Goal: Task Accomplishment & Management: Manage account settings

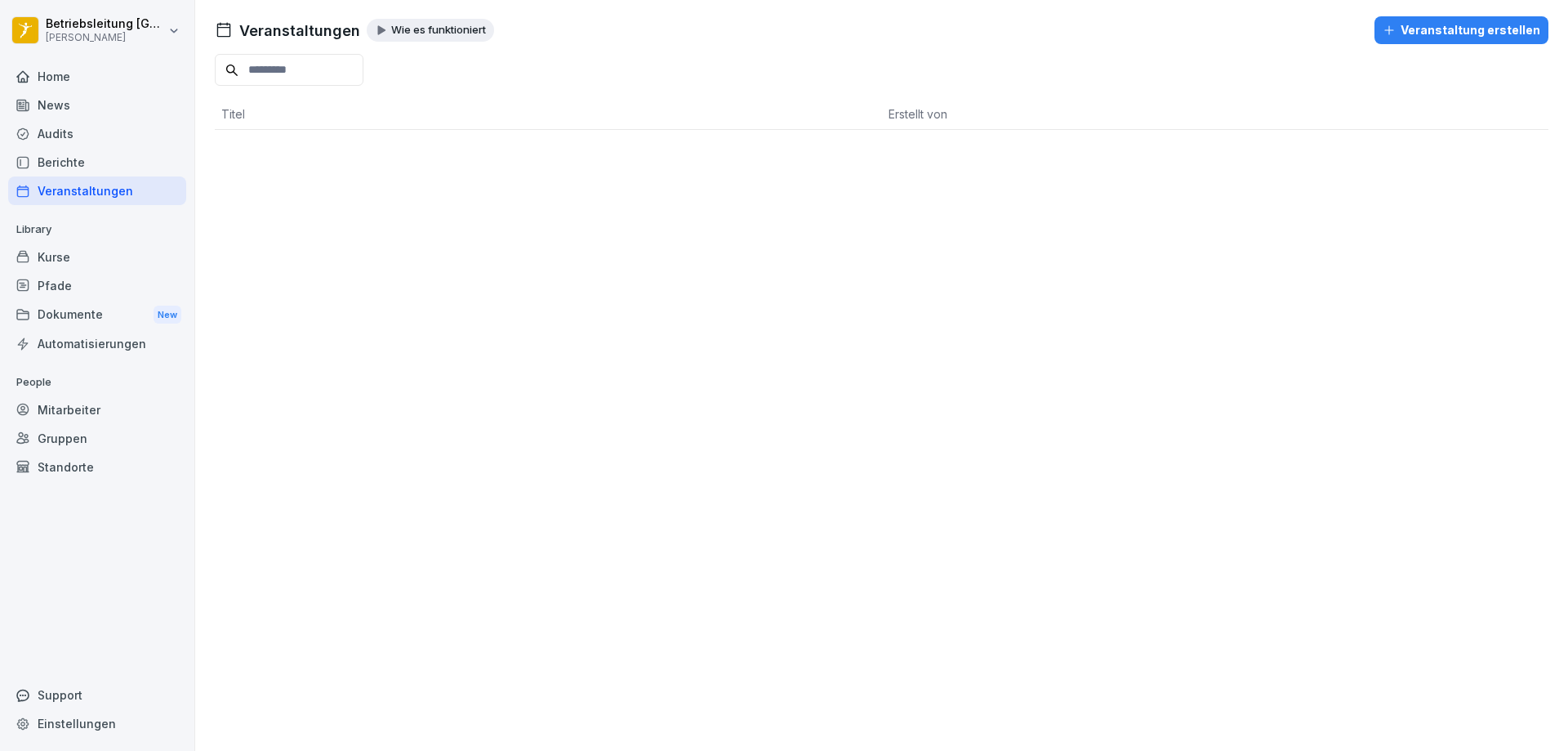
click at [46, 83] on div "Home" at bounding box center [96, 76] width 178 height 29
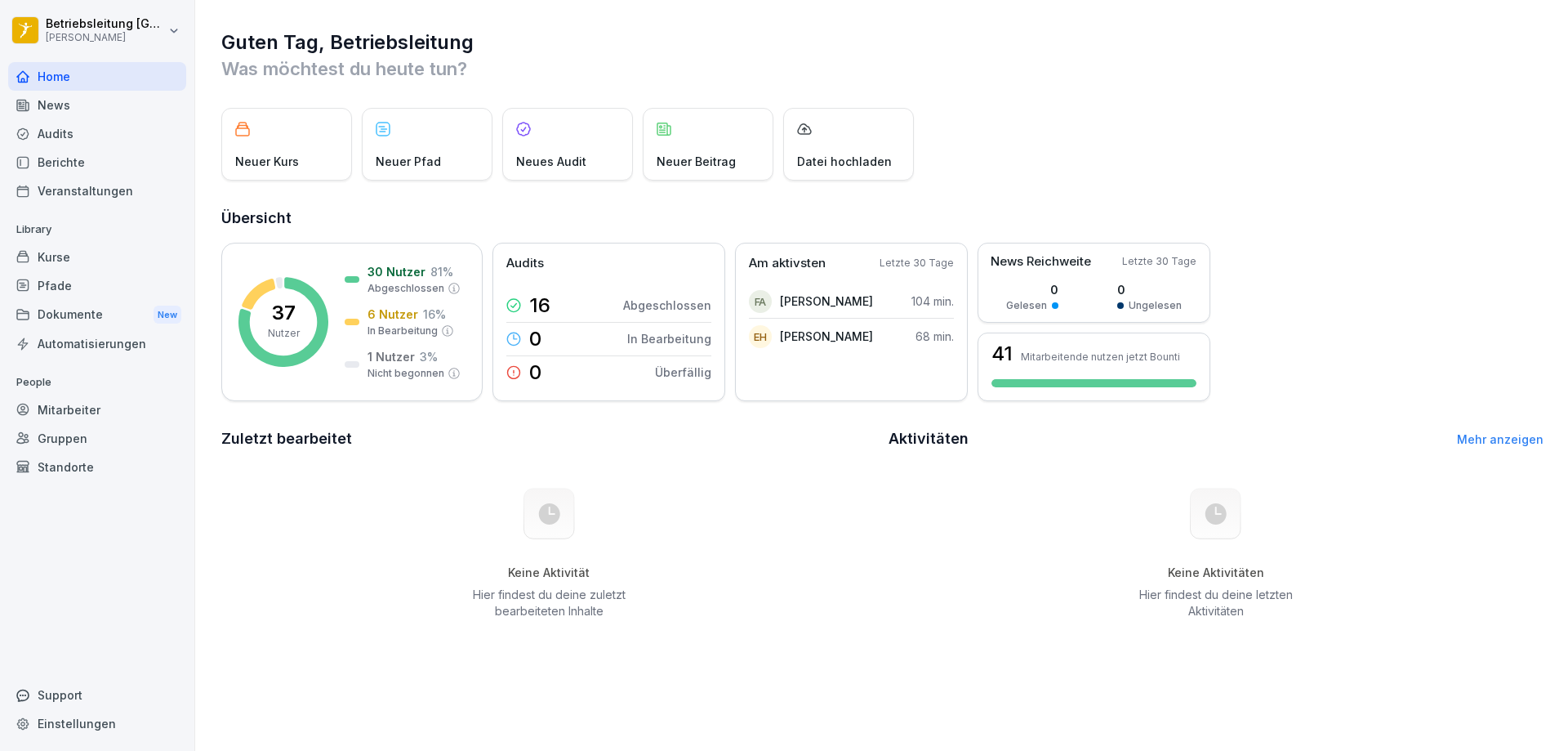
click at [53, 107] on div "News" at bounding box center [96, 105] width 178 height 29
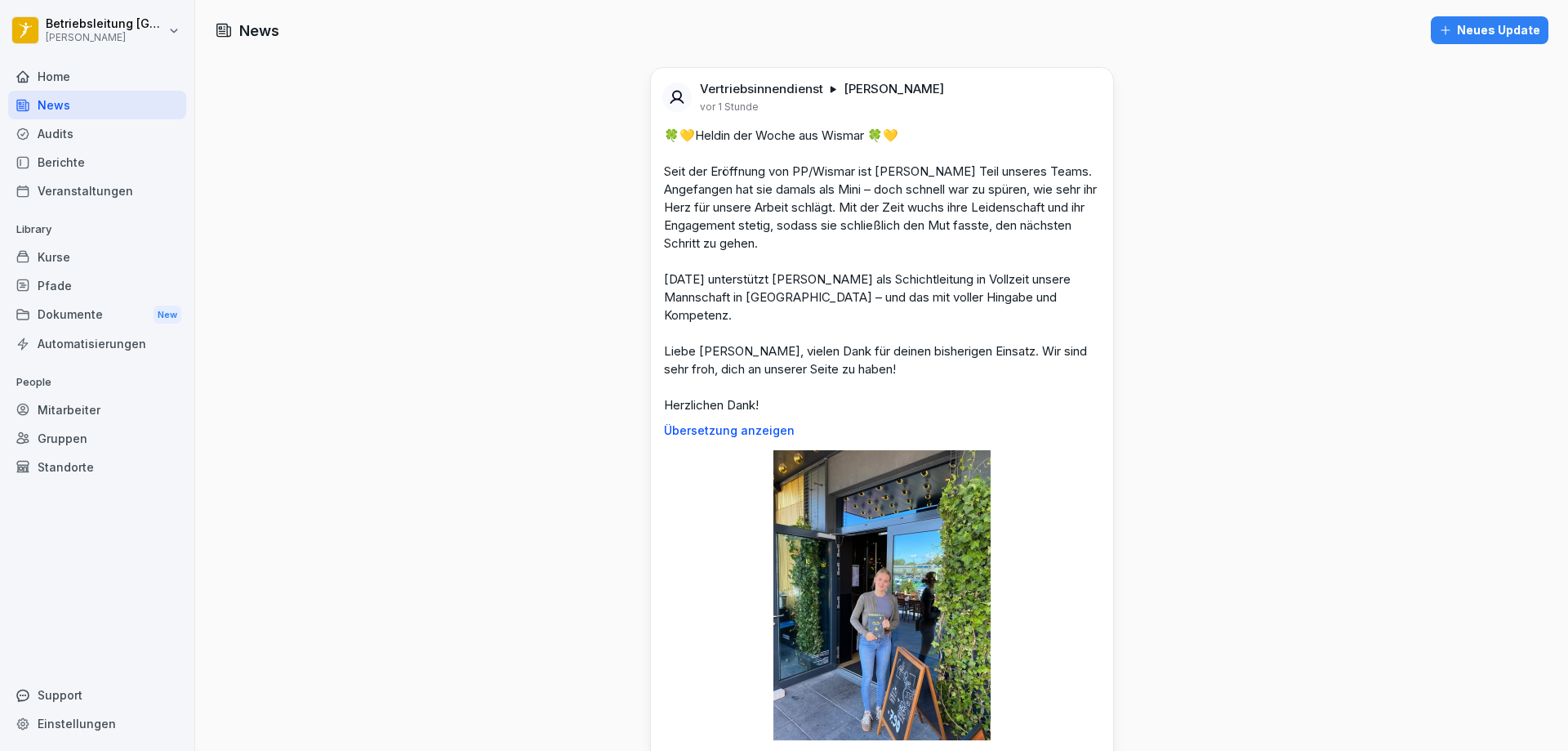
click at [58, 77] on div "Home" at bounding box center [96, 76] width 178 height 29
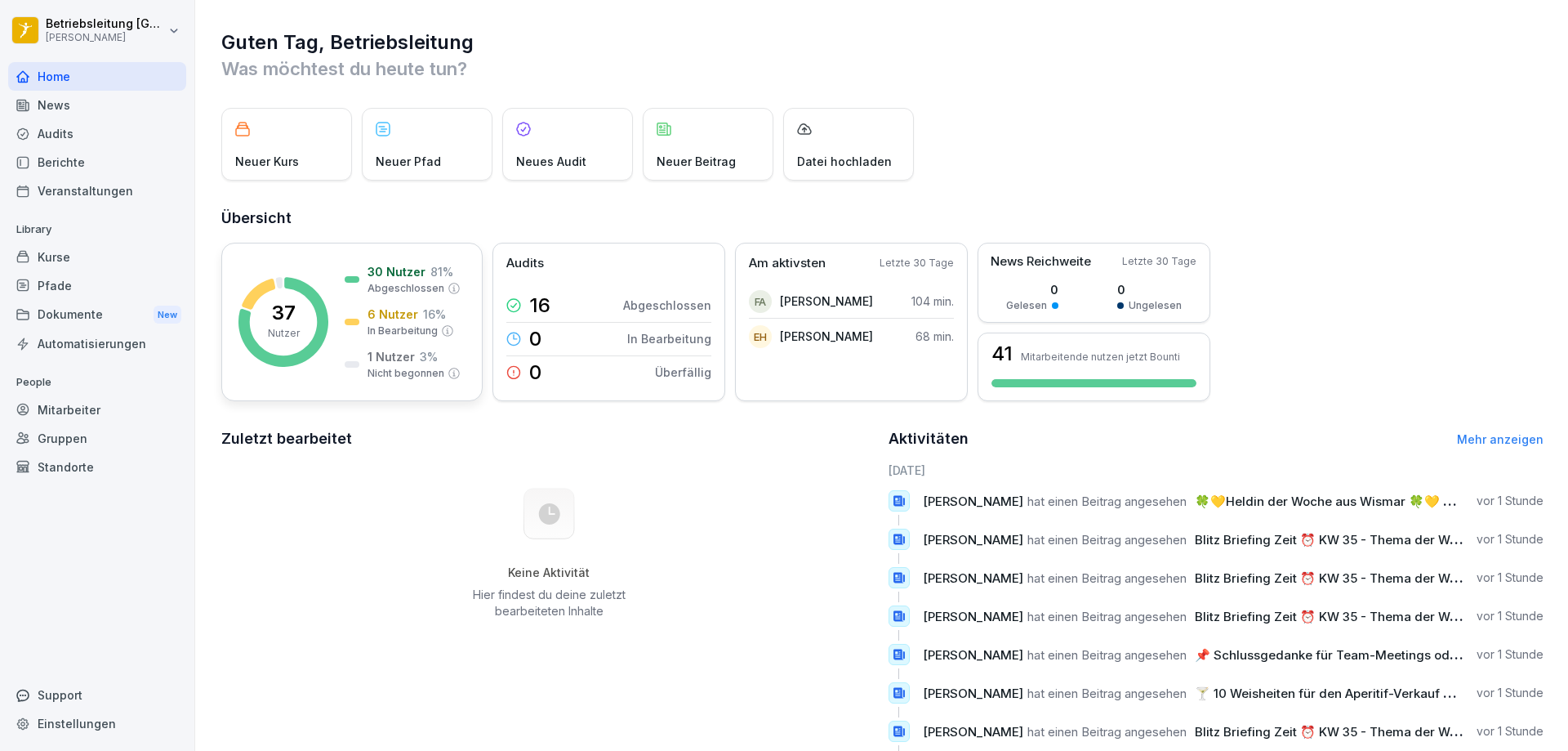
click at [344, 304] on div "37 Nutzer 30 Nutzer 81 % Abgeschlossen 6 Nutzer 16 % In Bearbeitung 1 Nutzer 3 …" at bounding box center [351, 322] width 261 height 159
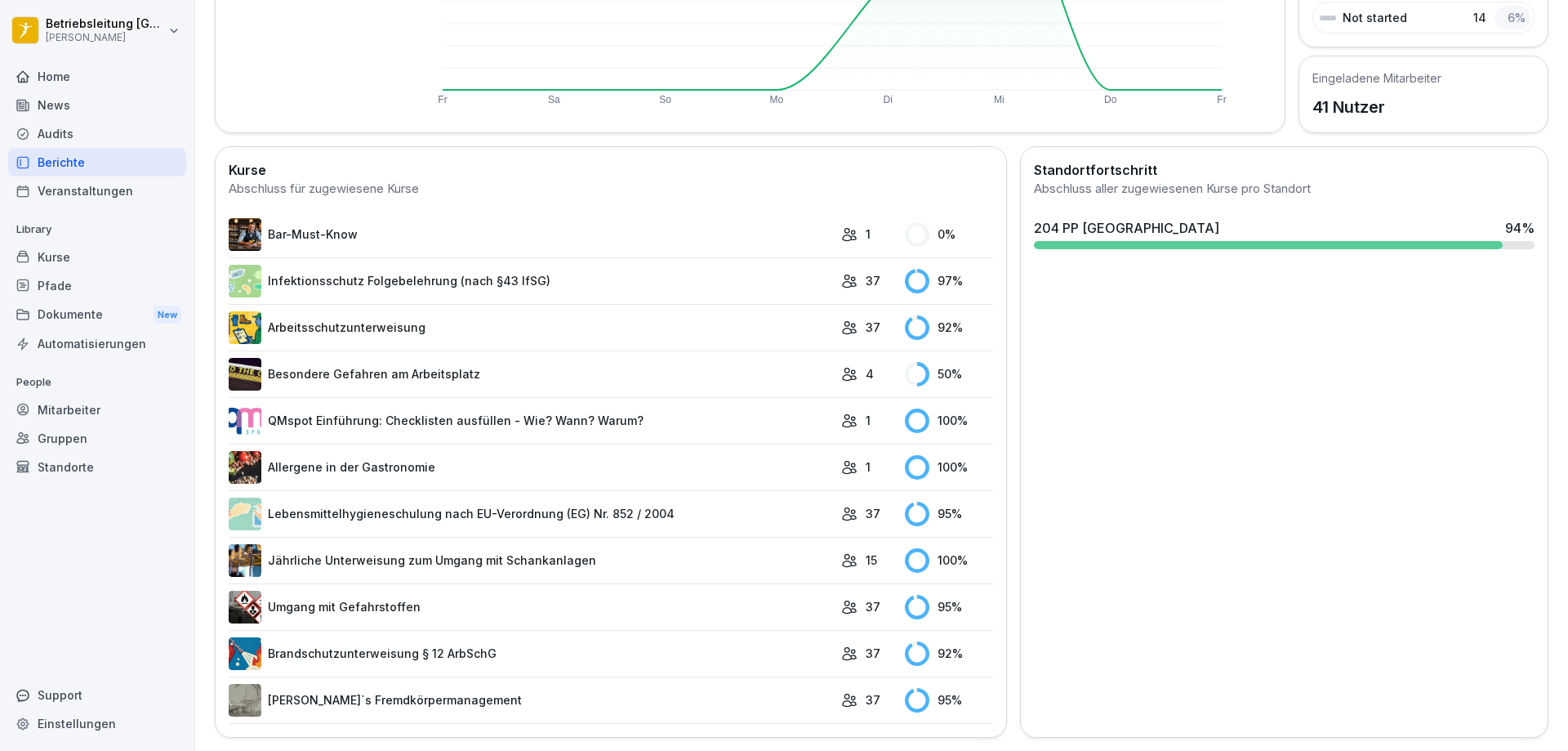
scroll to position [340, 0]
click at [349, 690] on link "[PERSON_NAME]`s Fremdkörpermanagement" at bounding box center [530, 700] width 604 height 33
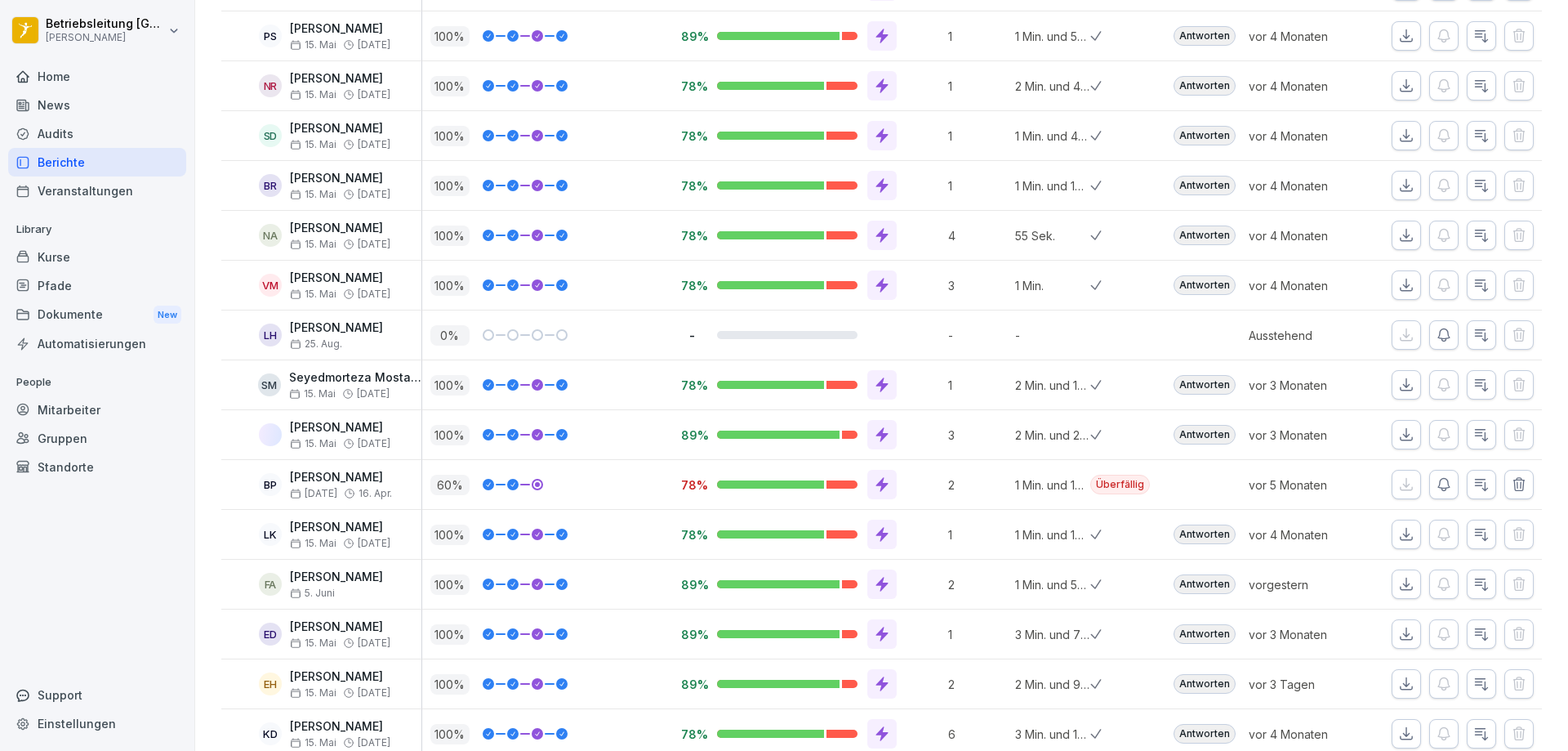
scroll to position [898, 0]
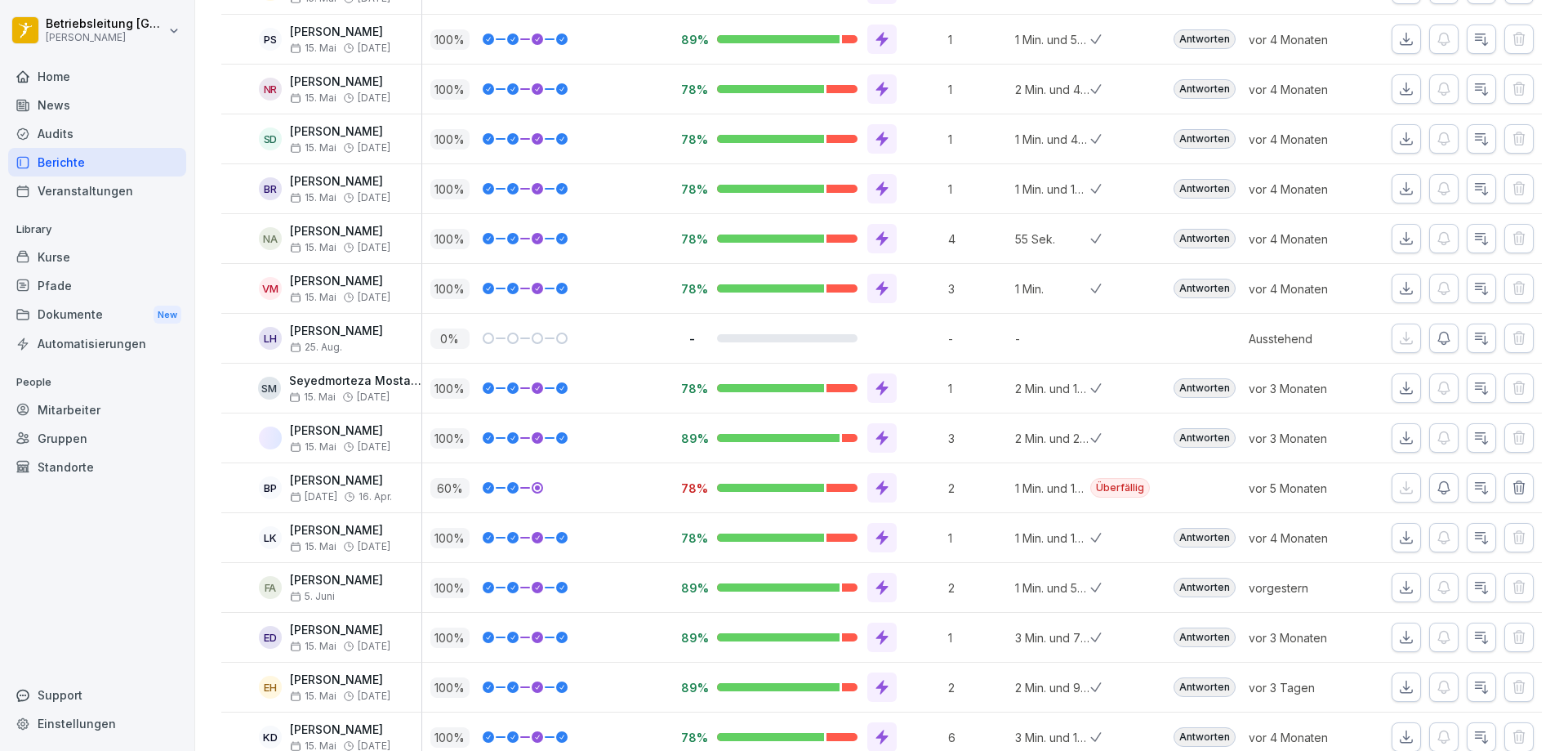
click at [1428, 342] on button "button" at bounding box center [1443, 338] width 29 height 29
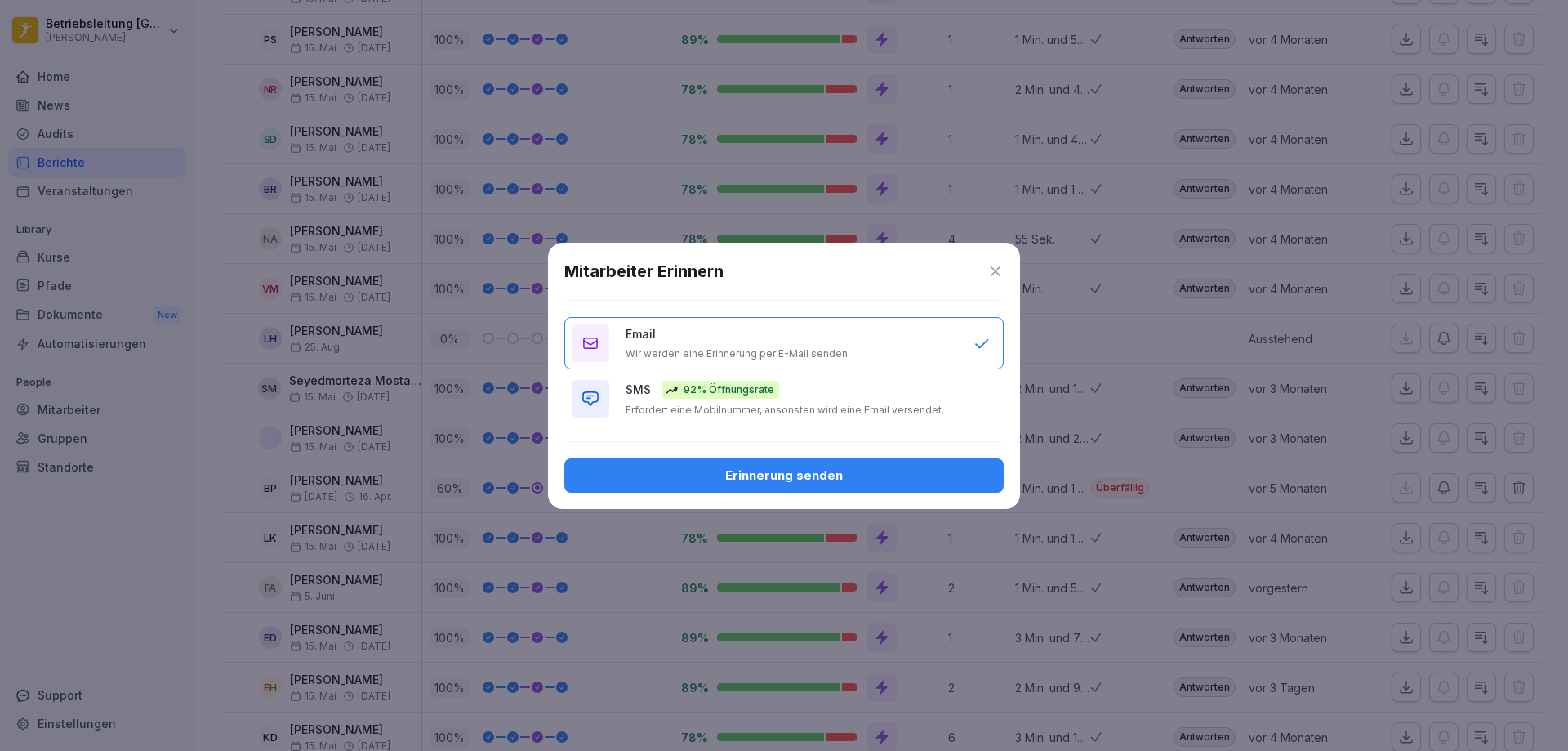
click at [751, 481] on div "Erinnerung senden" at bounding box center [784, 475] width 413 height 18
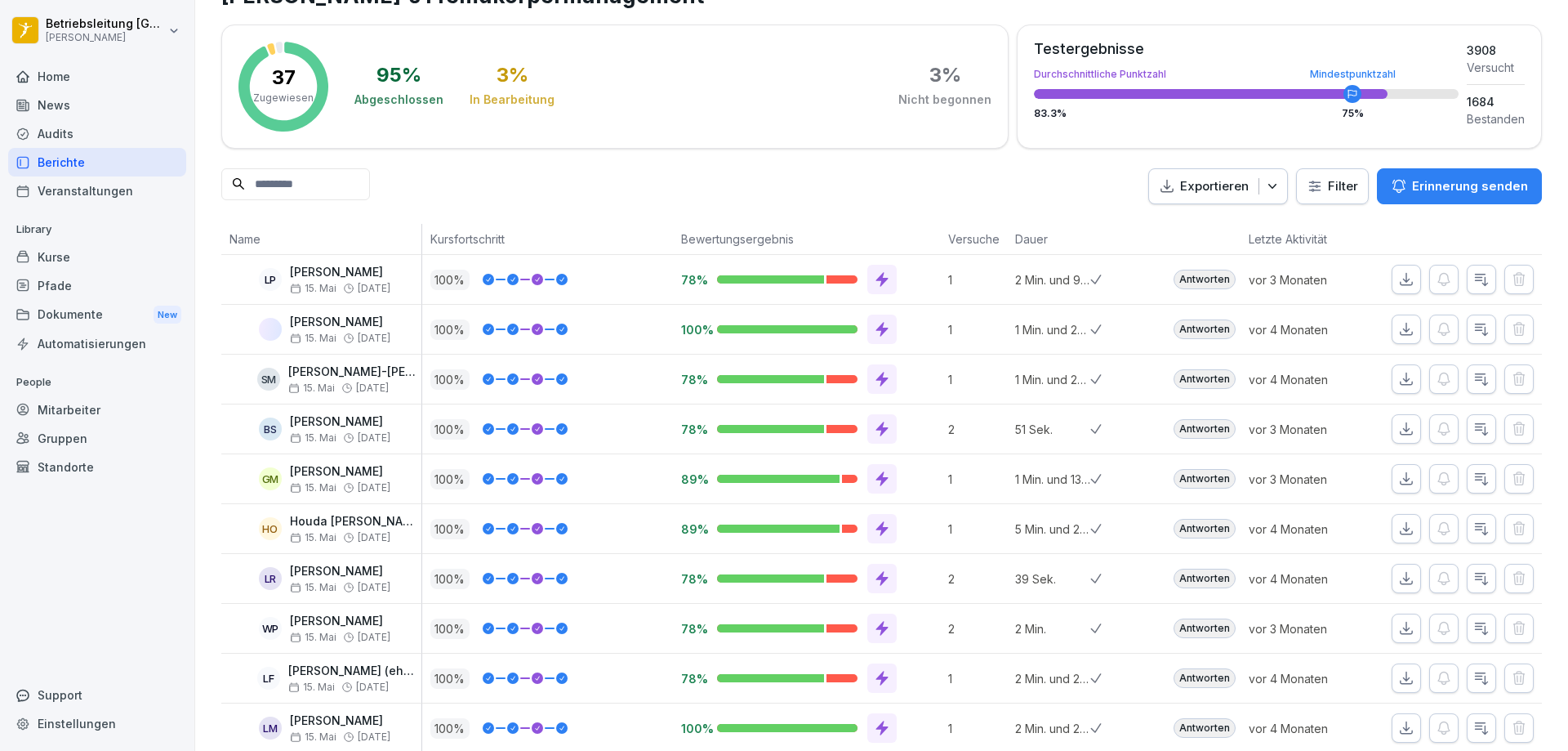
scroll to position [57, 0]
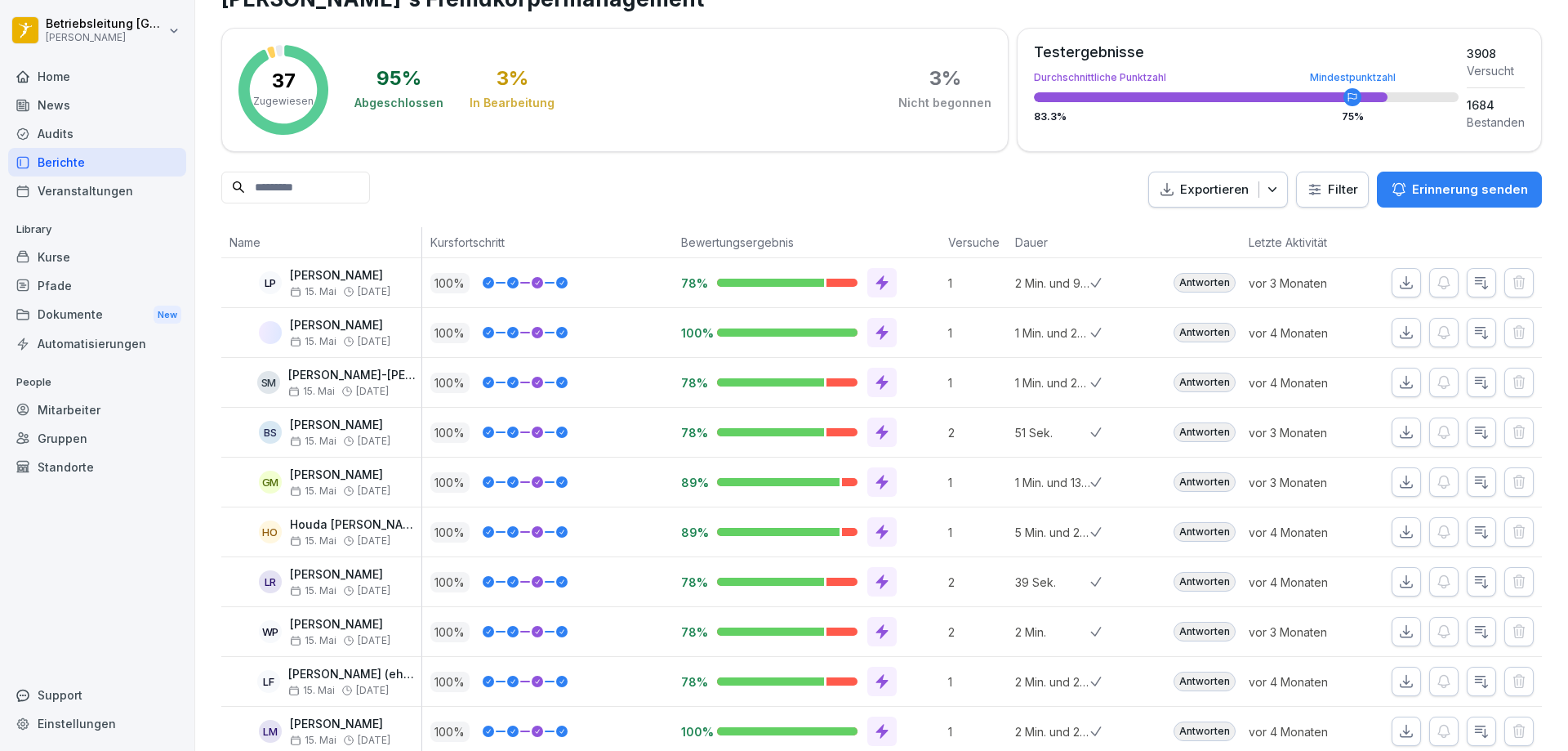
click at [880, 336] on icon at bounding box center [882, 332] width 16 height 16
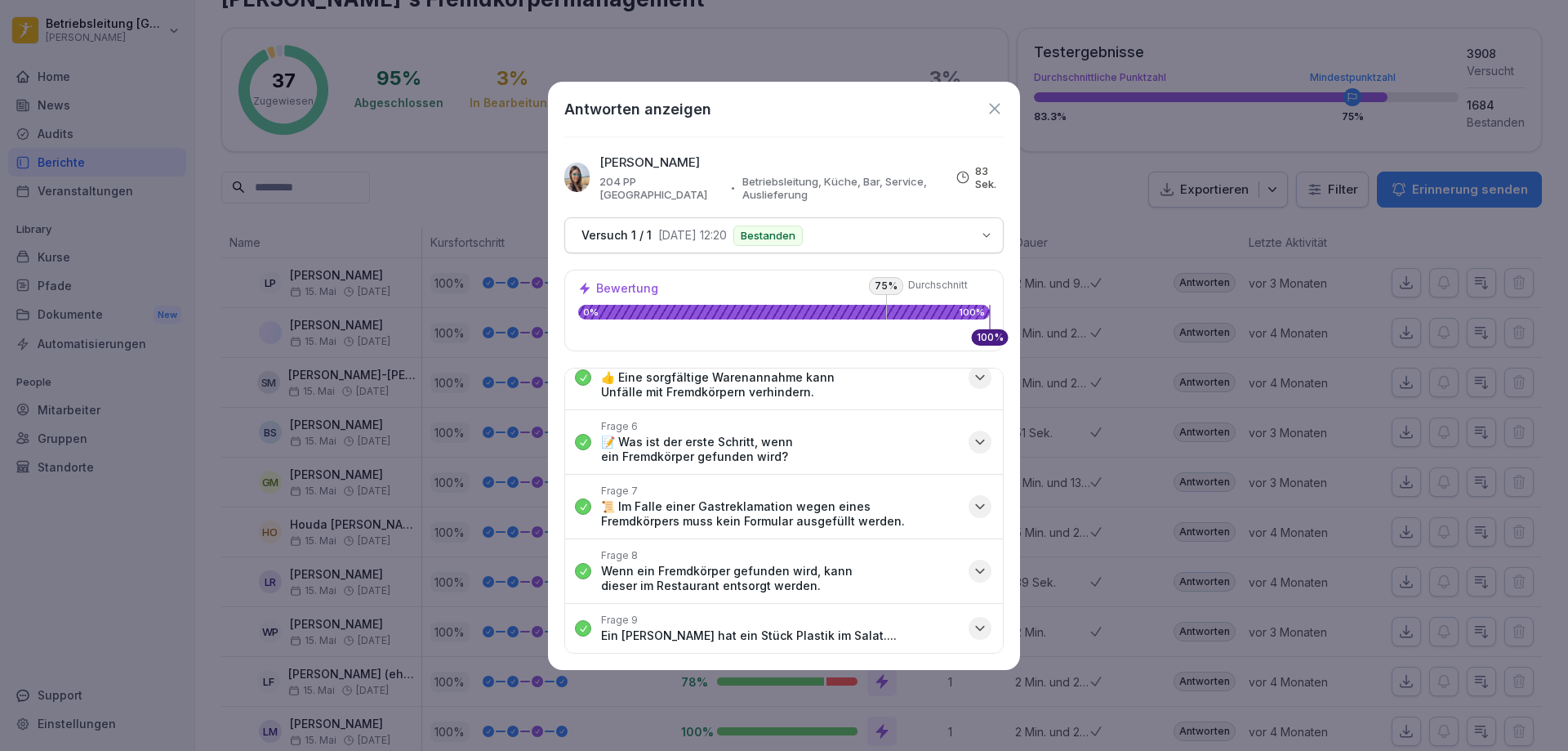
scroll to position [0, 0]
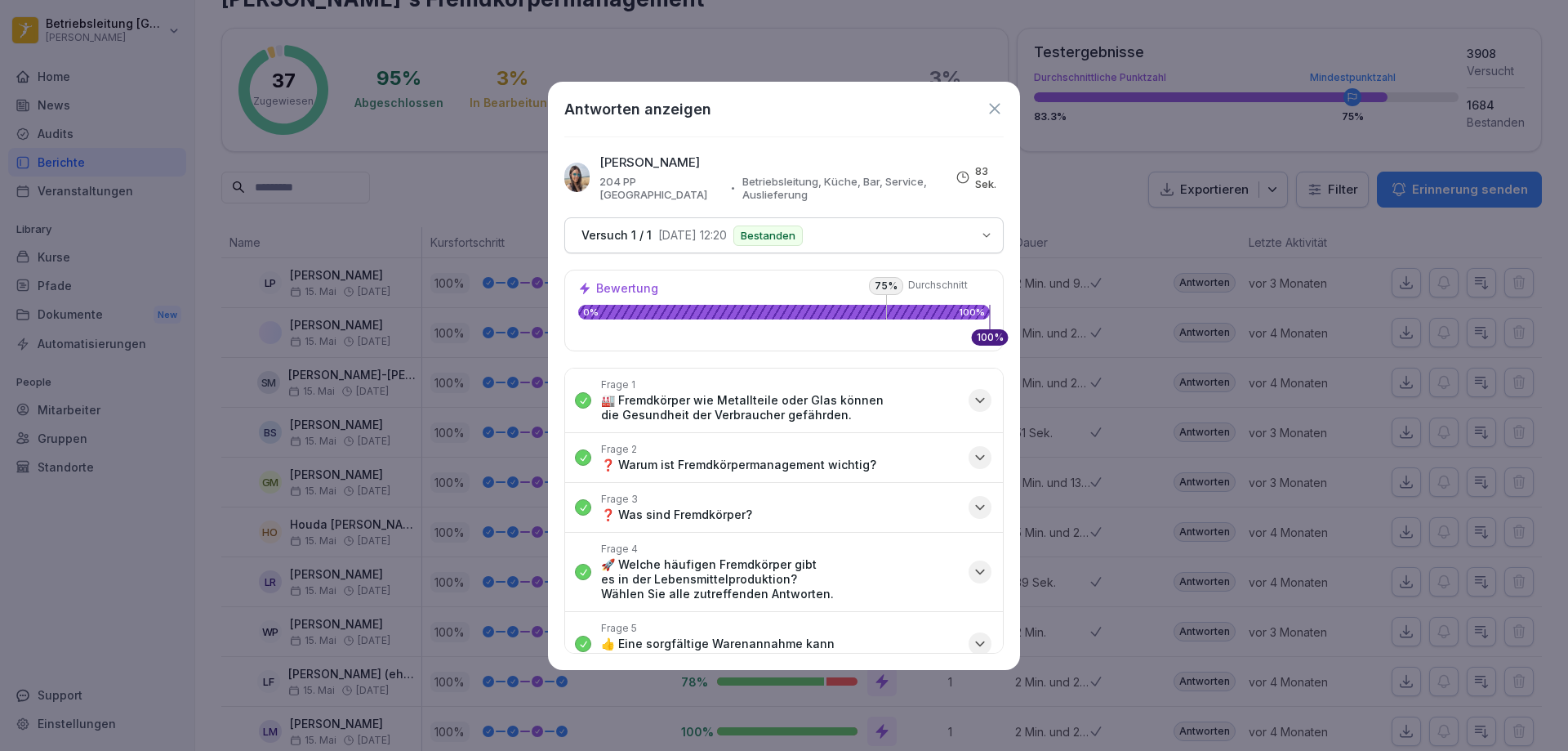
click at [994, 106] on icon at bounding box center [994, 108] width 18 height 18
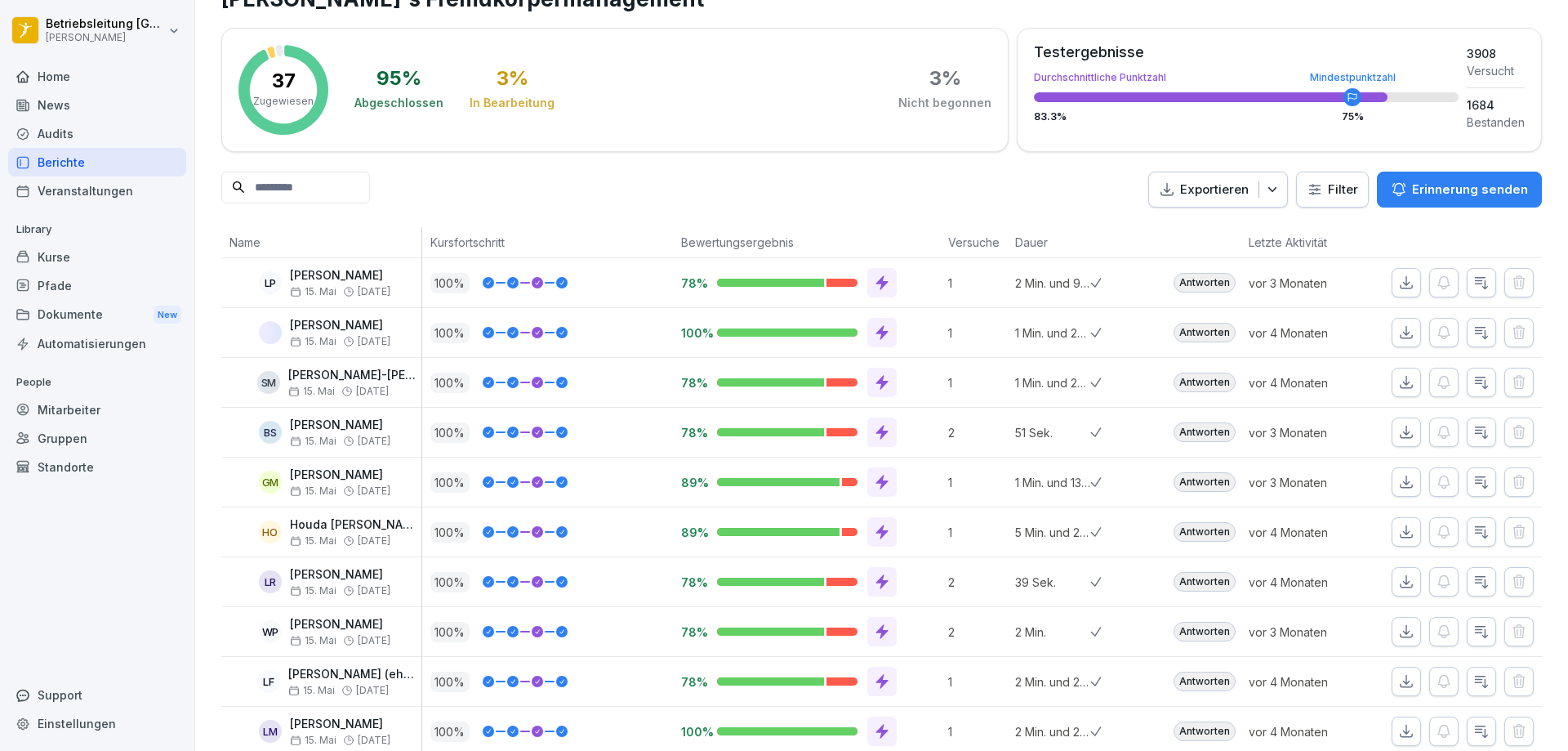
click at [266, 331] on img at bounding box center [270, 332] width 23 height 23
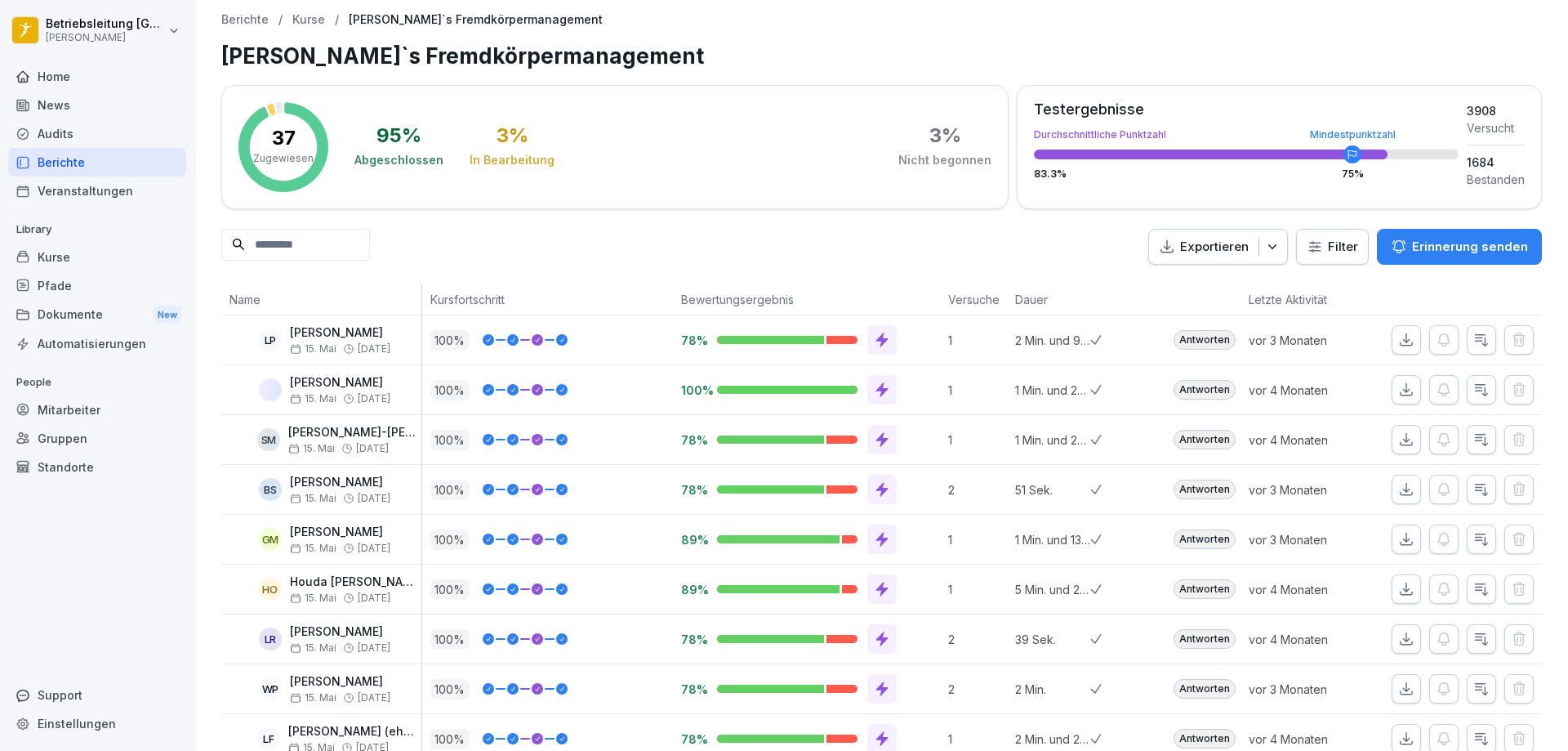
click at [303, 22] on p "Kurse" at bounding box center [309, 20] width 33 height 14
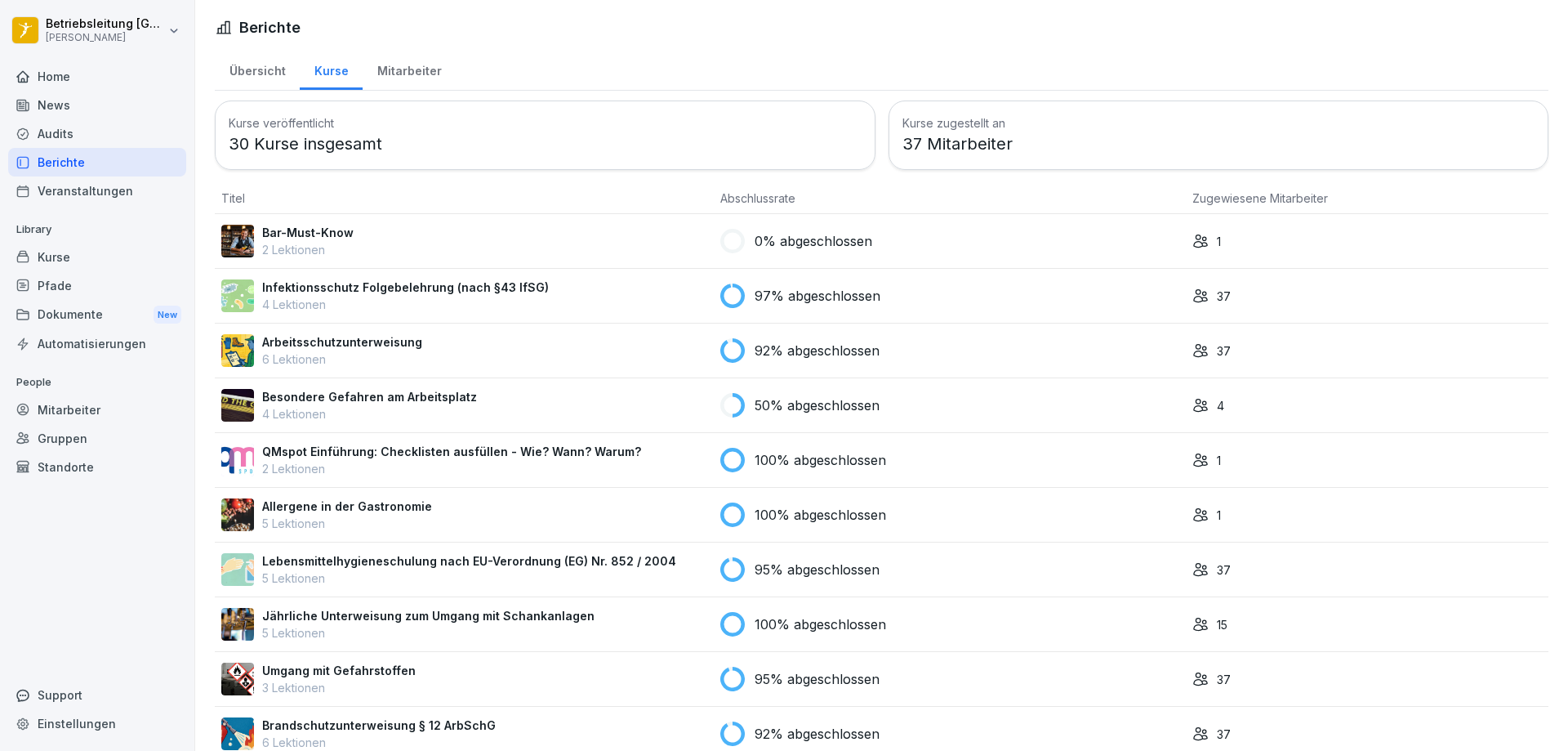
click at [1224, 299] on div "37" at bounding box center [1366, 297] width 349 height 17
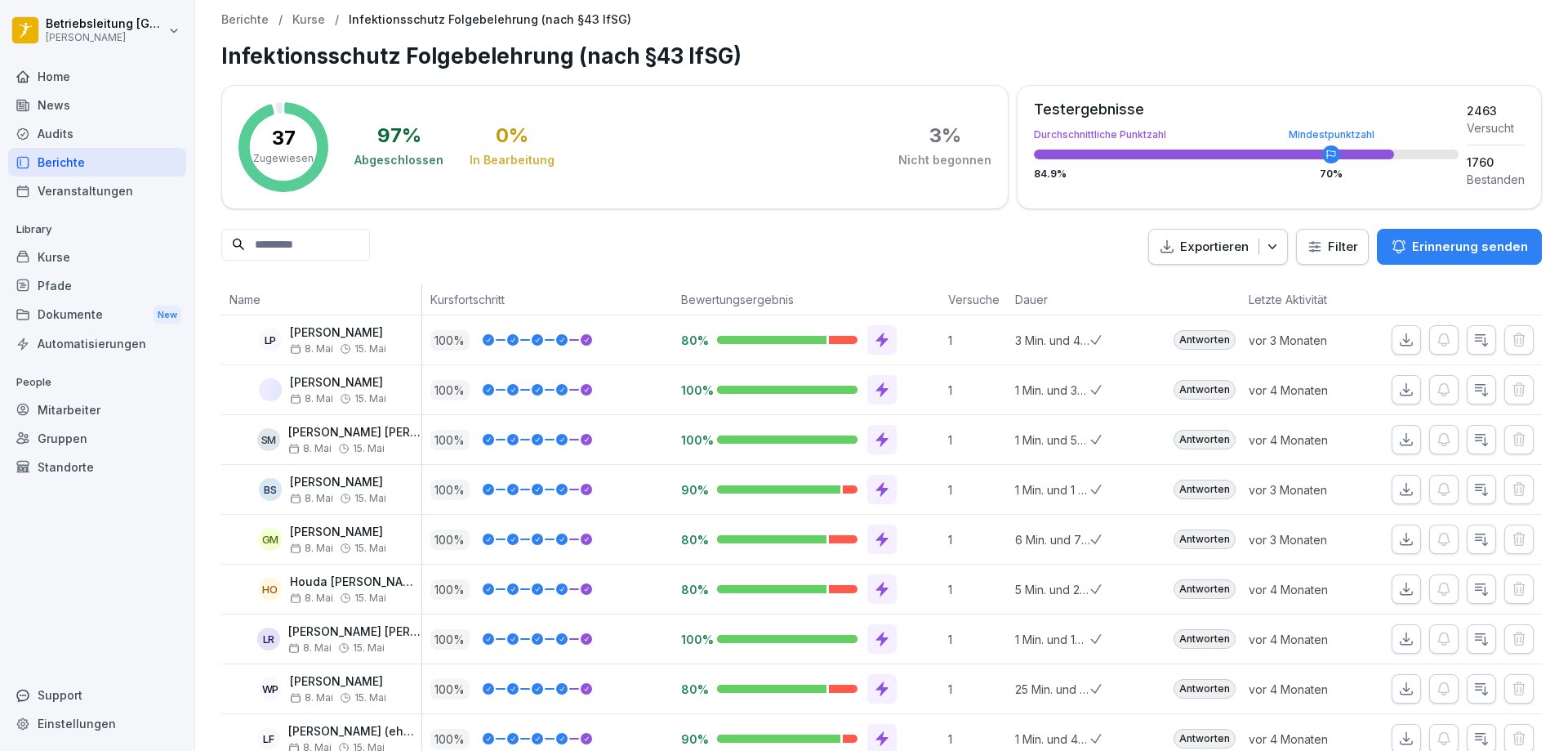
click at [316, 23] on p "Kurse" at bounding box center [309, 20] width 33 height 14
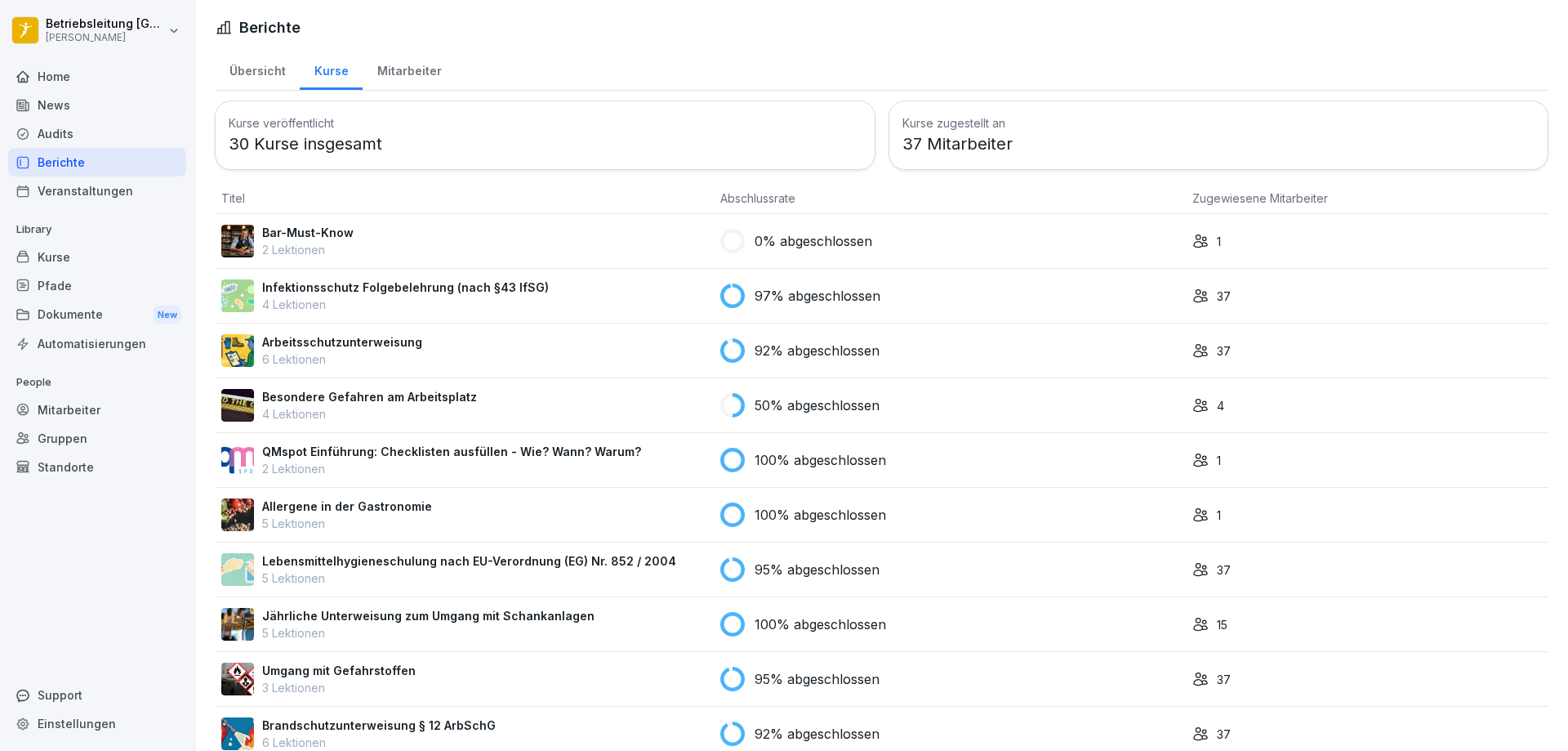
click at [1195, 408] on icon at bounding box center [1200, 405] width 16 height 16
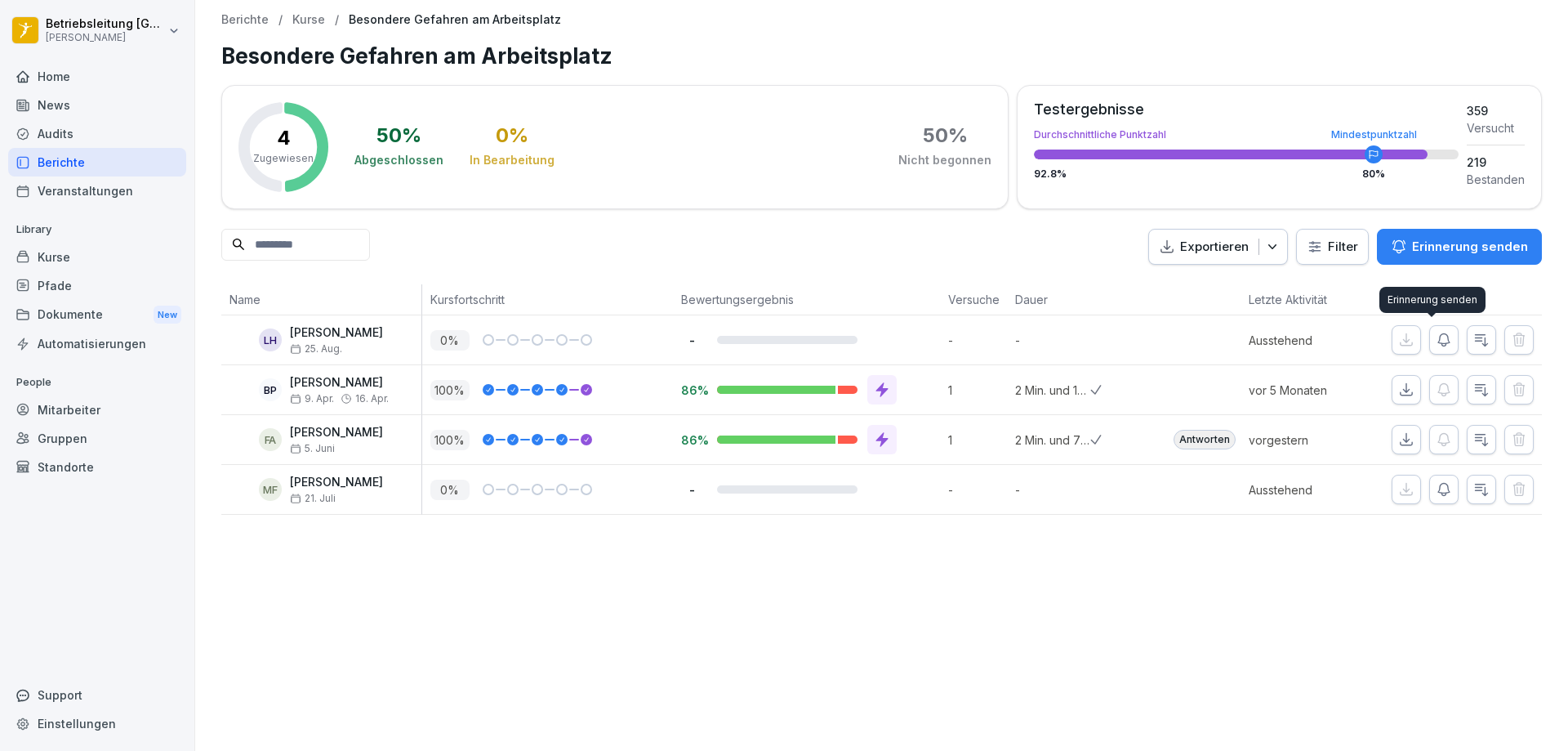
click at [1435, 342] on icon "button" at bounding box center [1443, 339] width 16 height 16
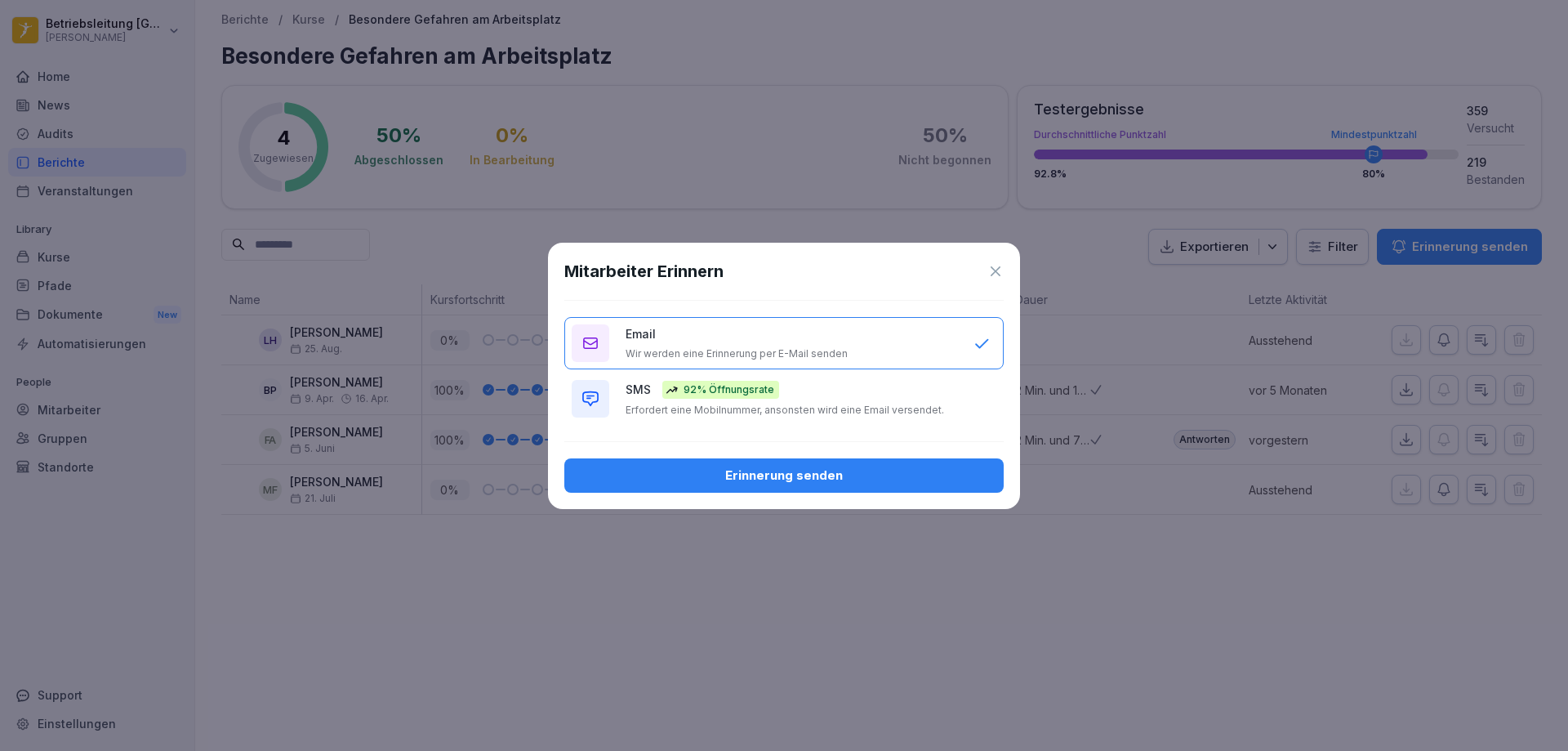
click at [777, 476] on div "Erinnerung senden" at bounding box center [784, 475] width 413 height 18
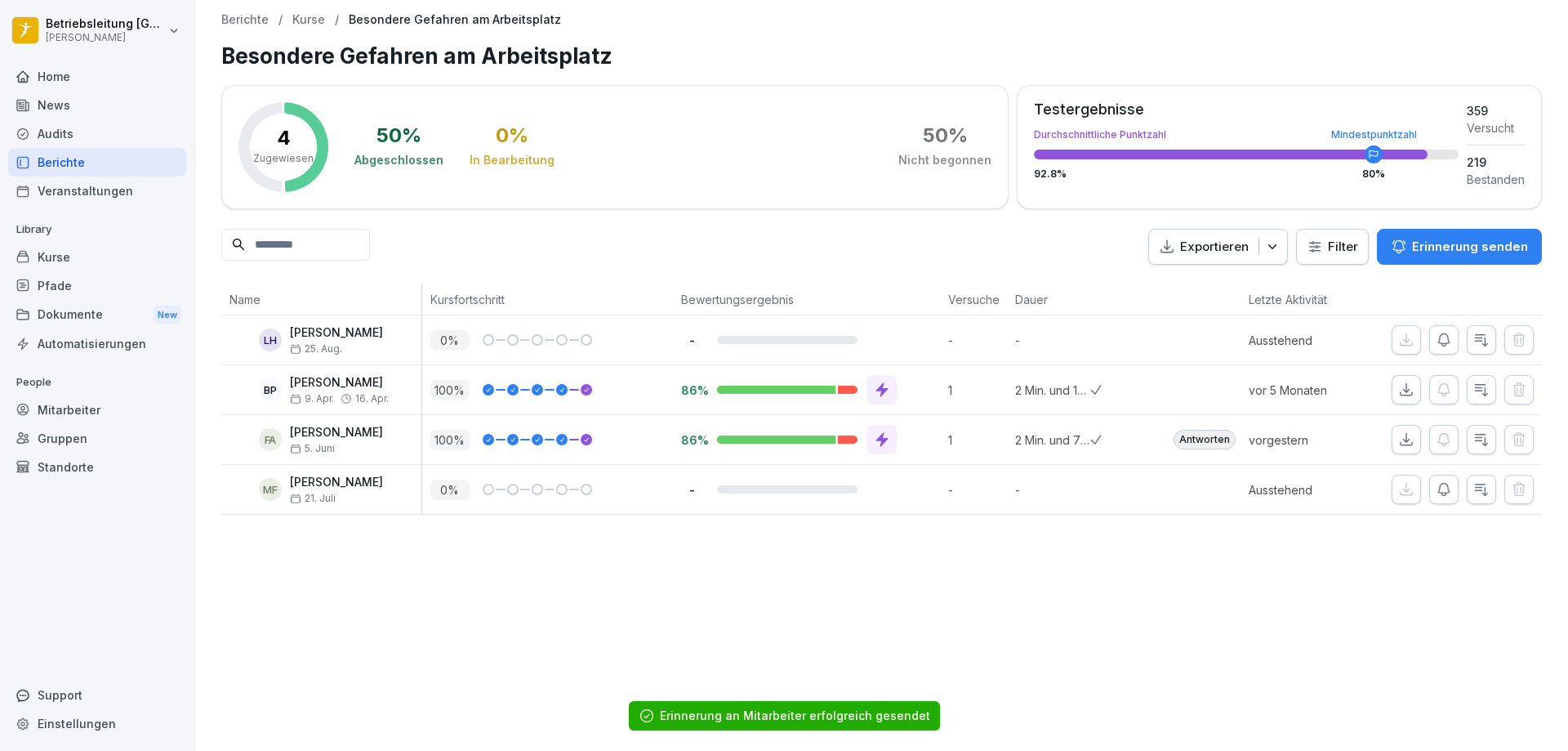
click at [306, 22] on p "Kurse" at bounding box center [309, 20] width 33 height 14
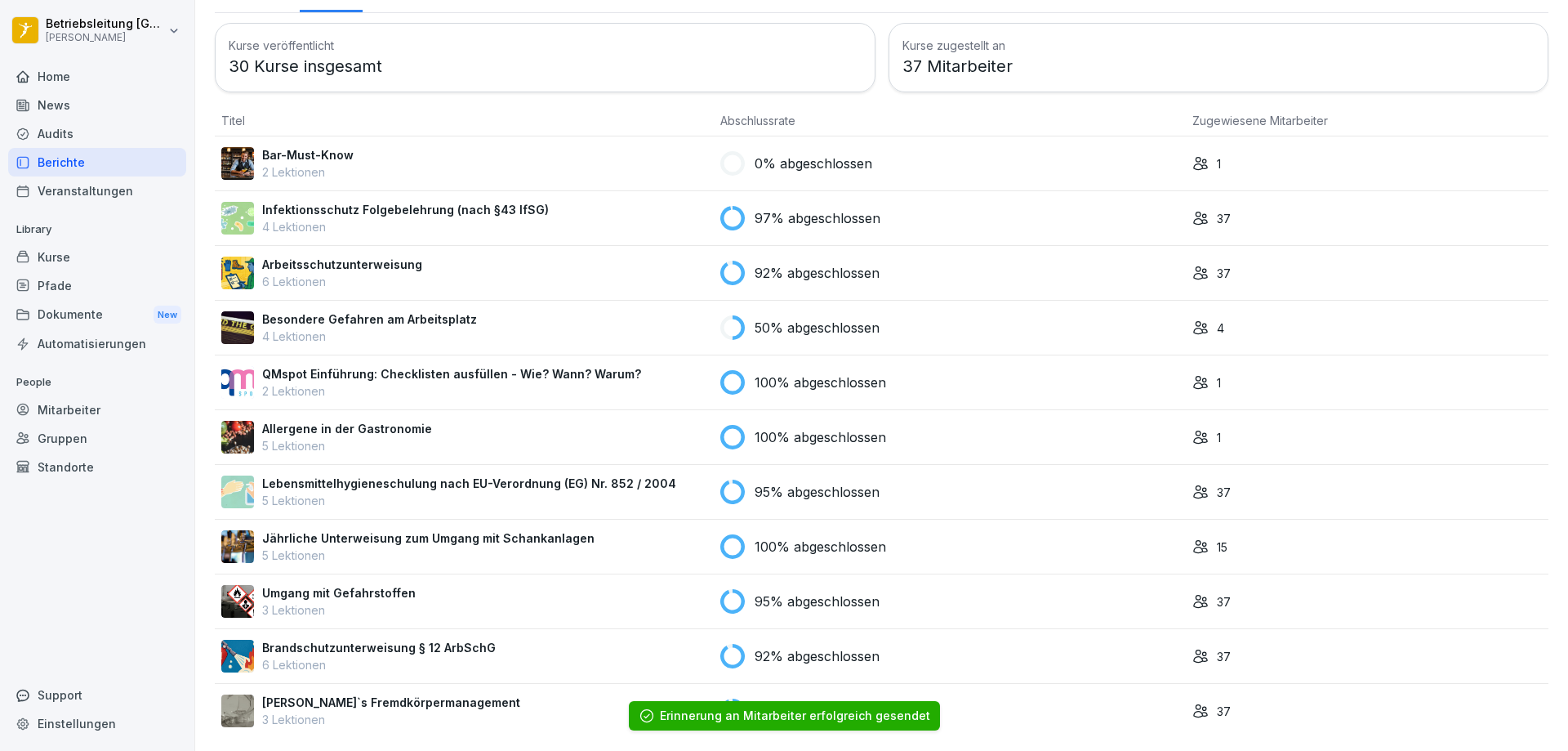
scroll to position [90, 0]
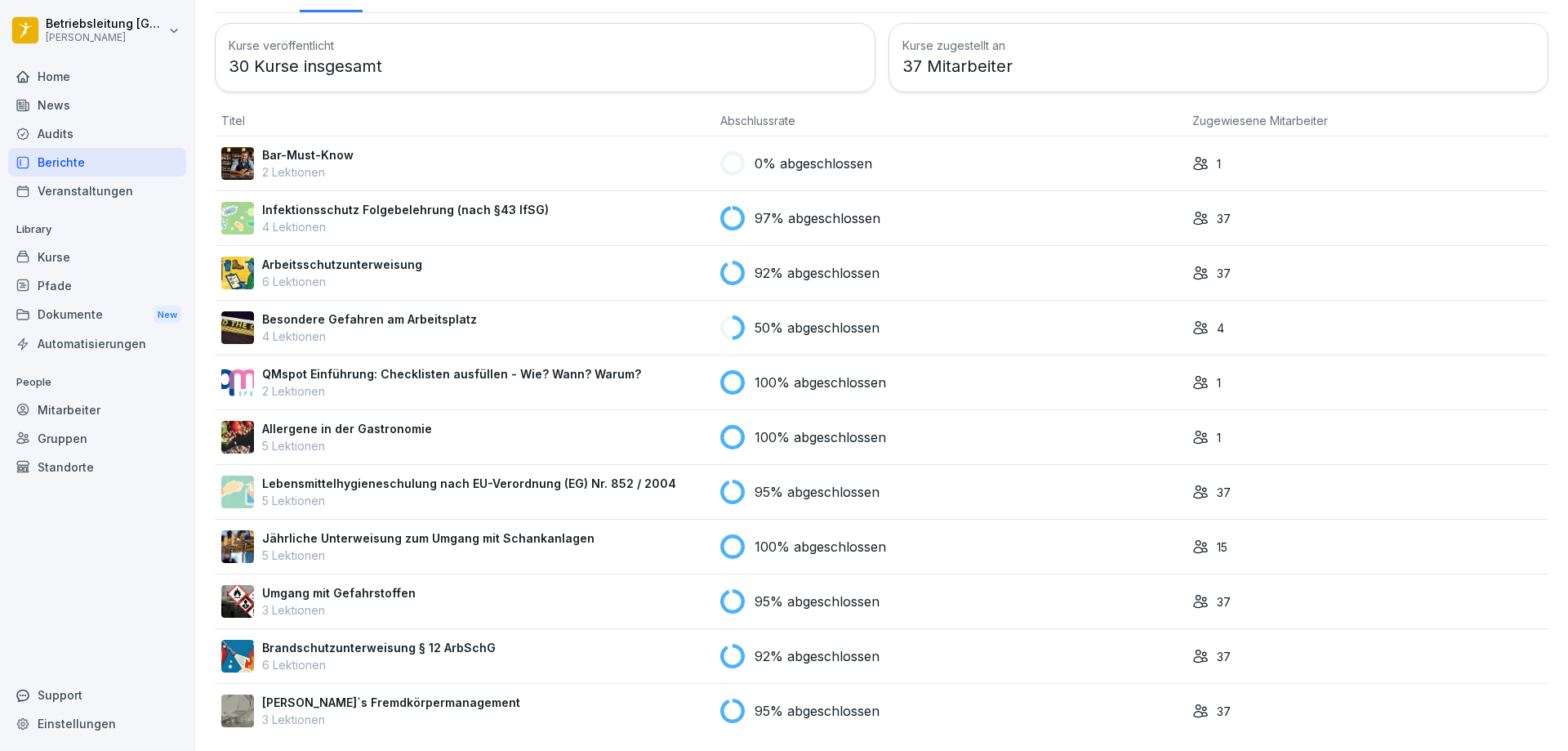
click at [1192, 484] on icon at bounding box center [1200, 492] width 16 height 16
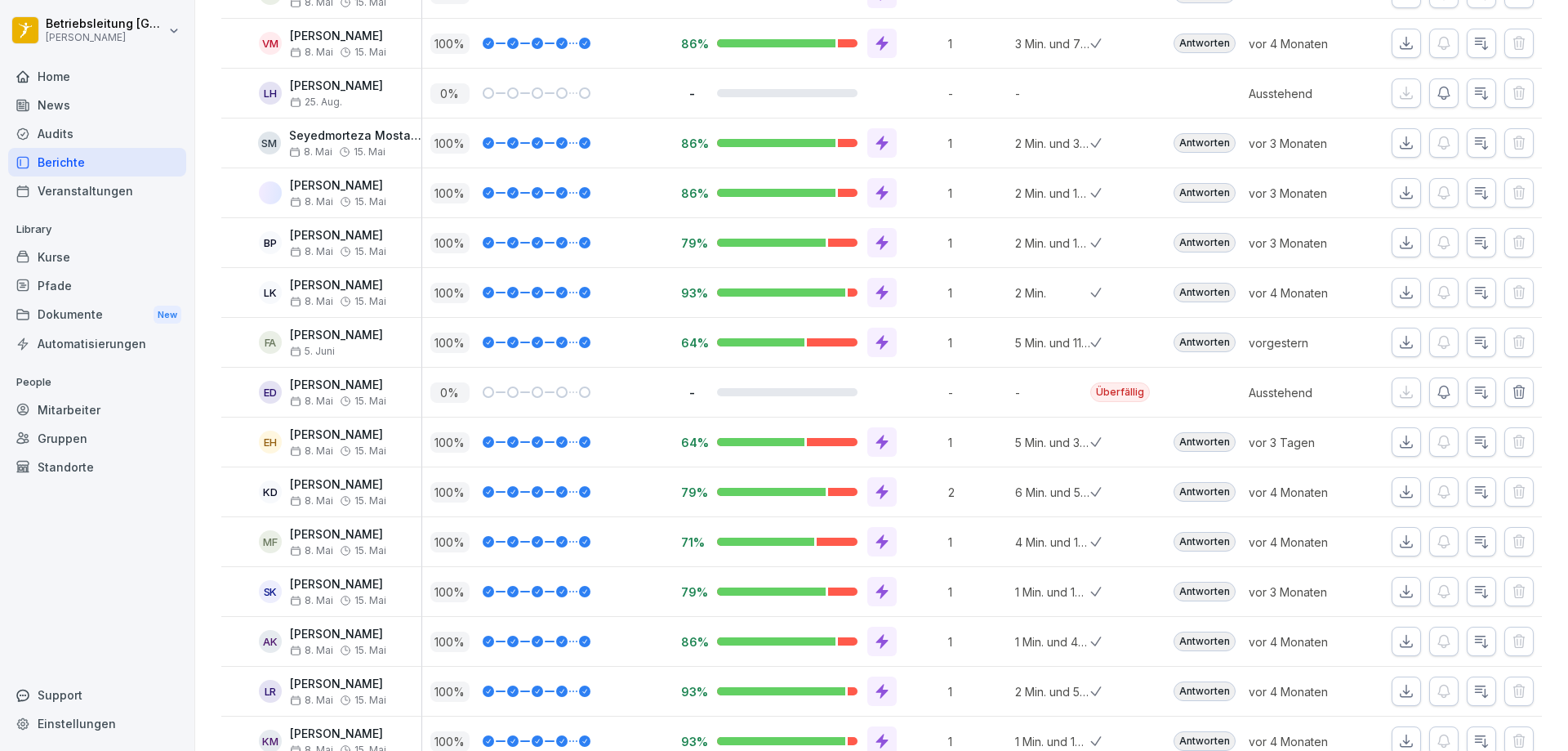
scroll to position [1225, 0]
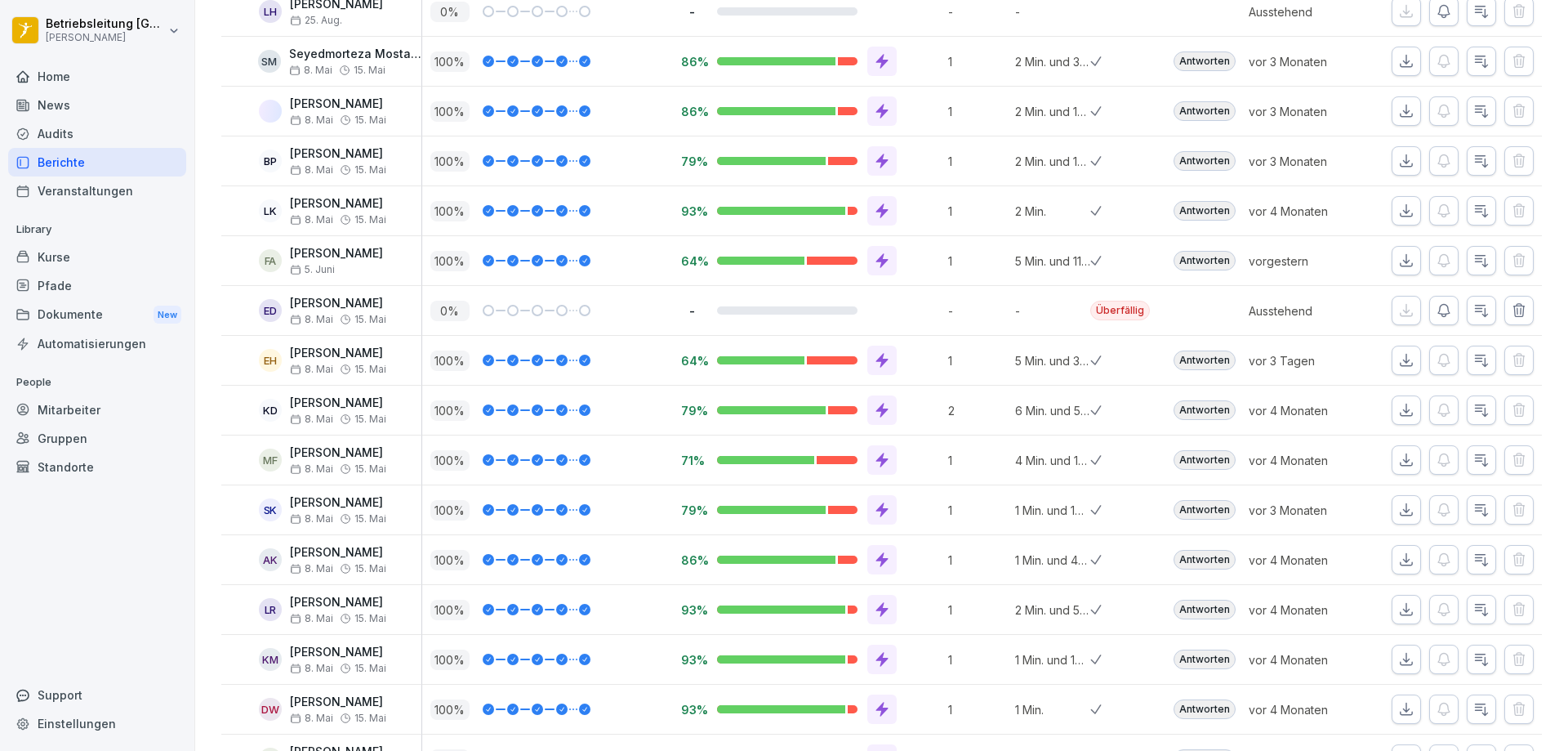
click at [1435, 312] on icon "button" at bounding box center [1443, 310] width 16 height 16
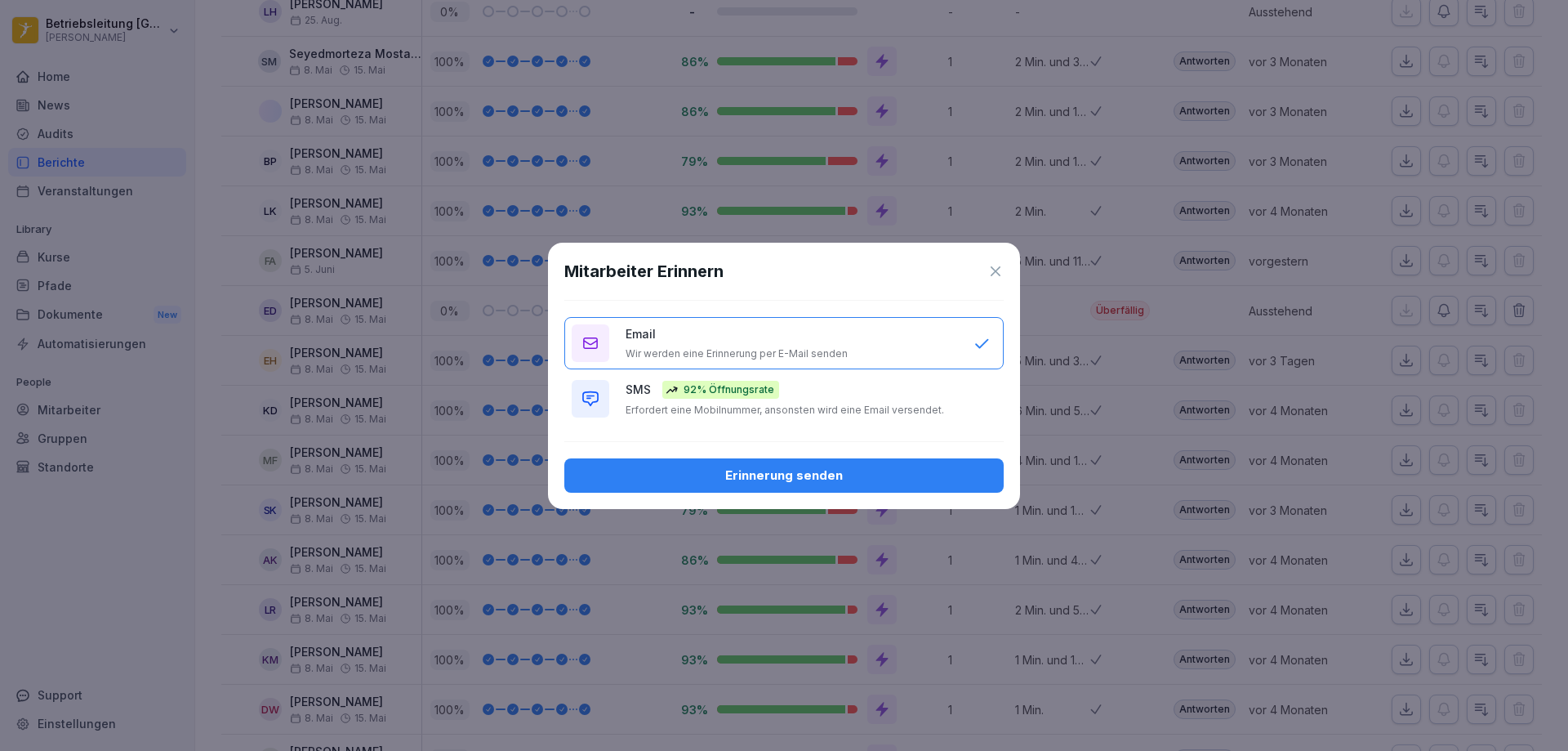
click at [792, 480] on div "Erinnerung senden" at bounding box center [784, 475] width 413 height 18
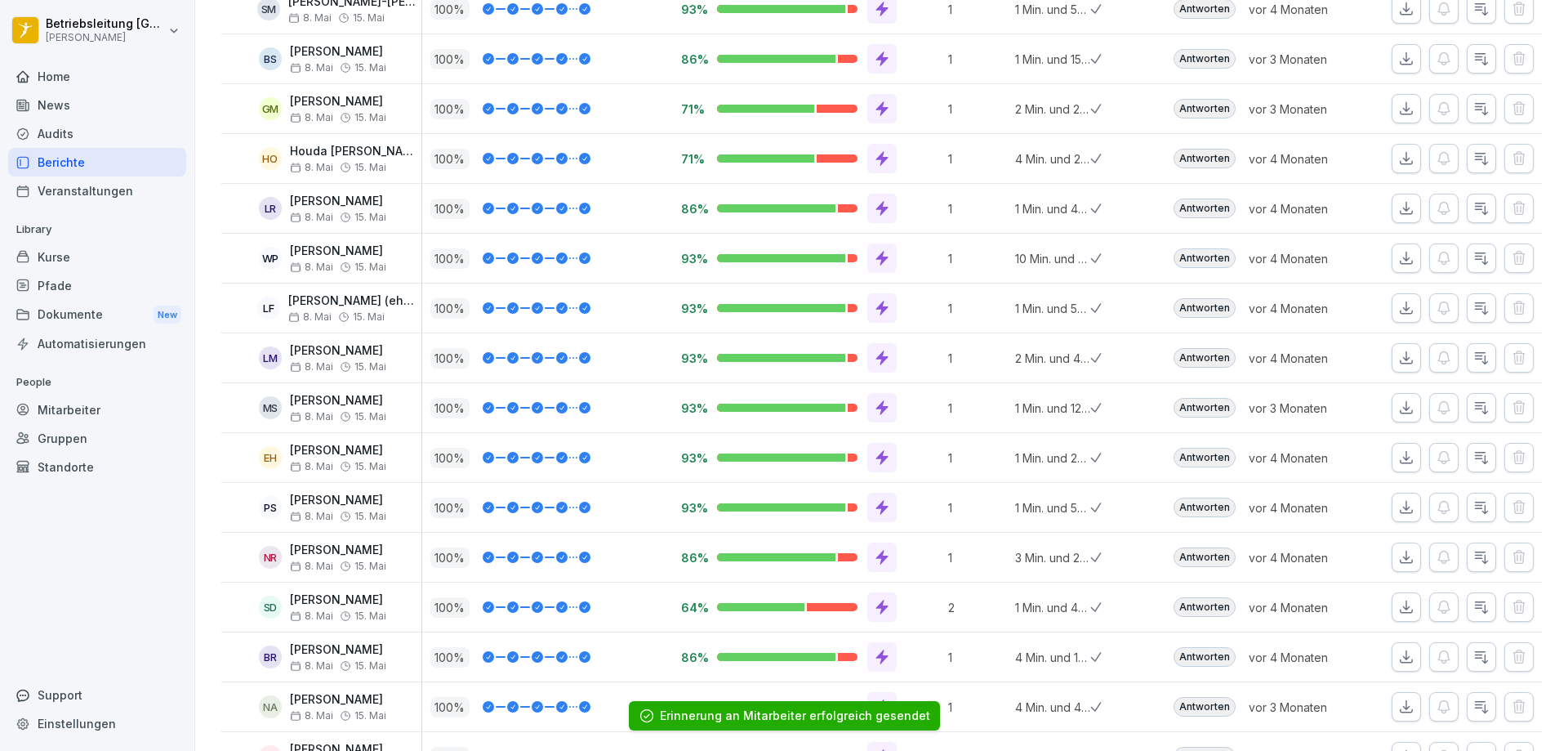
scroll to position [0, 0]
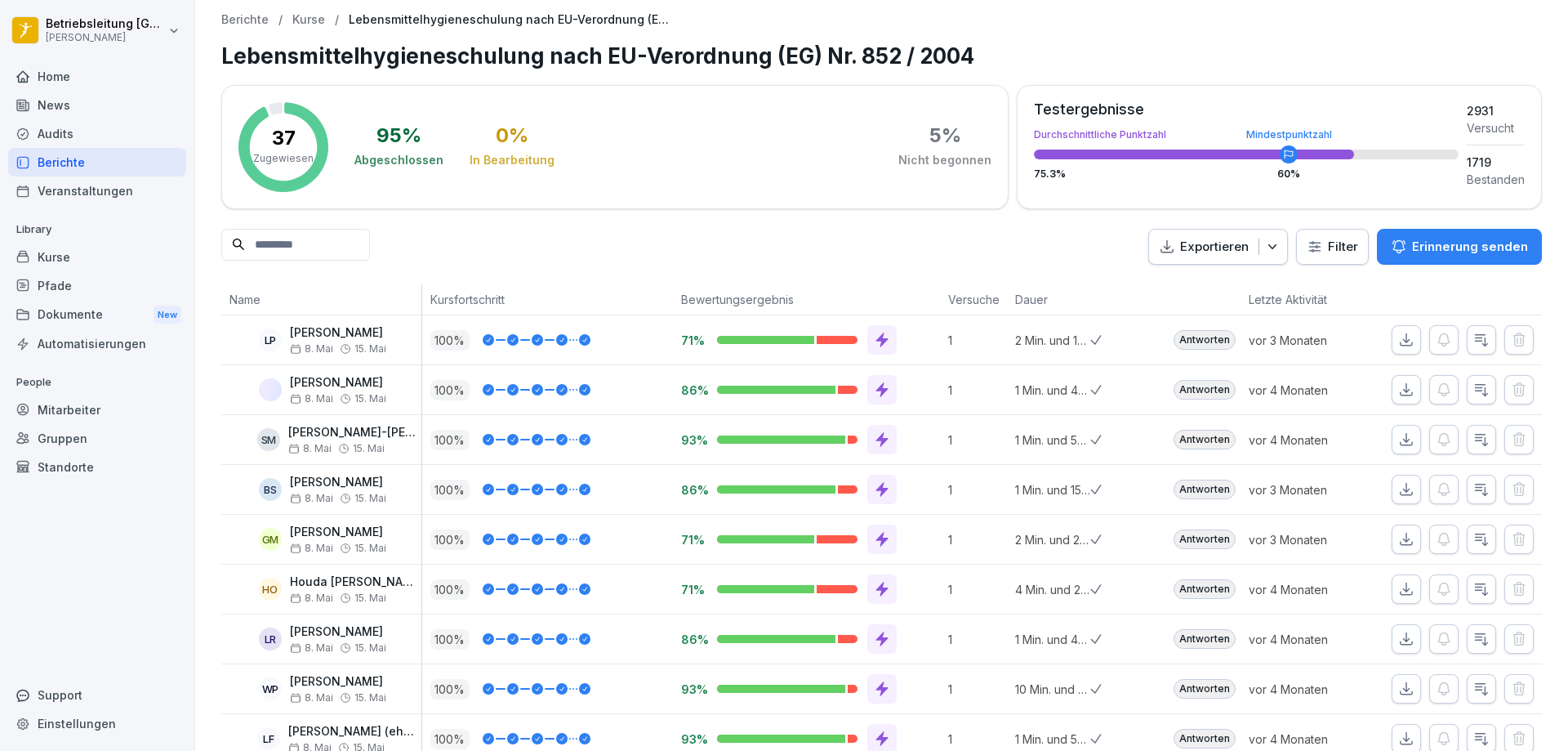
click at [314, 21] on p "Kurse" at bounding box center [309, 20] width 33 height 14
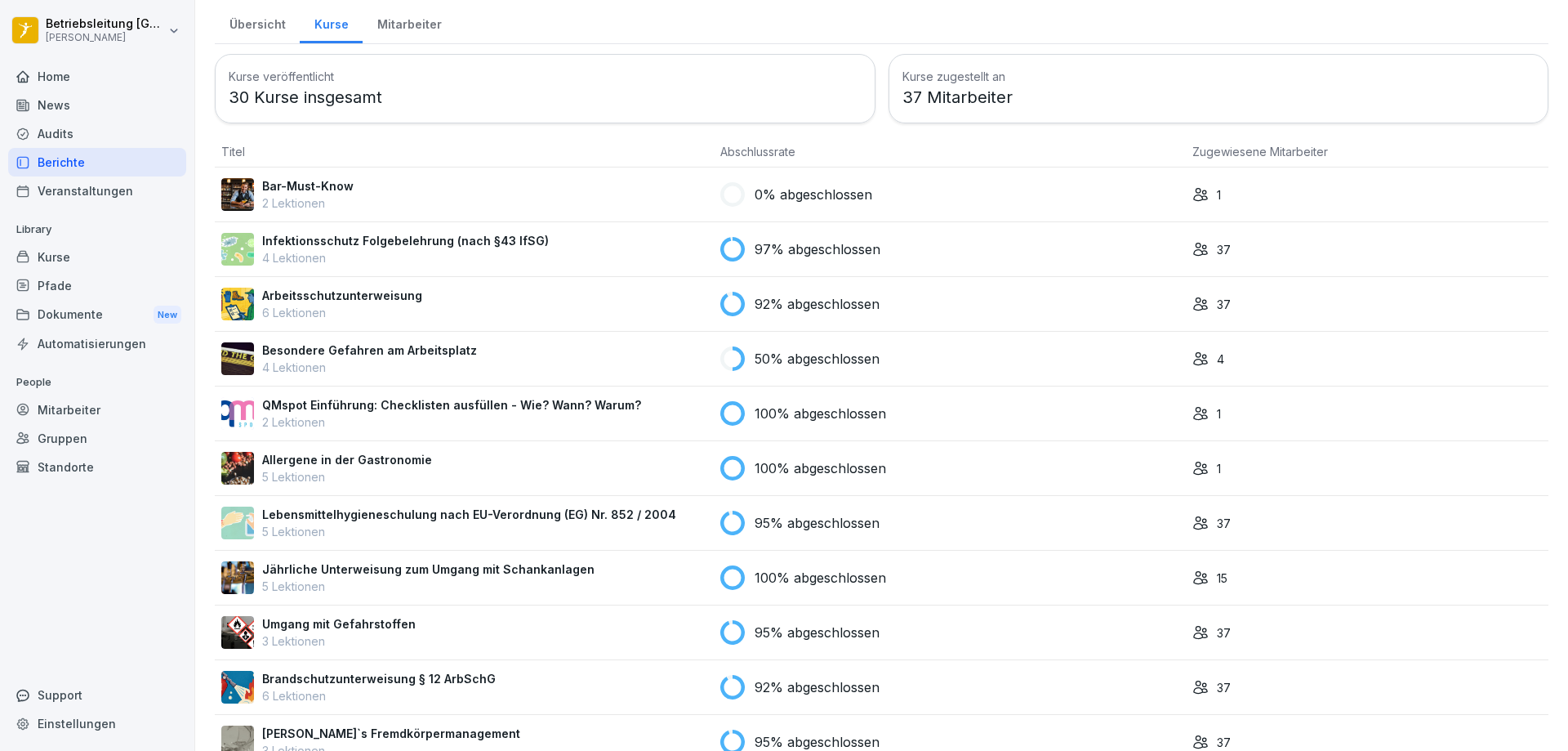
scroll to position [90, 0]
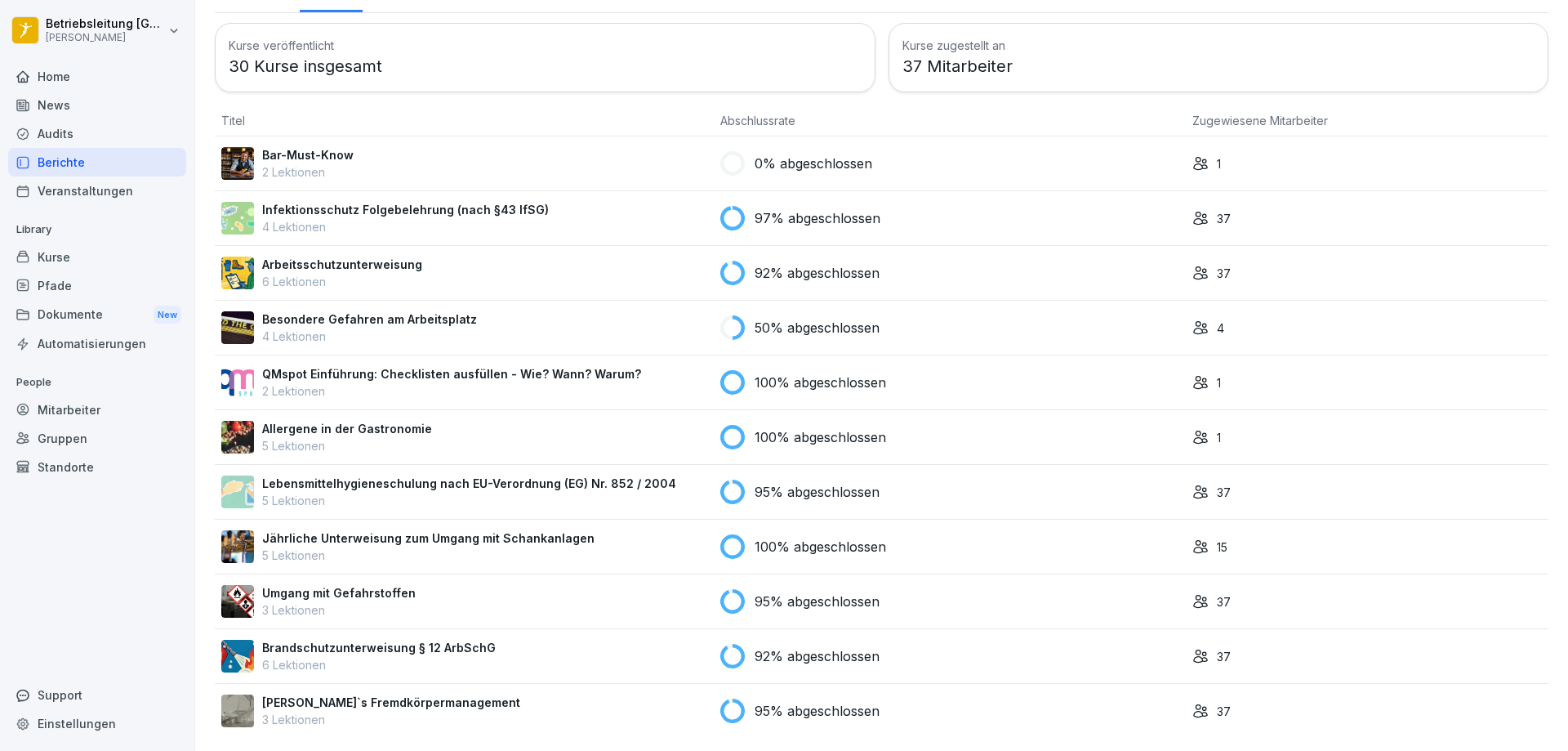
click at [1197, 702] on icon at bounding box center [1200, 710] width 16 height 16
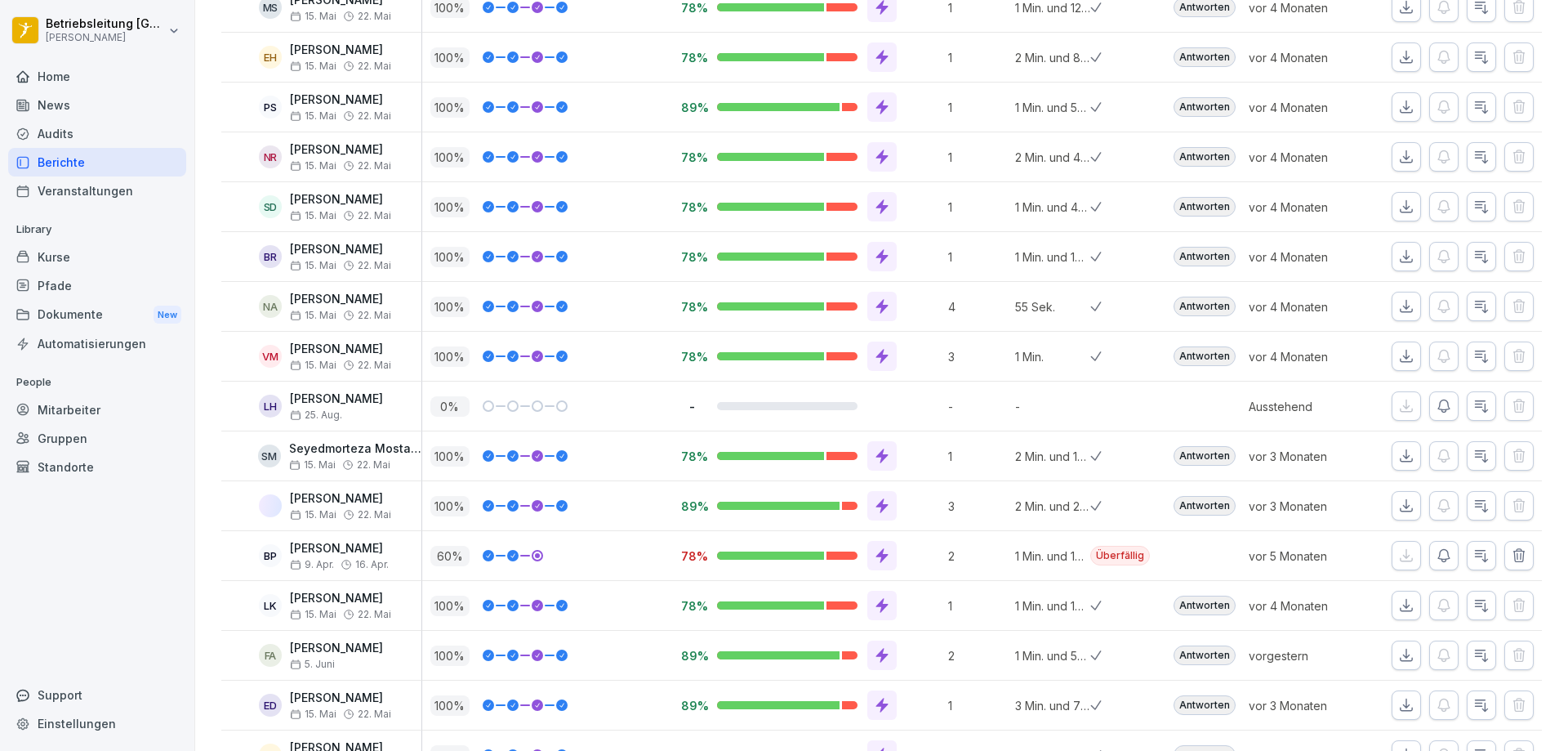
scroll to position [793, 0]
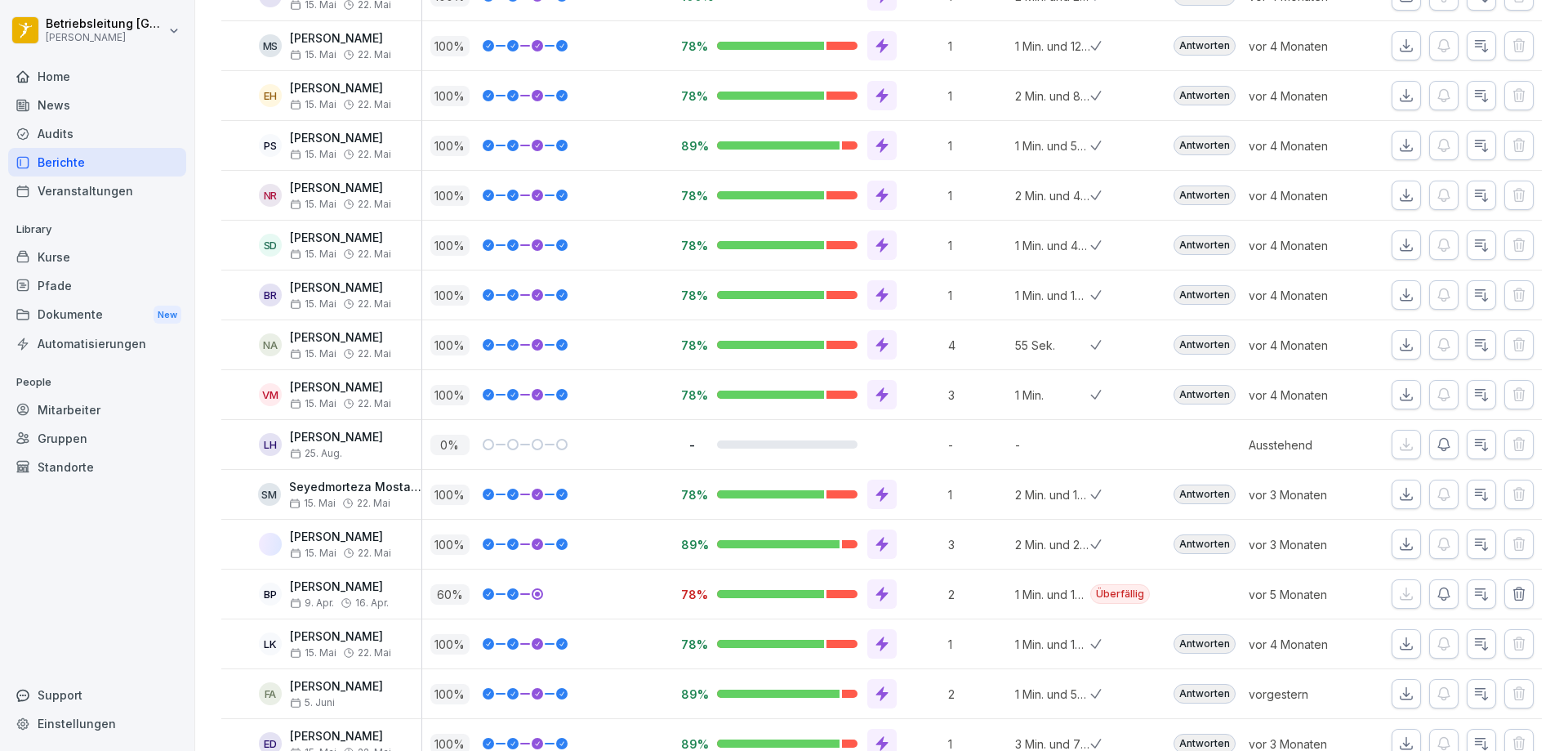
click at [1124, 598] on div "Überfällig" at bounding box center [1120, 594] width 60 height 20
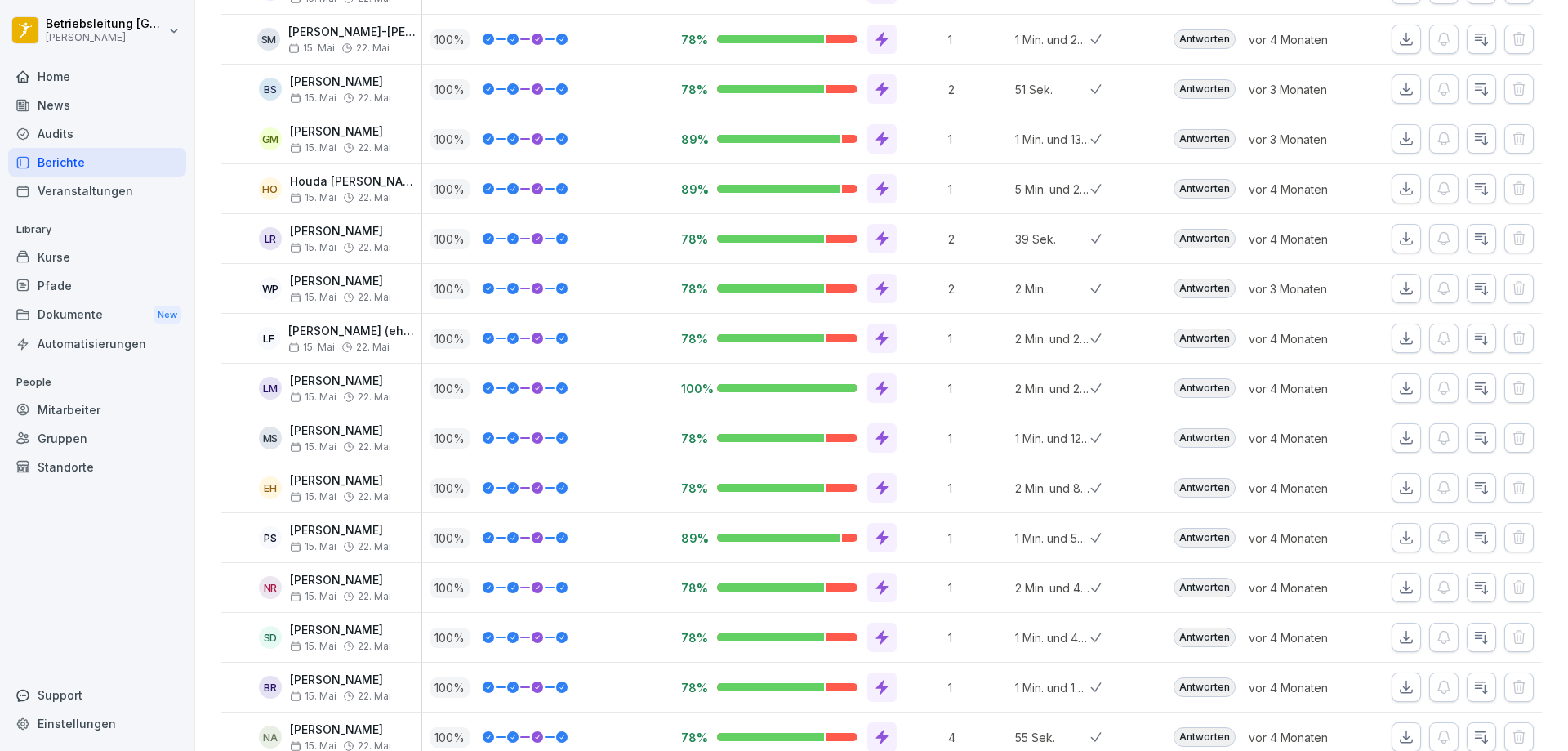
scroll to position [384, 0]
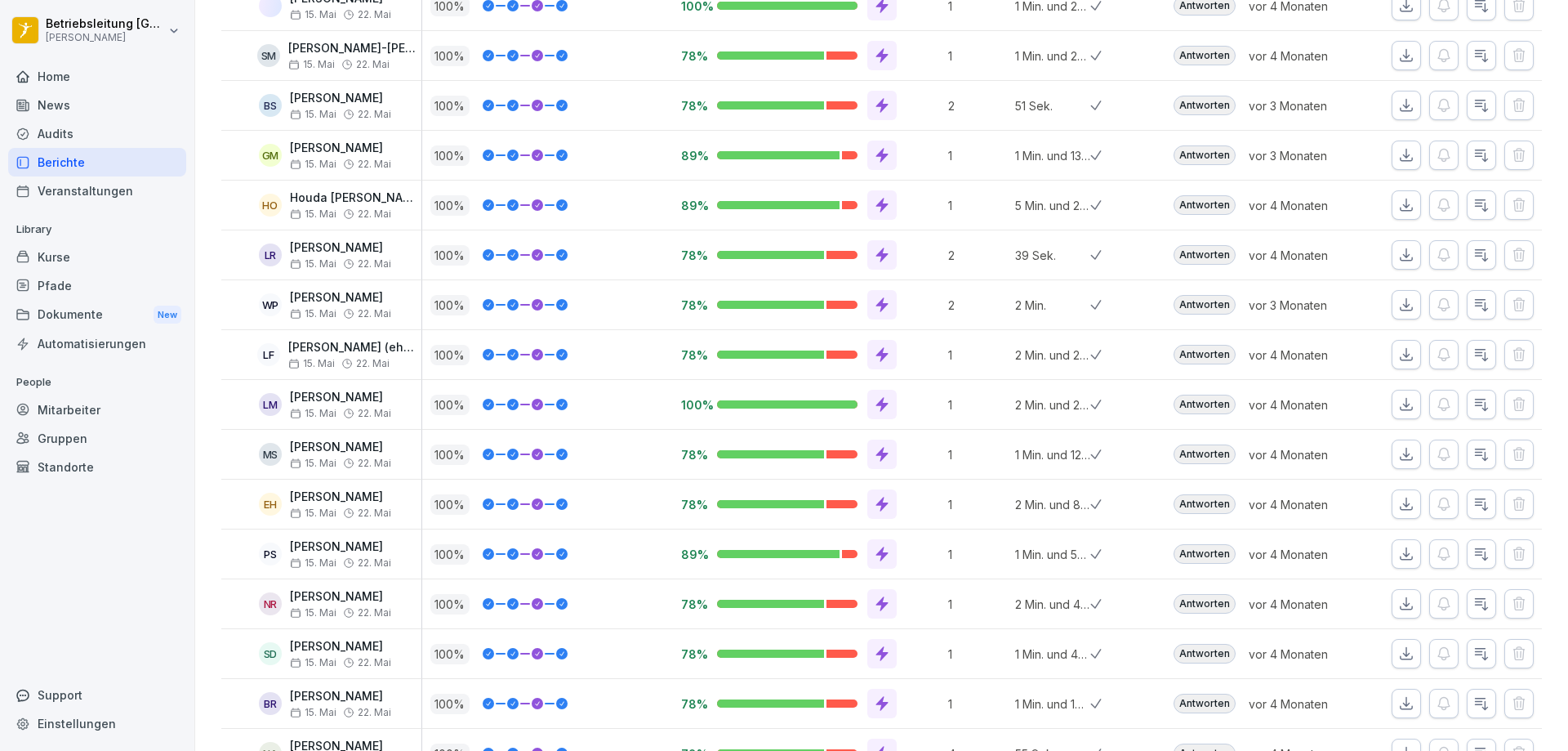
click at [75, 157] on div "Berichte" at bounding box center [96, 161] width 178 height 29
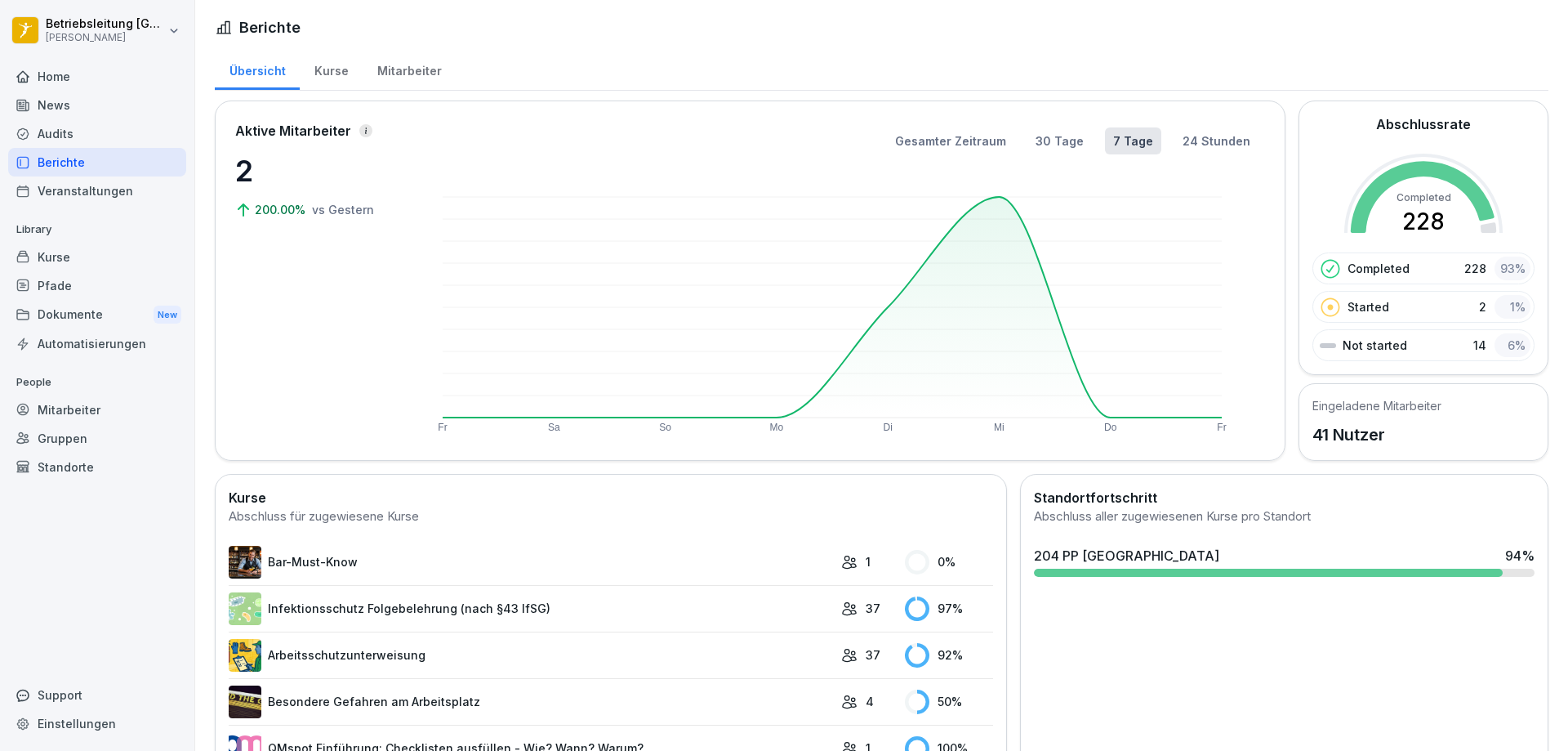
click at [336, 72] on div "Kurse" at bounding box center [331, 69] width 63 height 42
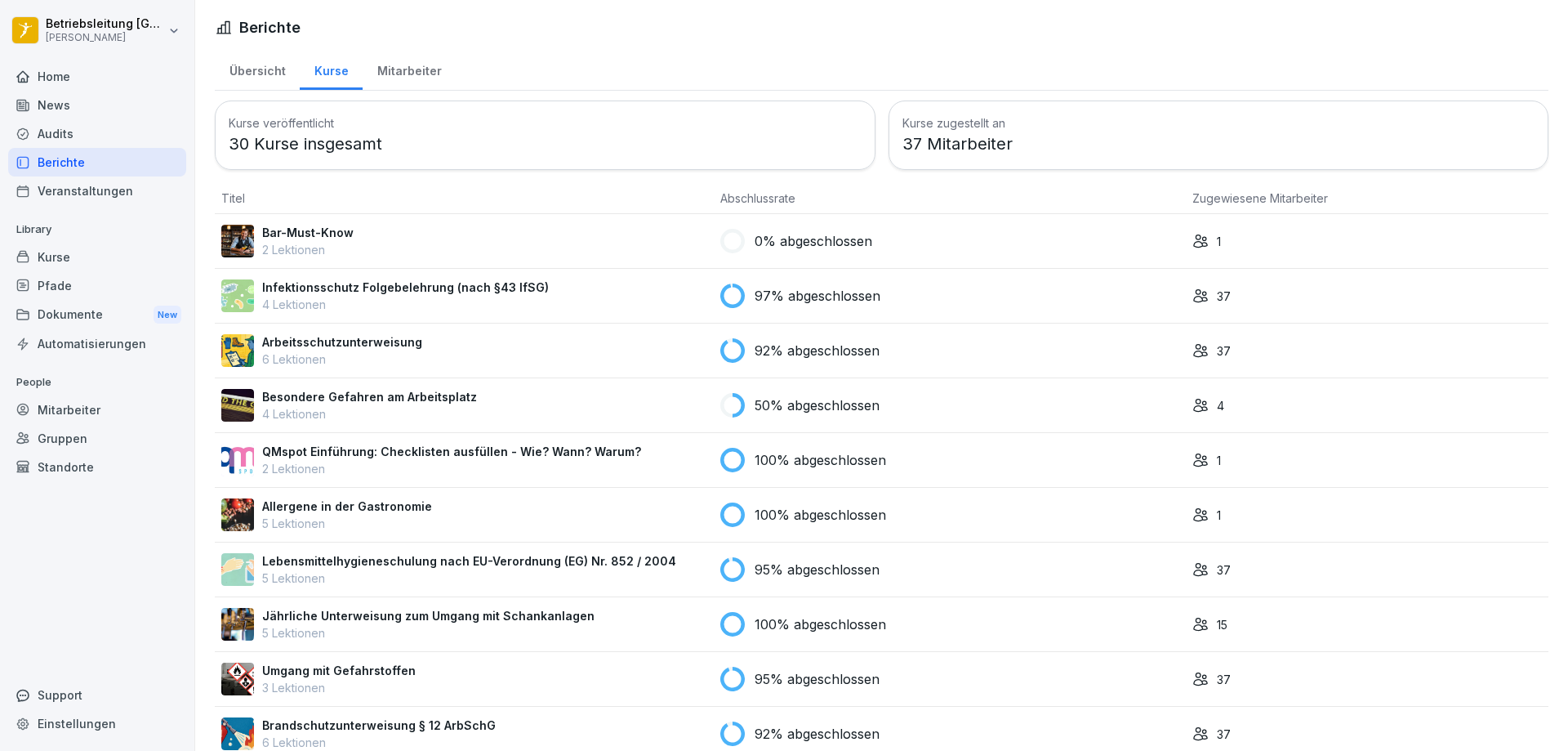
click at [413, 79] on div "Mitarbeiter" at bounding box center [408, 69] width 93 height 42
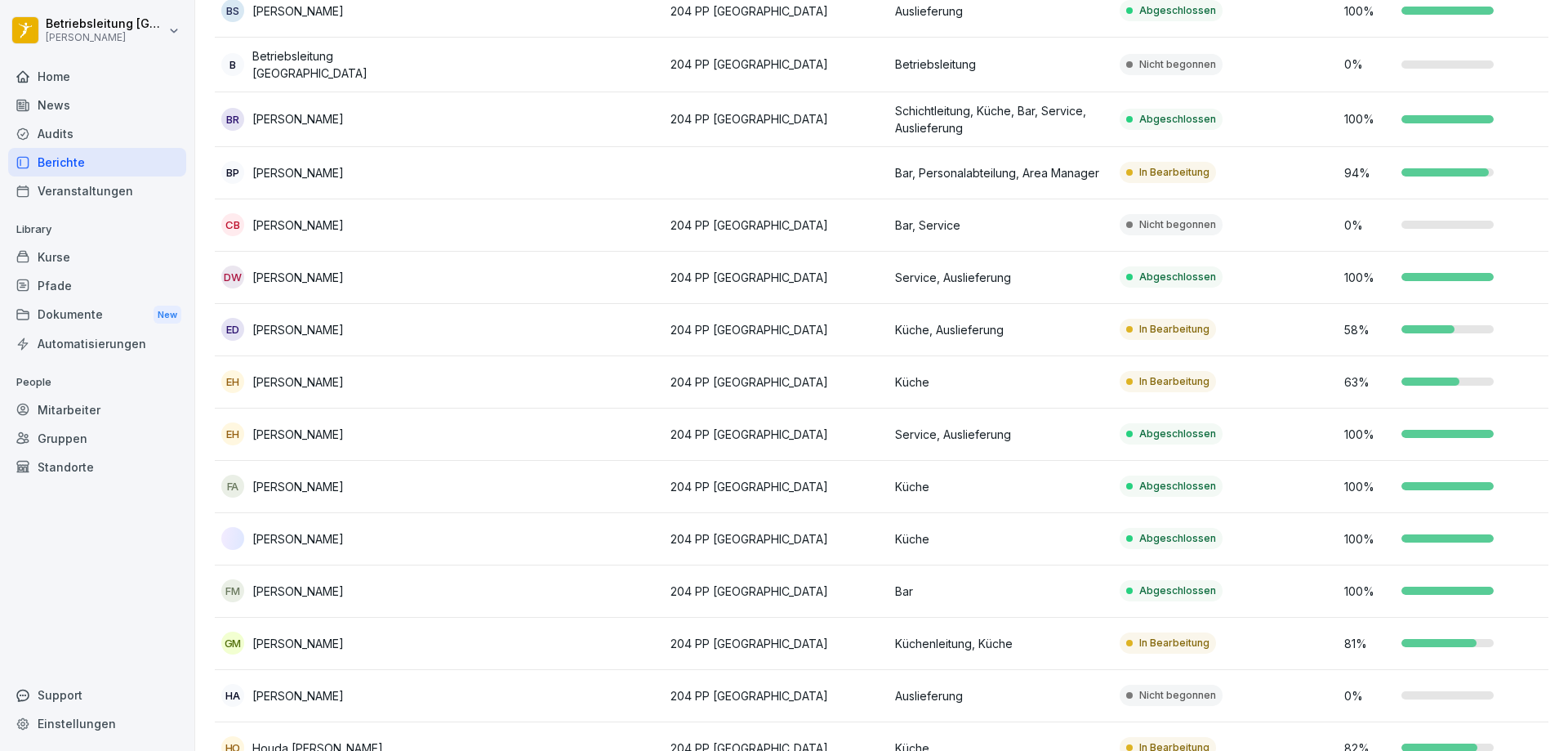
scroll to position [327, 0]
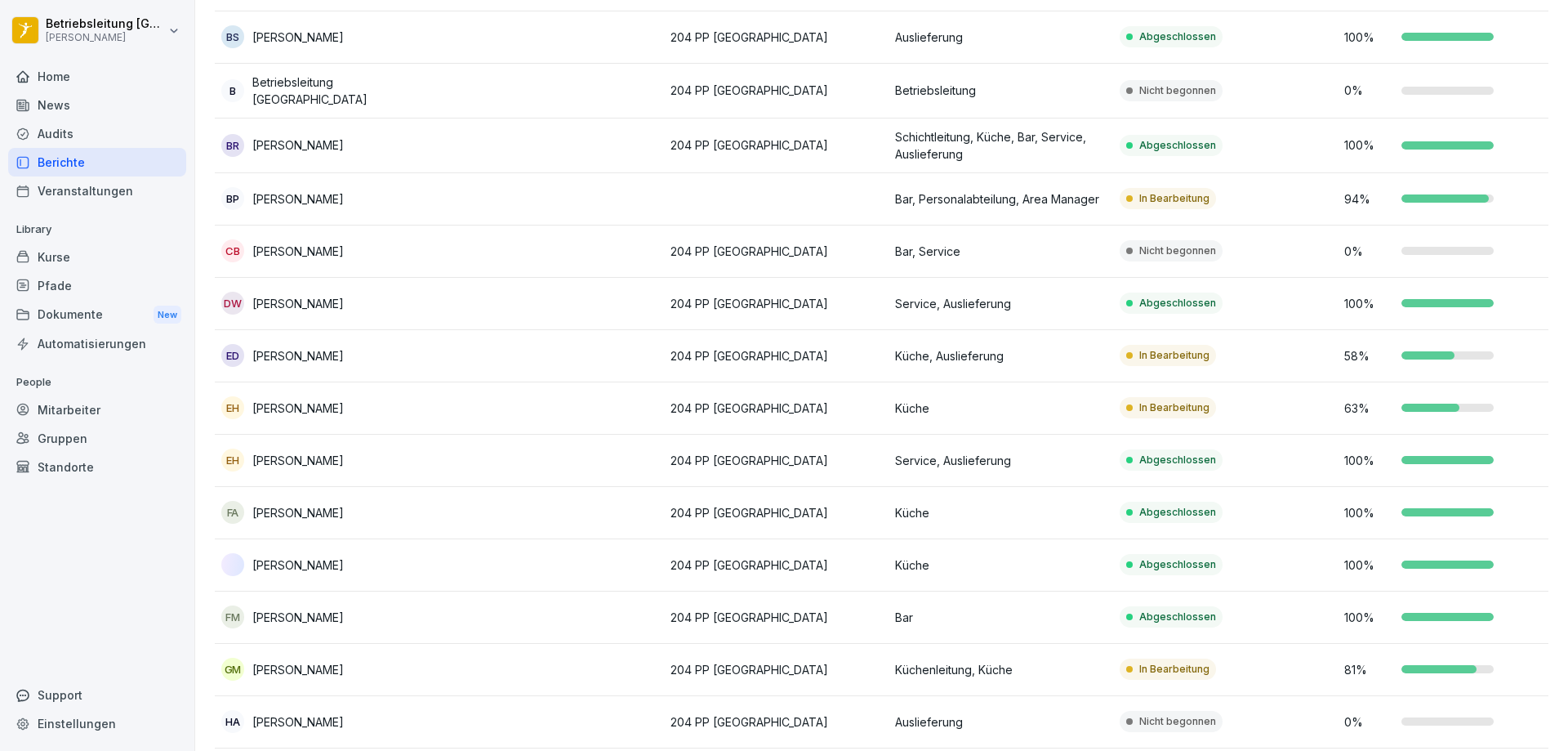
click at [1165, 251] on p "Nicht begonnen" at bounding box center [1177, 251] width 77 height 15
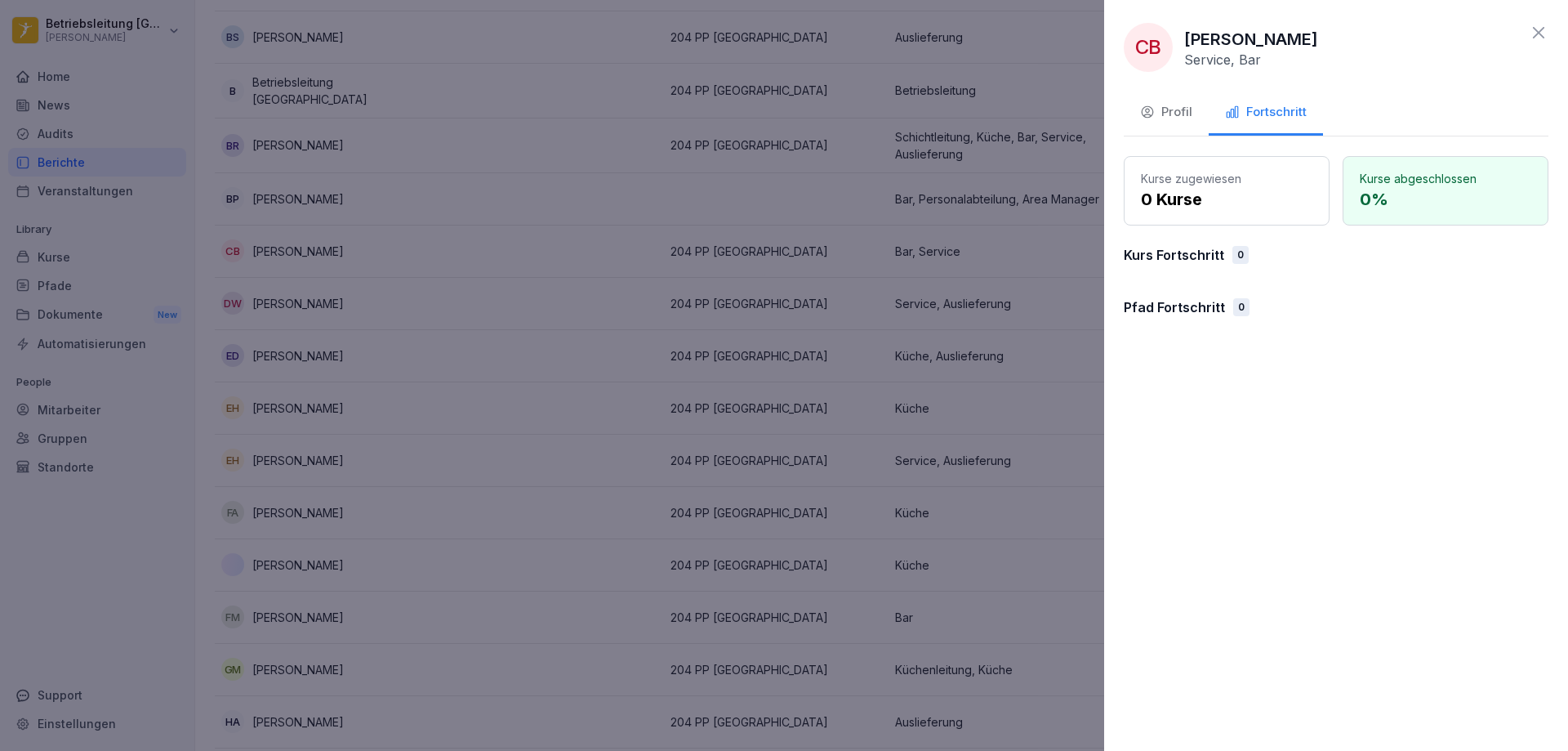
click at [1177, 108] on div "Profil" at bounding box center [1166, 113] width 52 height 19
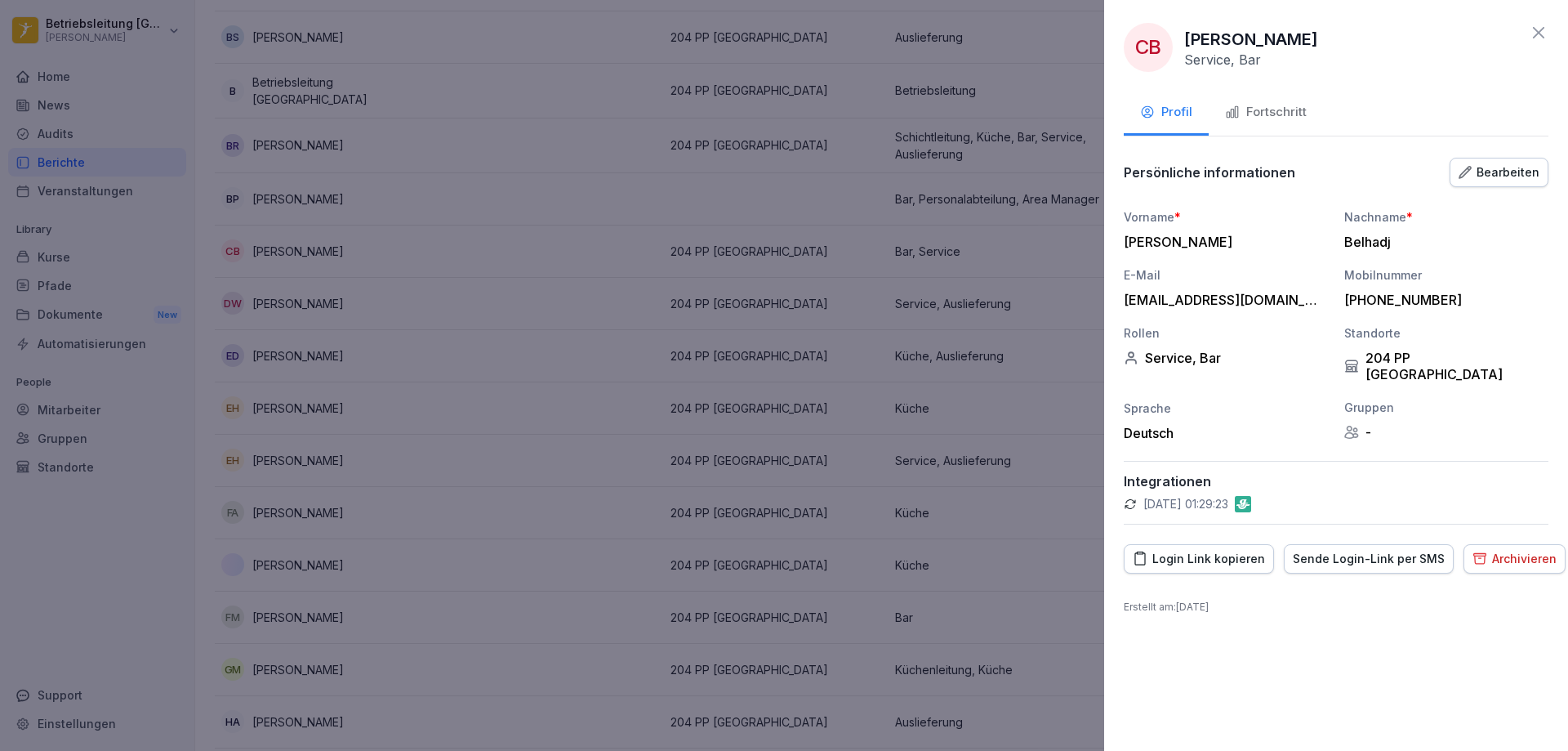
click at [1409, 550] on div "Sende Login-Link per SMS" at bounding box center [1368, 558] width 152 height 18
click at [1536, 31] on icon at bounding box center [1538, 32] width 11 height 11
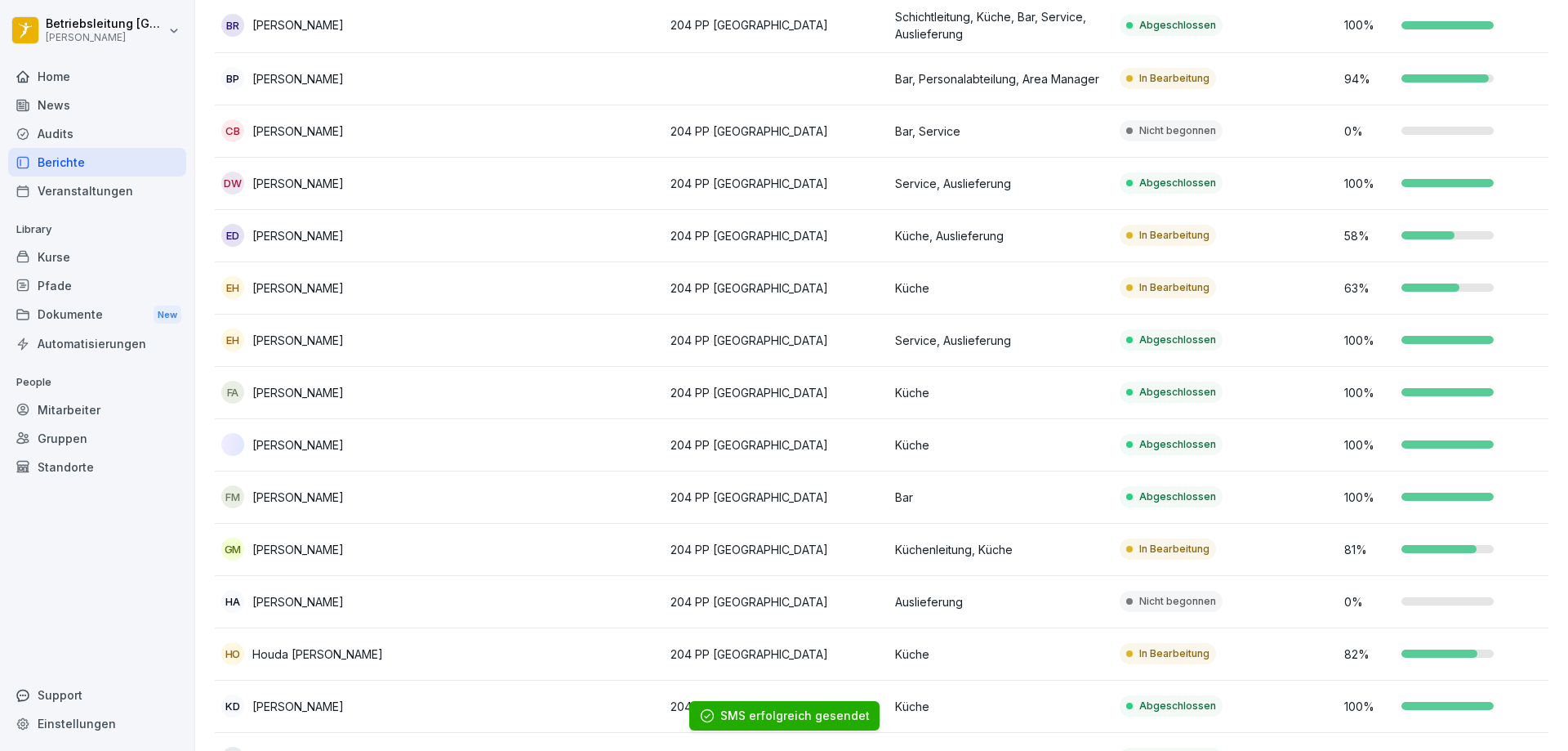
scroll to position [490, 0]
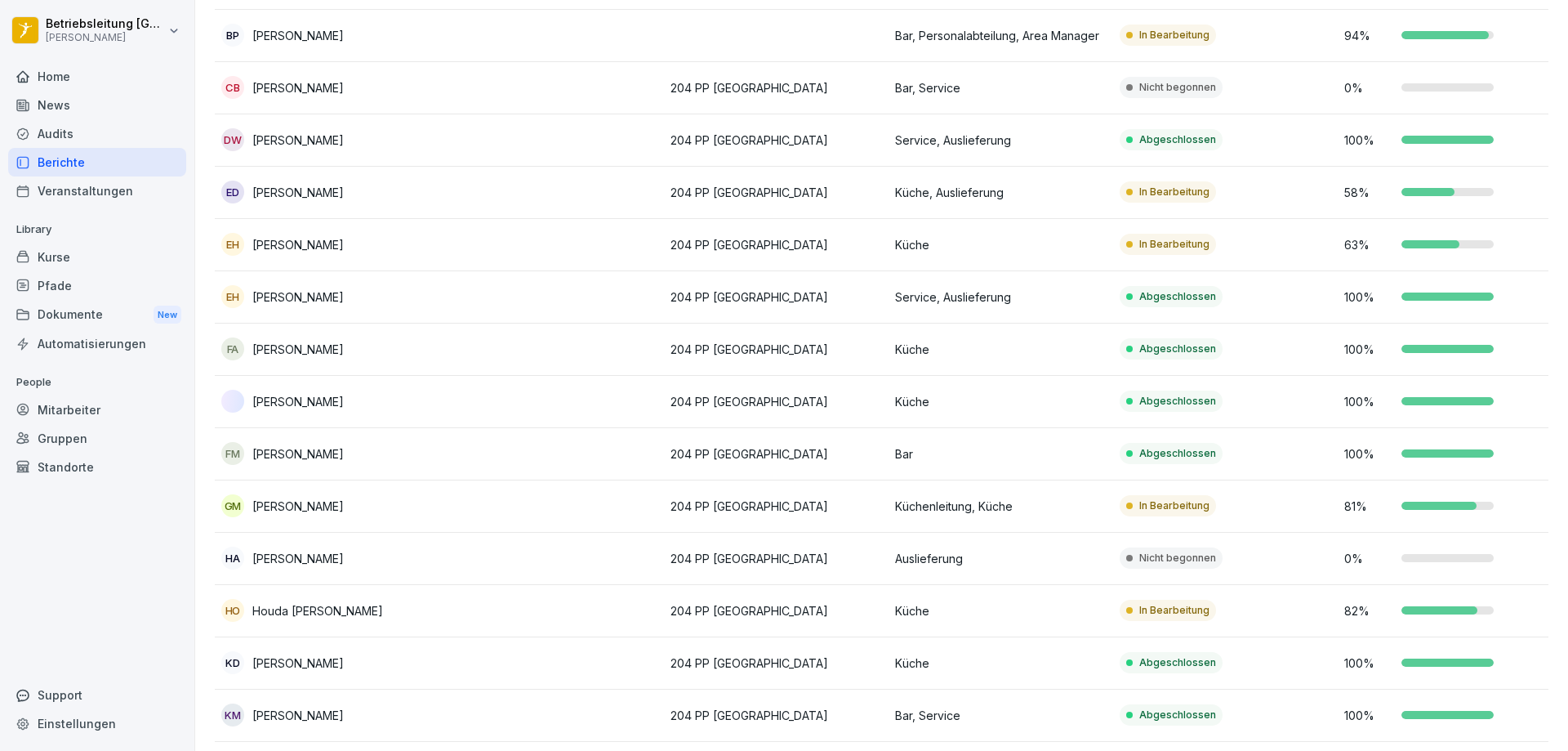
click at [1230, 194] on td "In Bearbeitung" at bounding box center [1225, 193] width 224 height 52
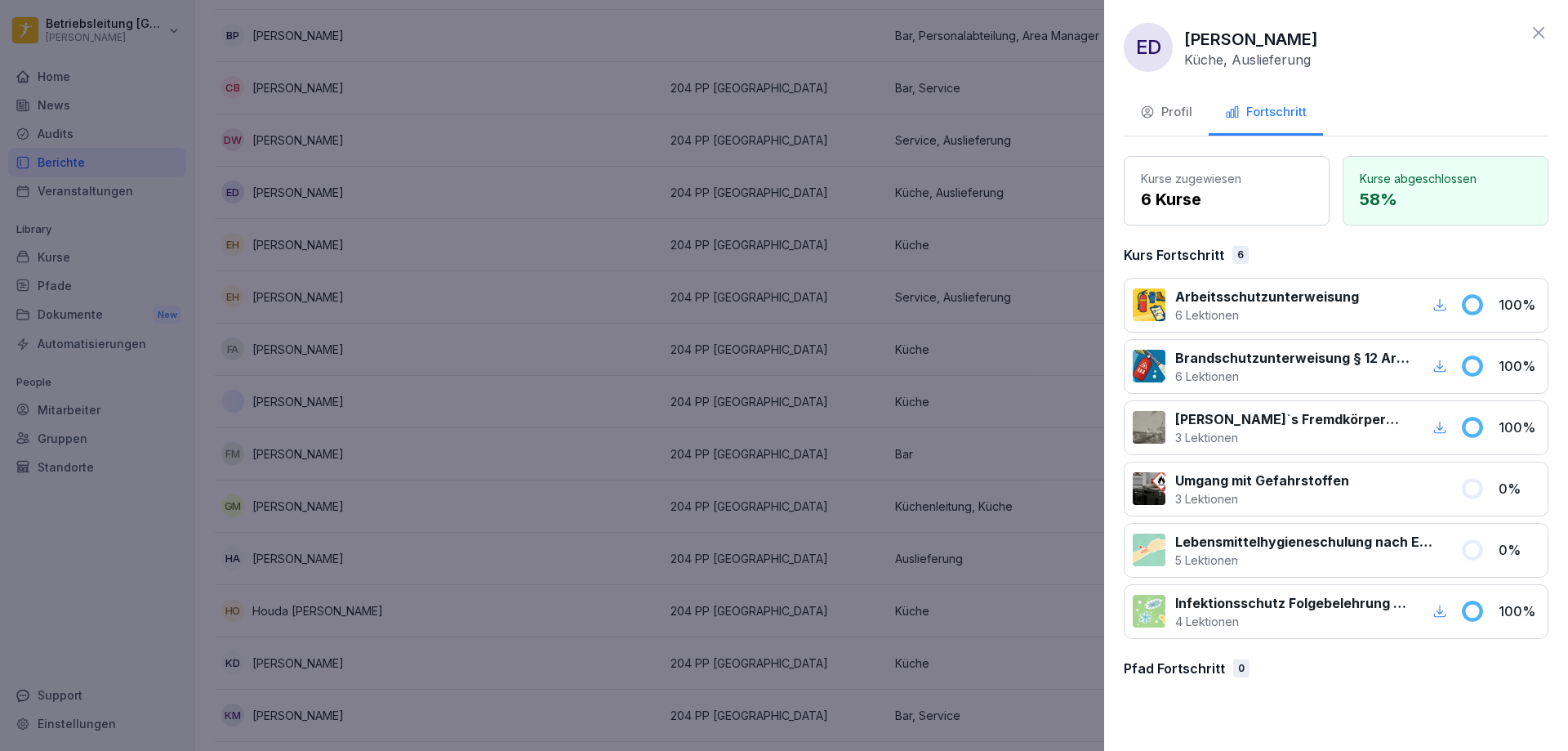
click at [1291, 486] on p "Umgang mit Gefahrstoffen" at bounding box center [1262, 480] width 174 height 20
click at [1222, 190] on p "6 Kurse" at bounding box center [1226, 199] width 172 height 24
click at [1174, 194] on p "6 Kurse" at bounding box center [1226, 199] width 172 height 24
click at [1152, 127] on button "Profil" at bounding box center [1166, 114] width 85 height 44
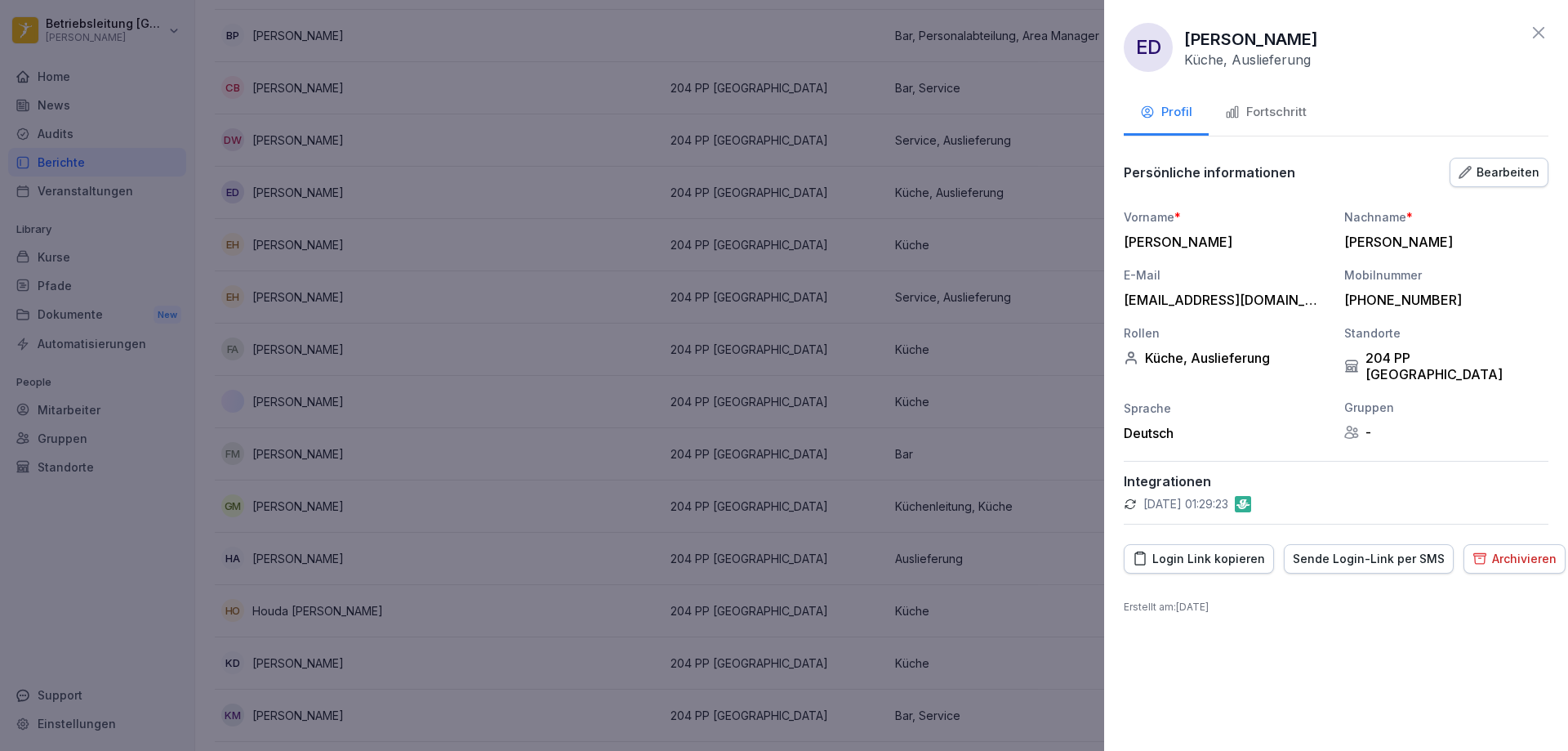
click at [1539, 28] on icon at bounding box center [1538, 32] width 20 height 20
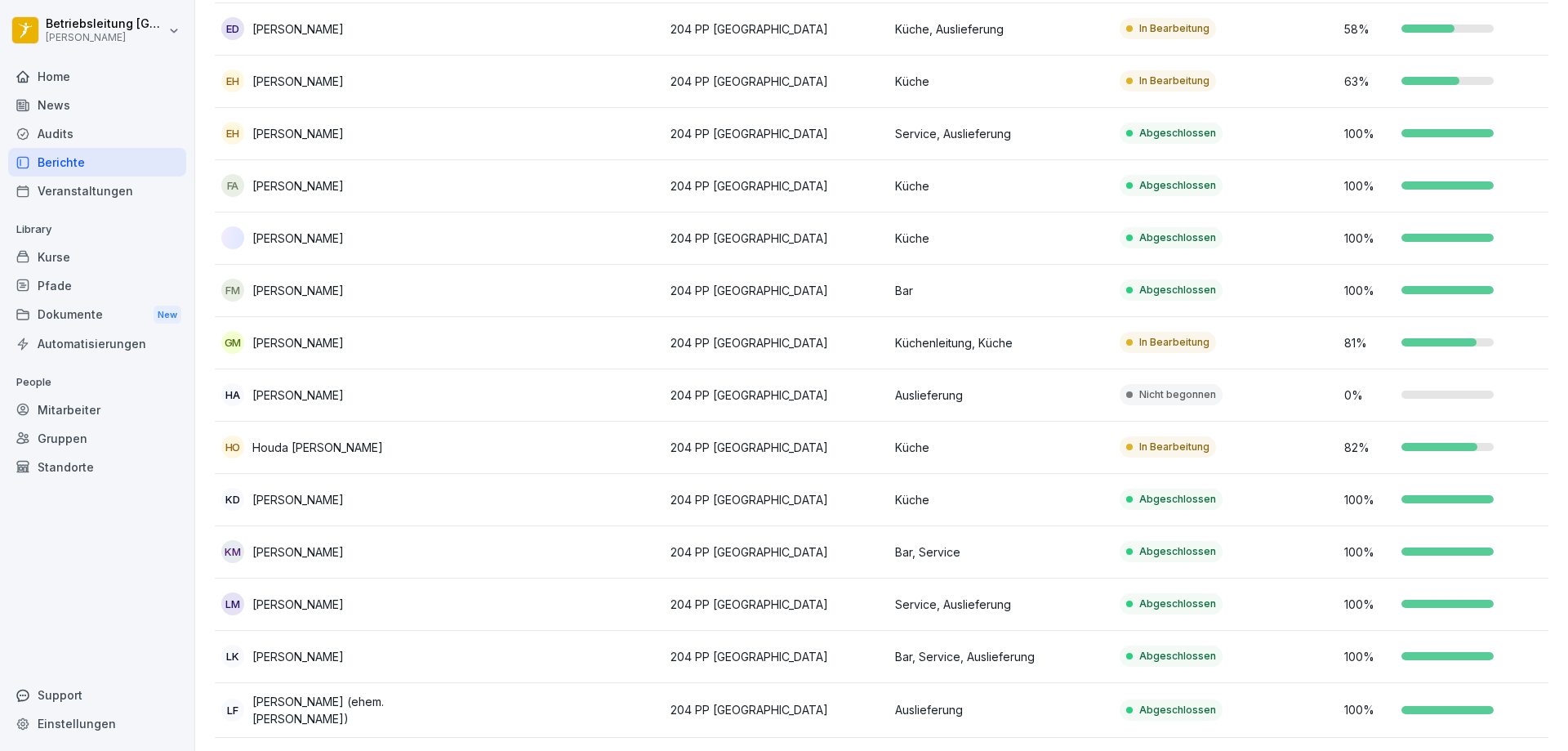
scroll to position [817, 0]
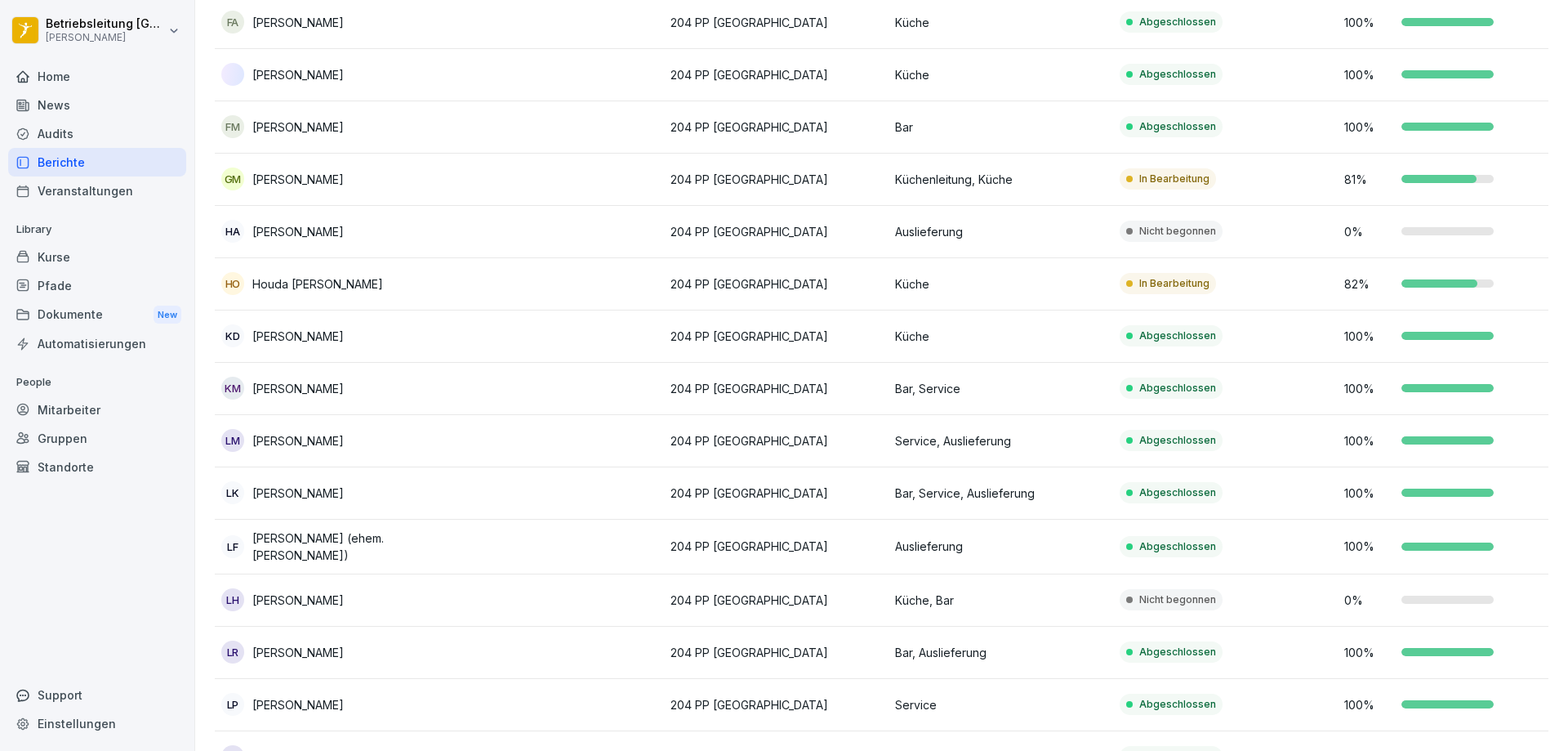
click at [1076, 186] on td "Küchenleitung, Küche" at bounding box center [1000, 180] width 224 height 52
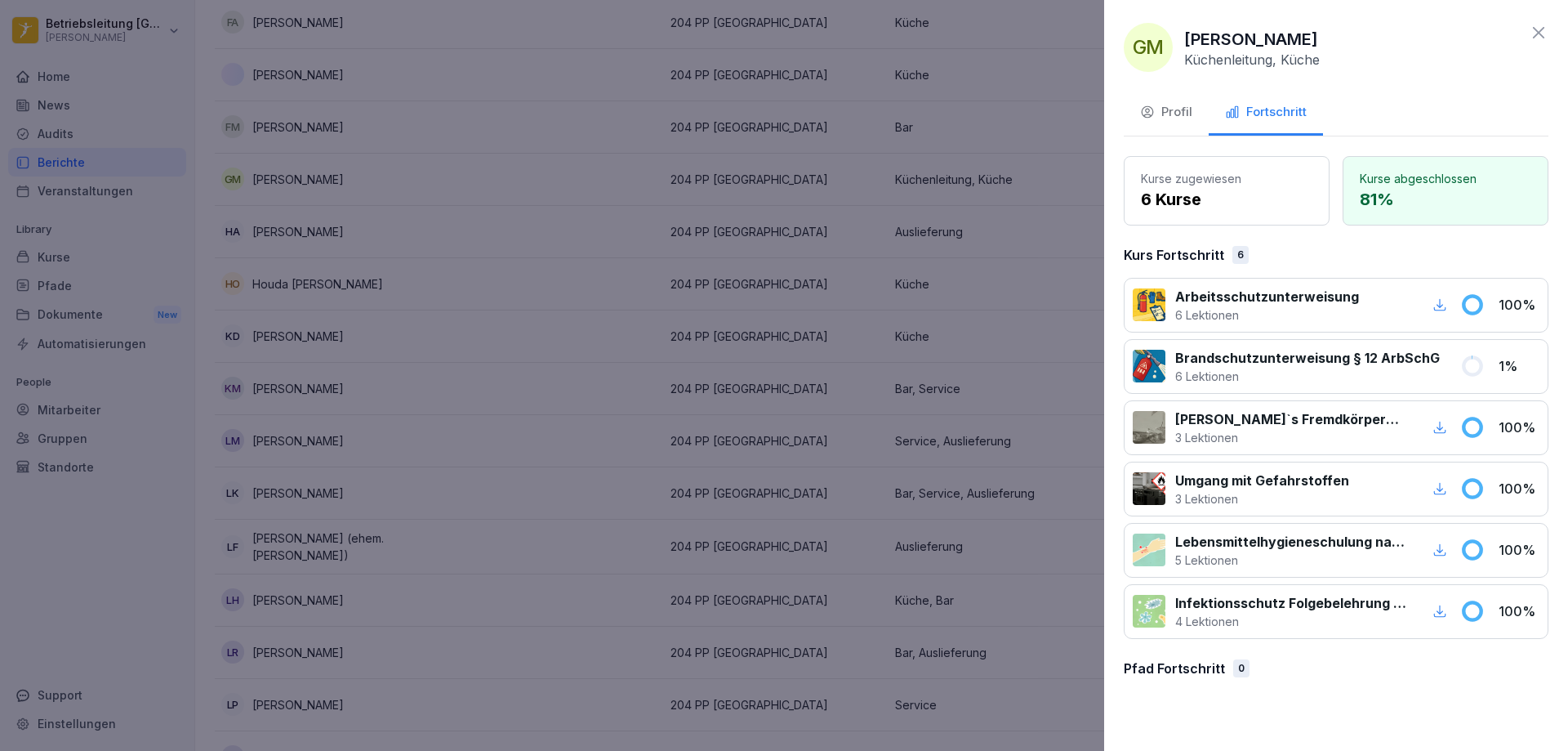
click at [1546, 37] on icon at bounding box center [1538, 32] width 20 height 20
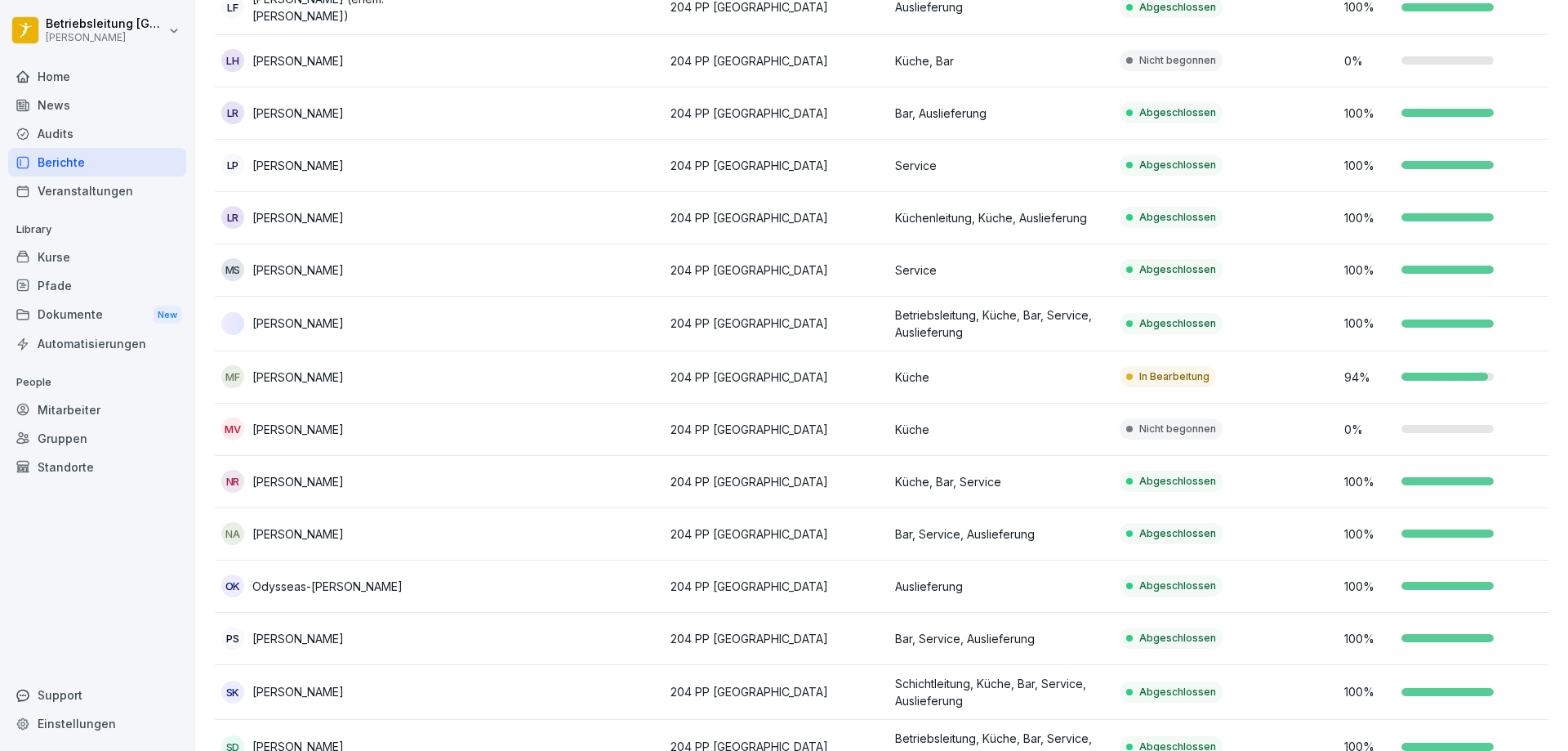
scroll to position [1300, 0]
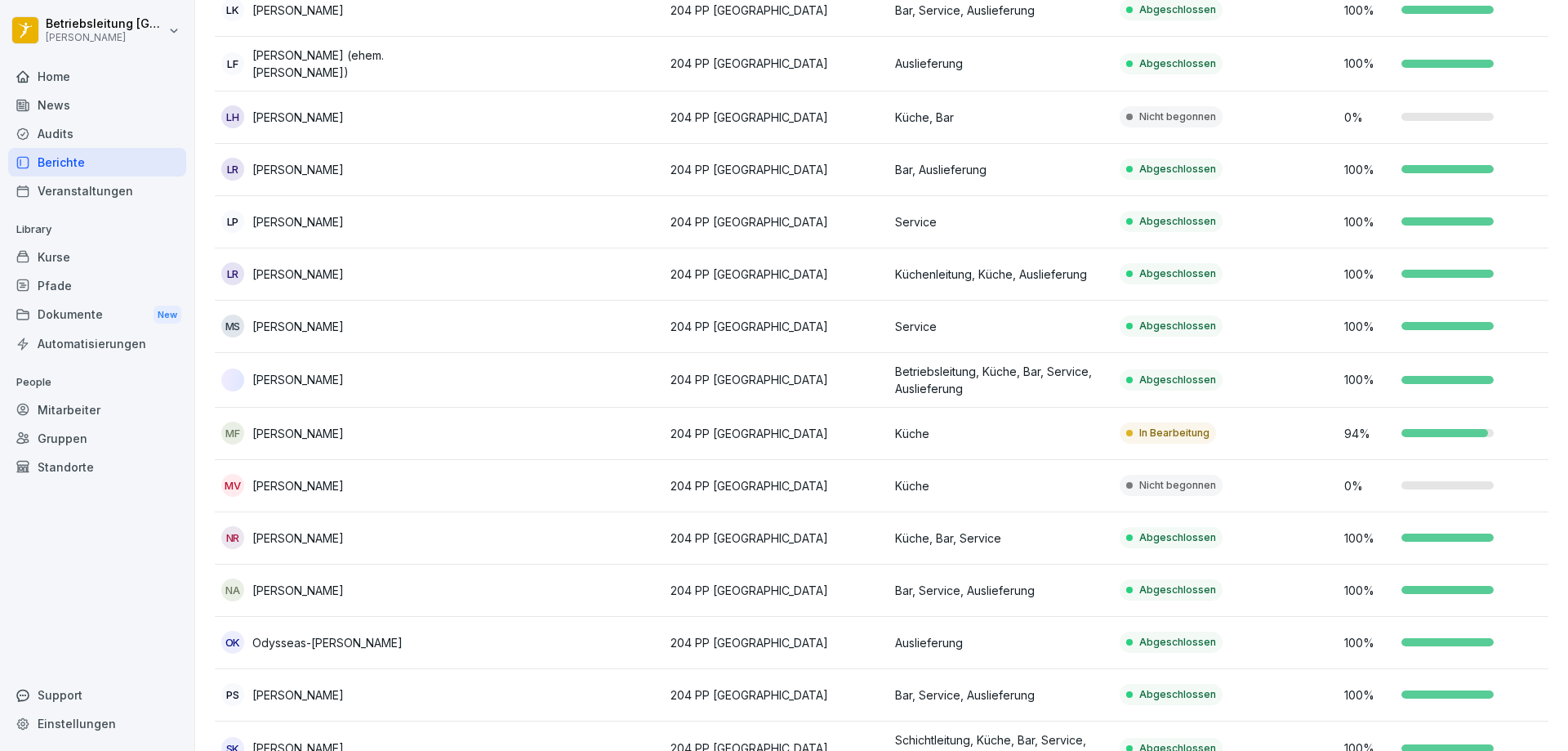
click at [316, 487] on p "[PERSON_NAME]" at bounding box center [298, 486] width 92 height 17
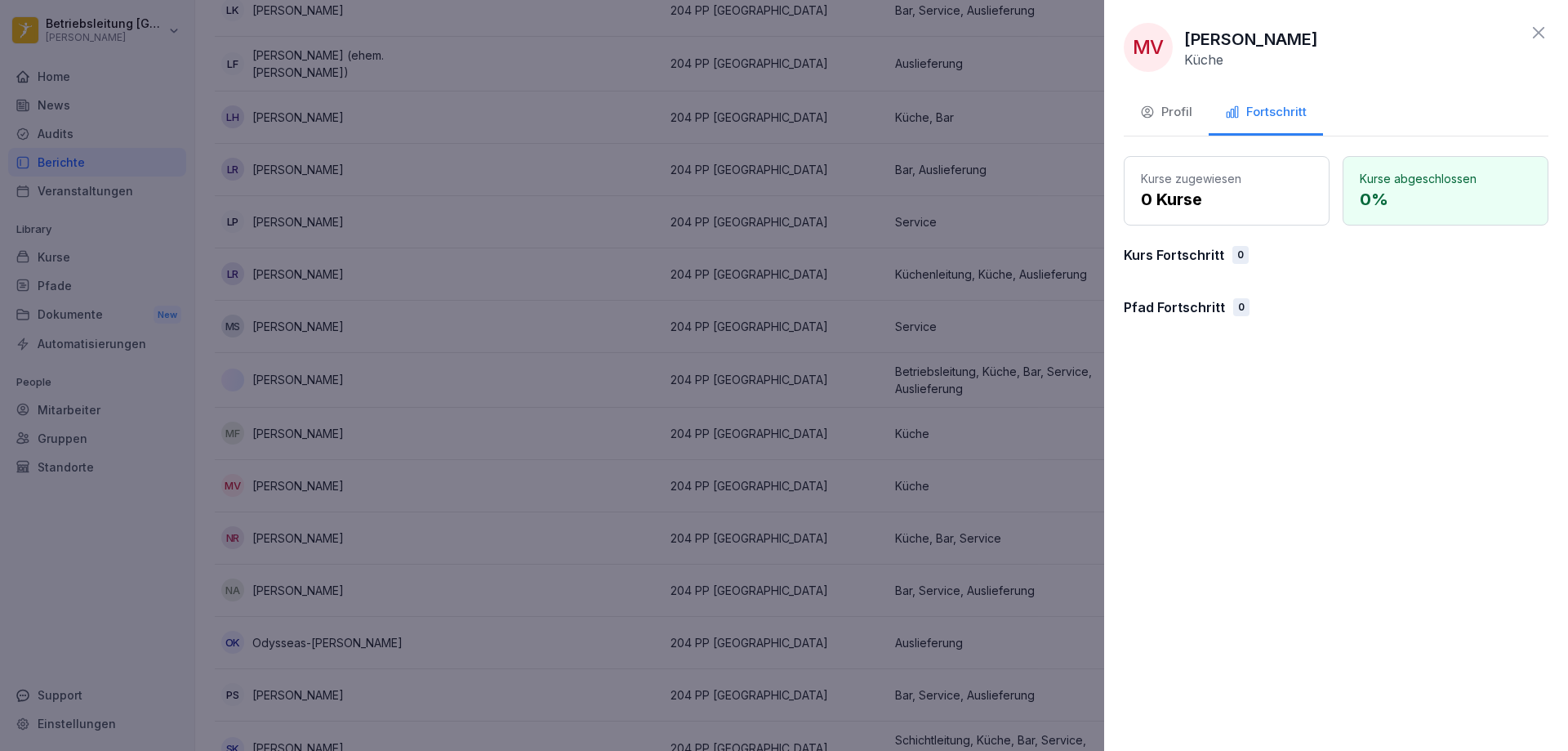
click at [1542, 29] on icon at bounding box center [1538, 32] width 11 height 11
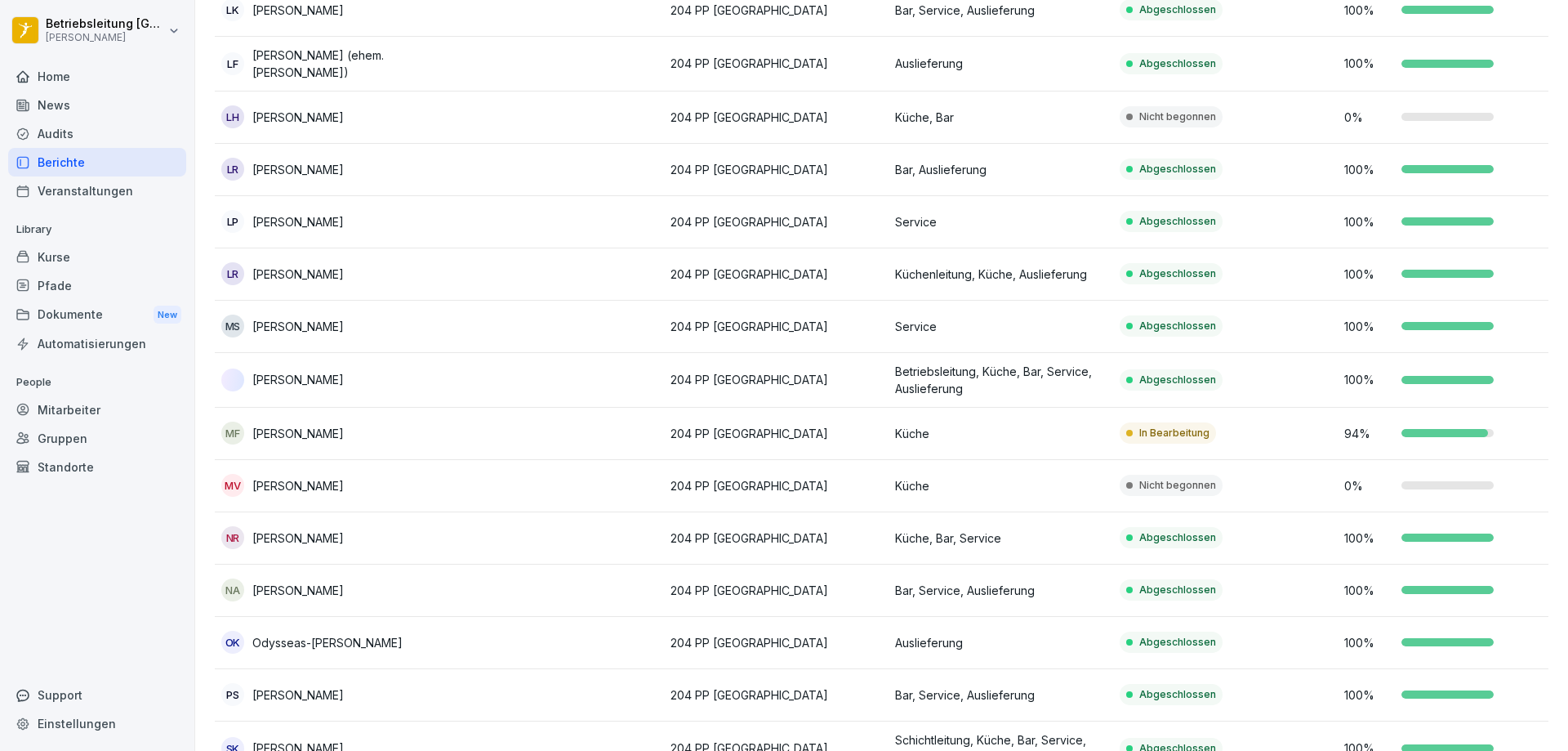
click at [70, 264] on div "Kurse" at bounding box center [96, 257] width 178 height 29
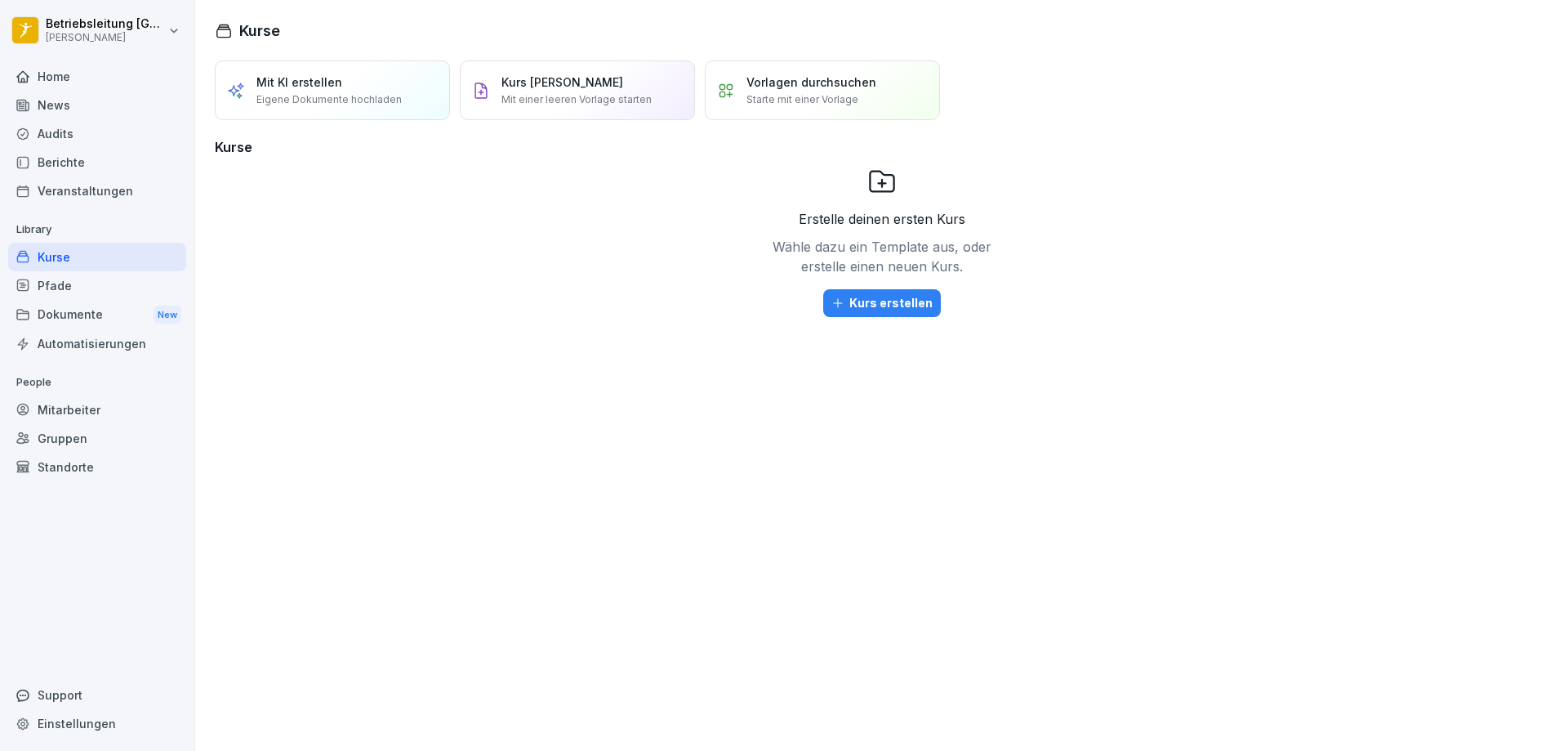
click at [83, 343] on div "Automatisierungen" at bounding box center [96, 343] width 178 height 29
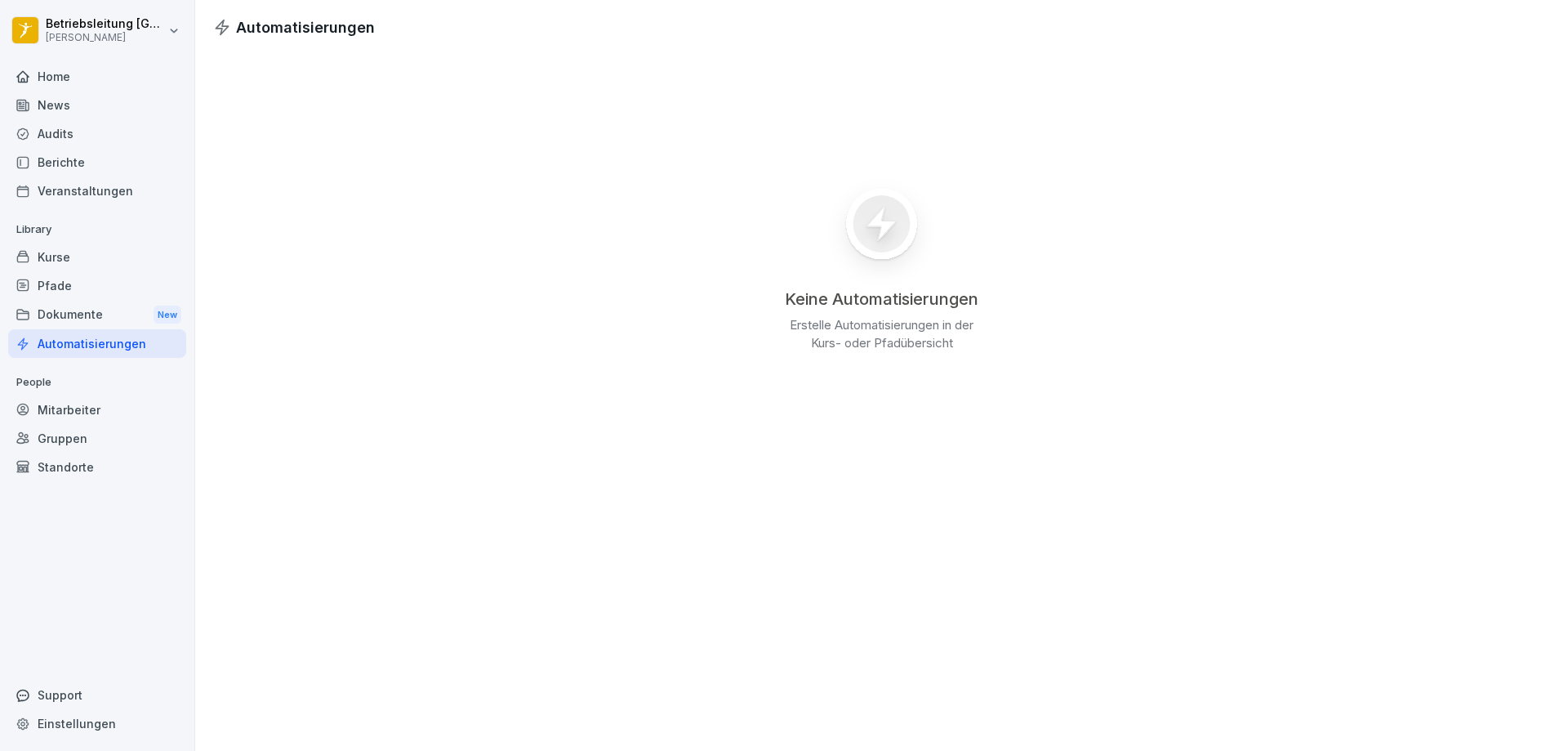
click at [50, 72] on div "Home" at bounding box center [96, 76] width 178 height 29
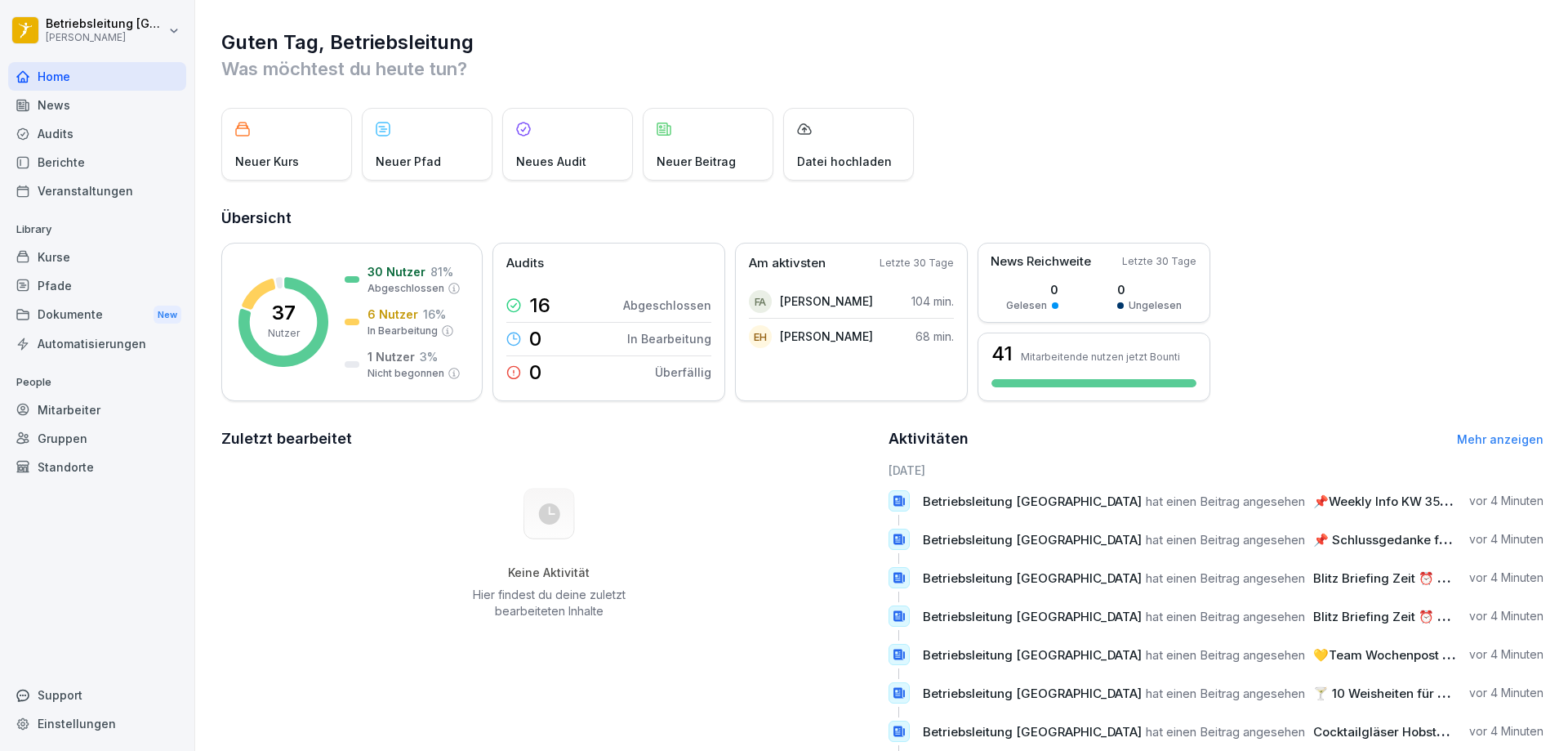
click at [68, 114] on div "News" at bounding box center [96, 105] width 178 height 29
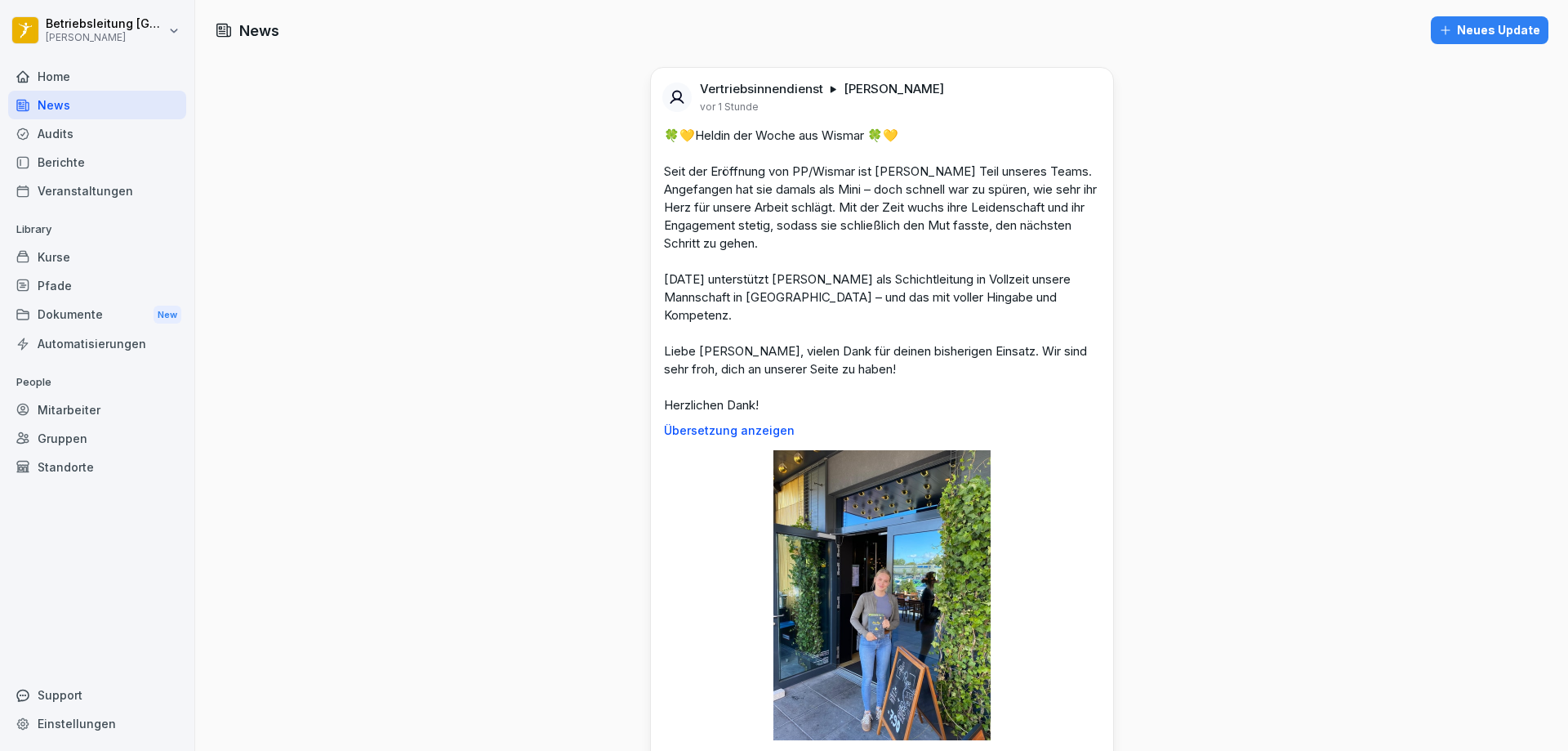
click at [857, 541] on img at bounding box center [882, 595] width 218 height 290
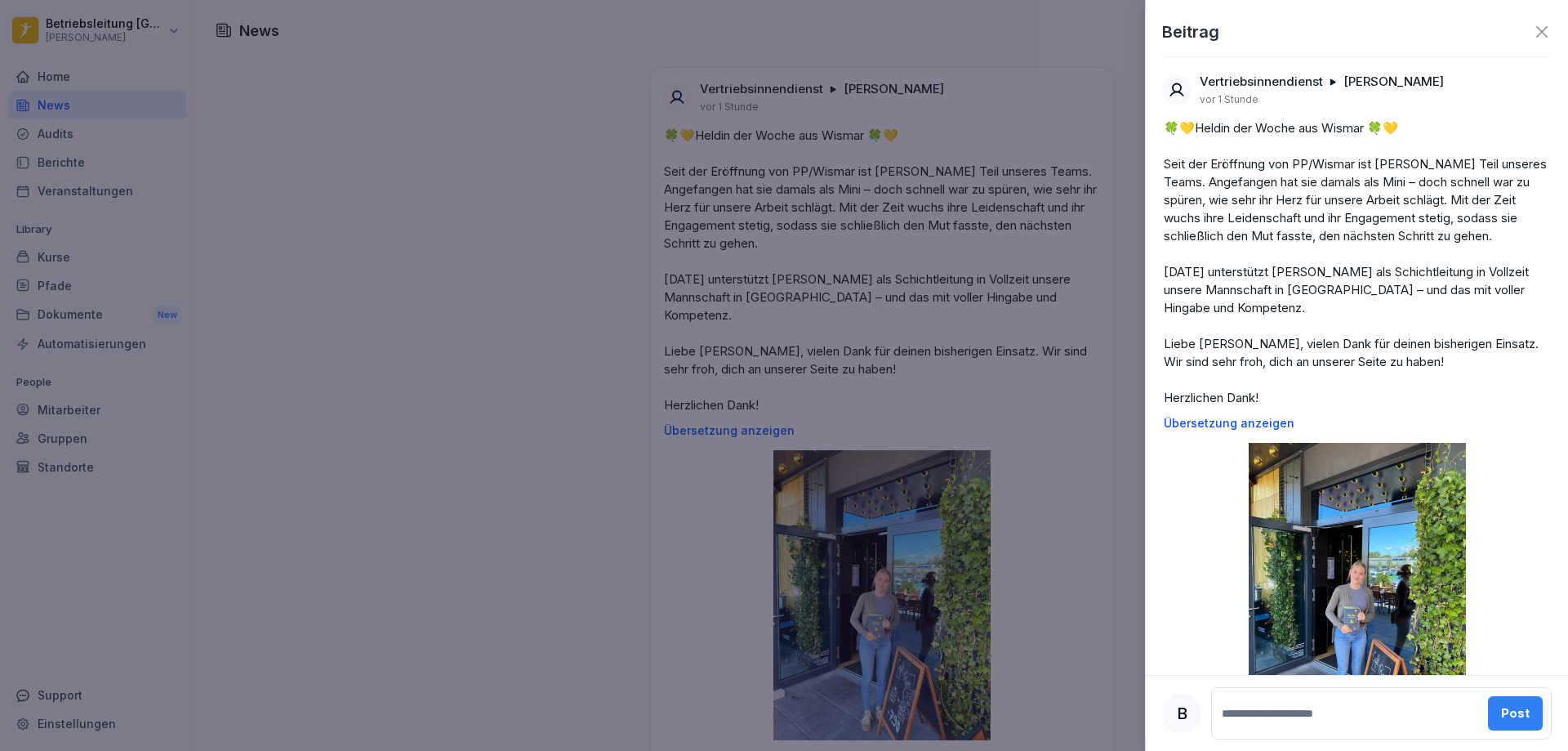
click at [1536, 36] on icon at bounding box center [1541, 31] width 11 height 11
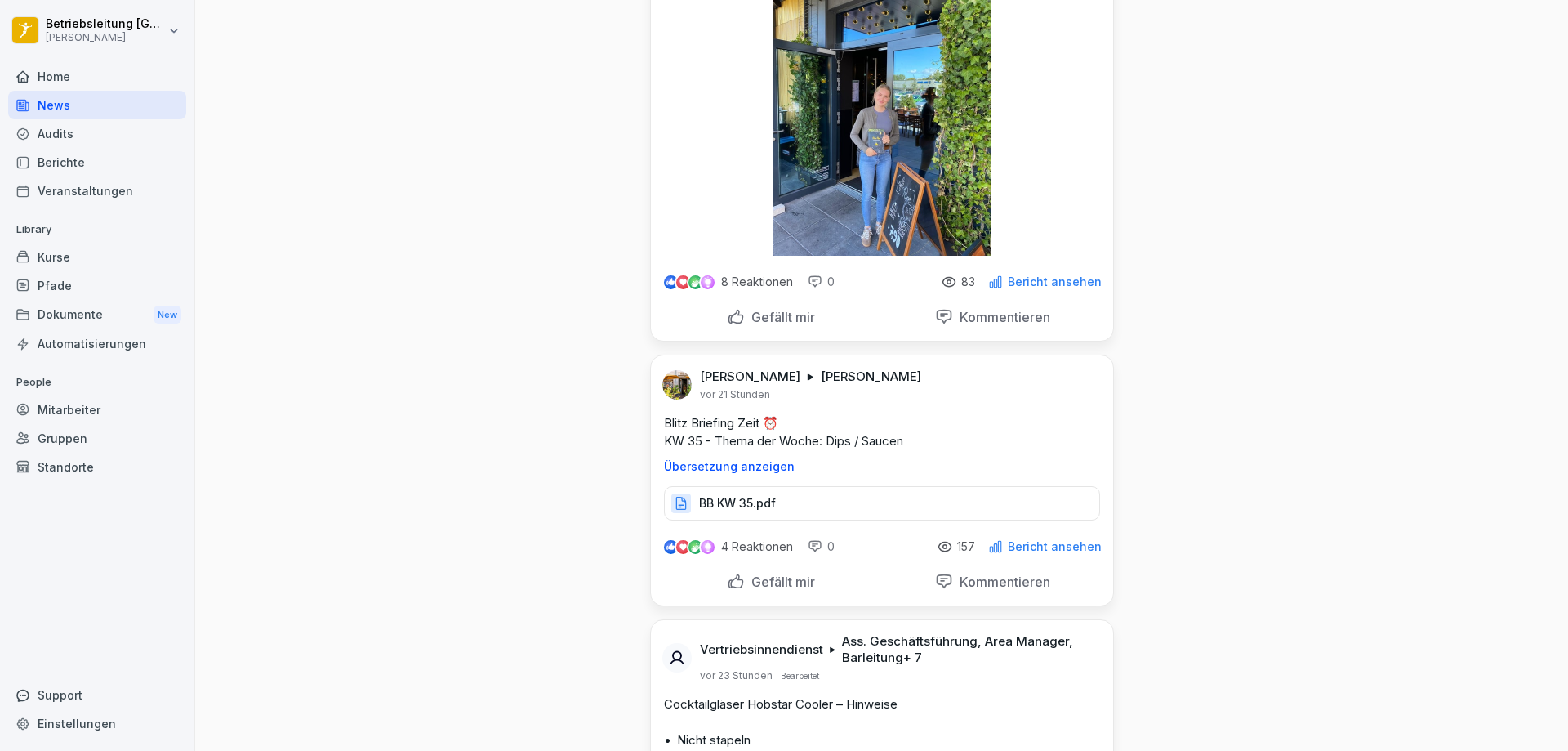
scroll to position [654, 0]
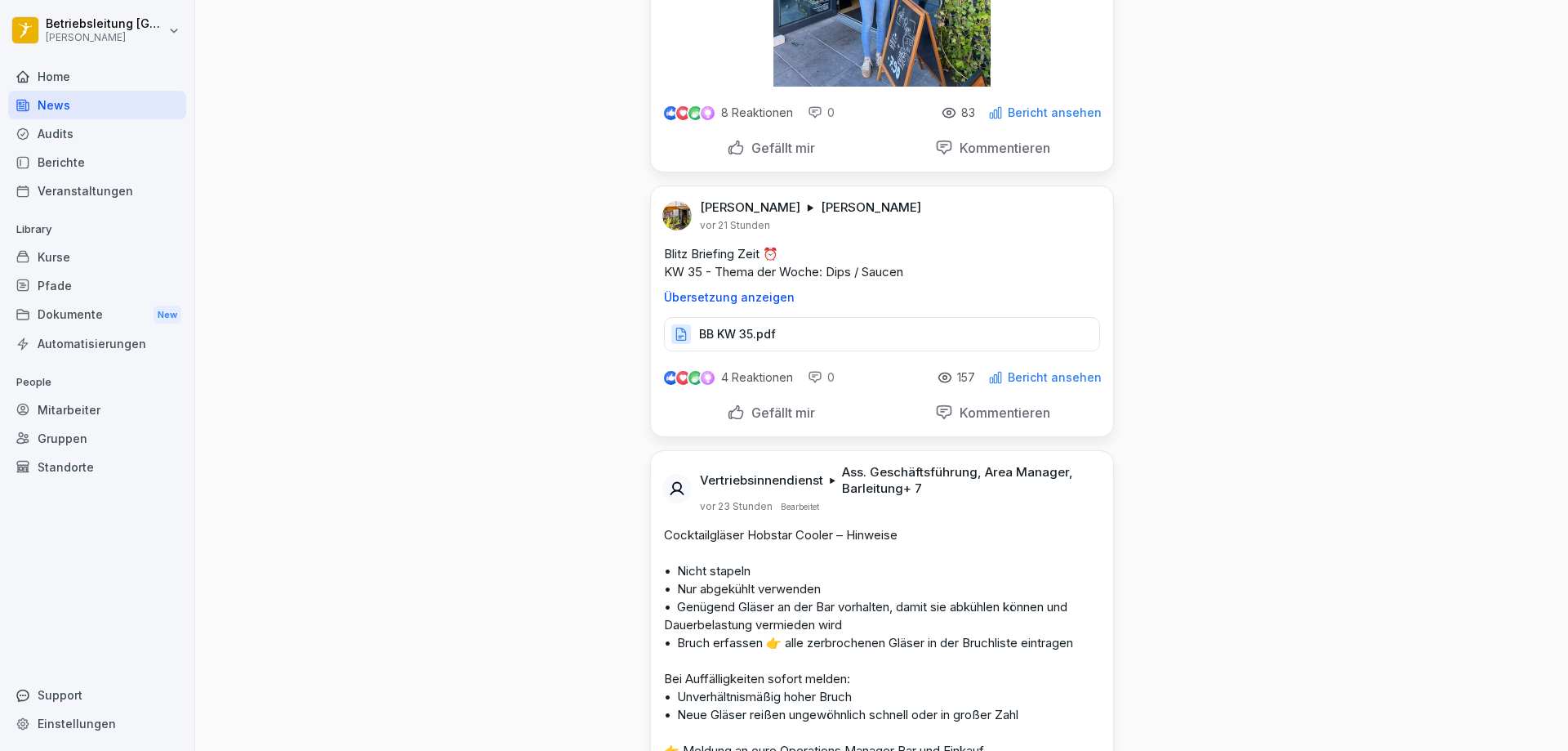
click at [796, 140] on p "Gefällt mir" at bounding box center [779, 147] width 70 height 16
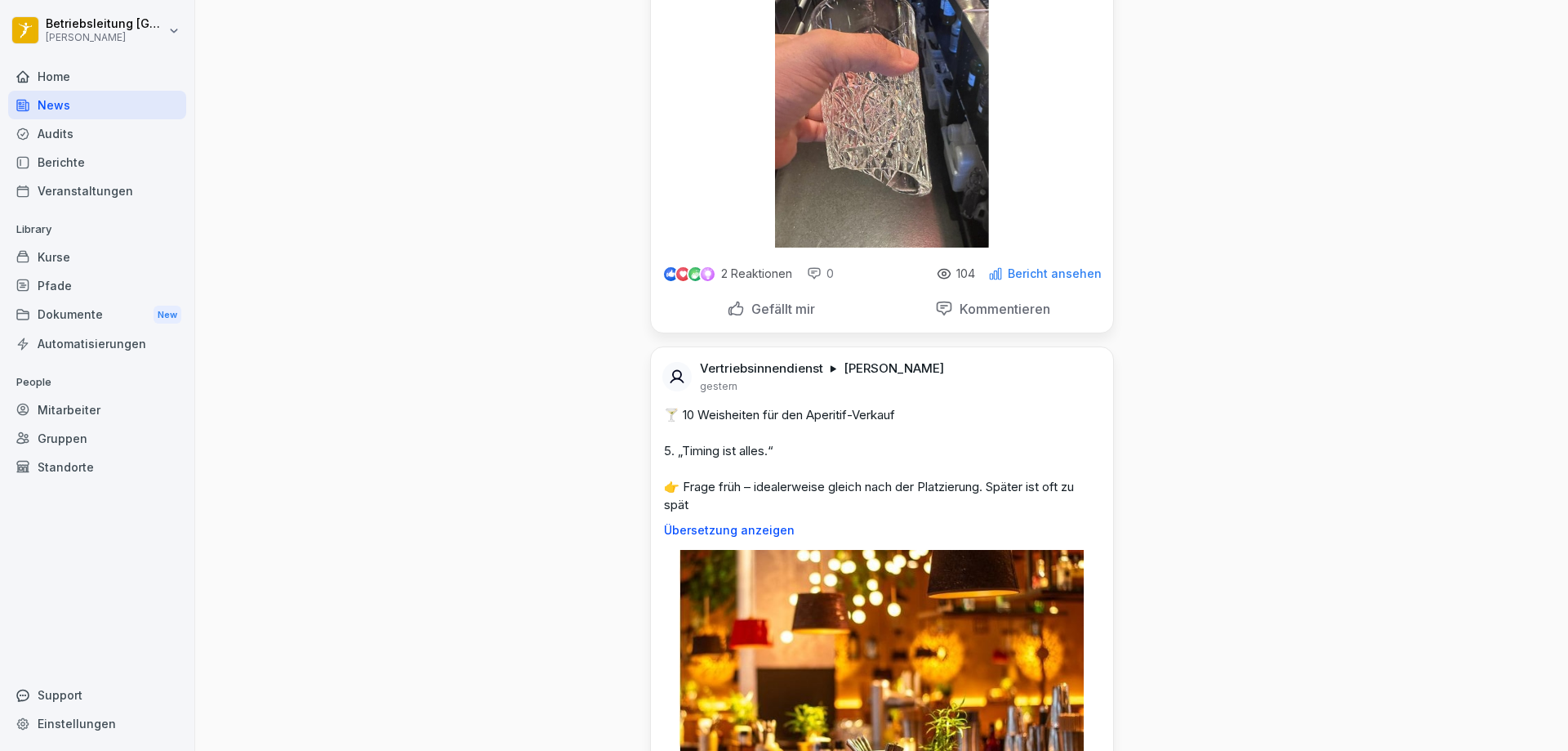
scroll to position [1634, 0]
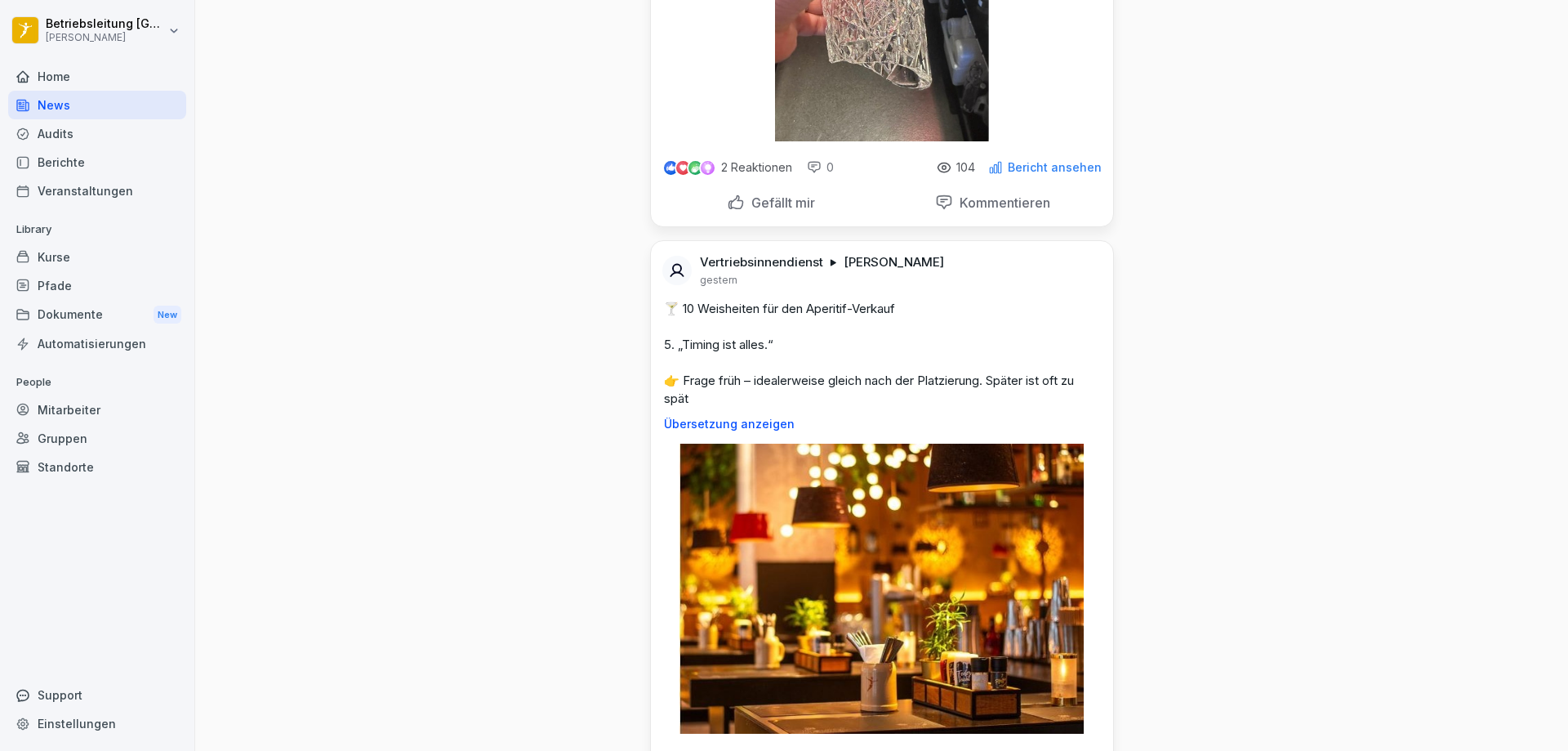
click at [753, 187] on div "Gefällt mir" at bounding box center [771, 203] width 214 height 31
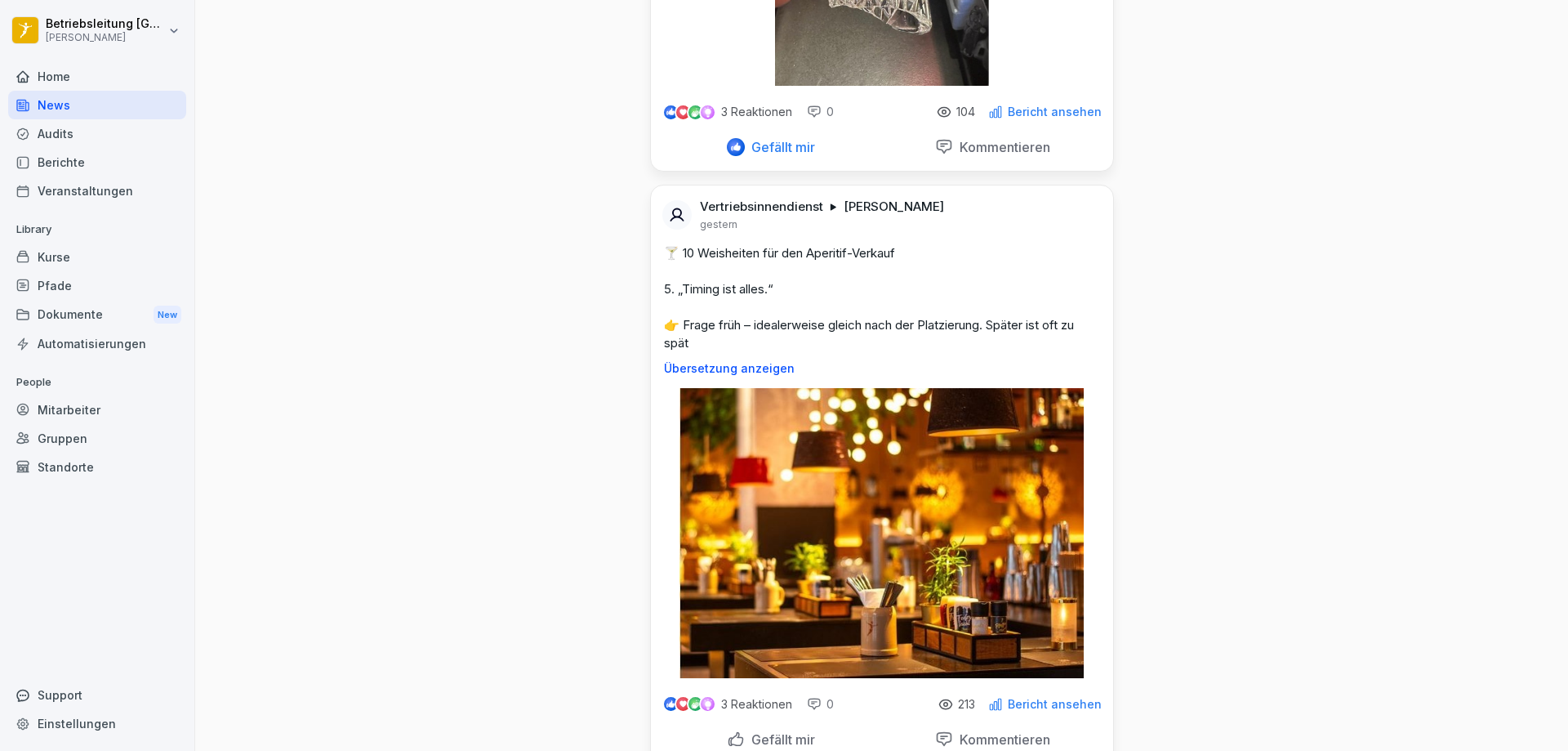
scroll to position [1715, 0]
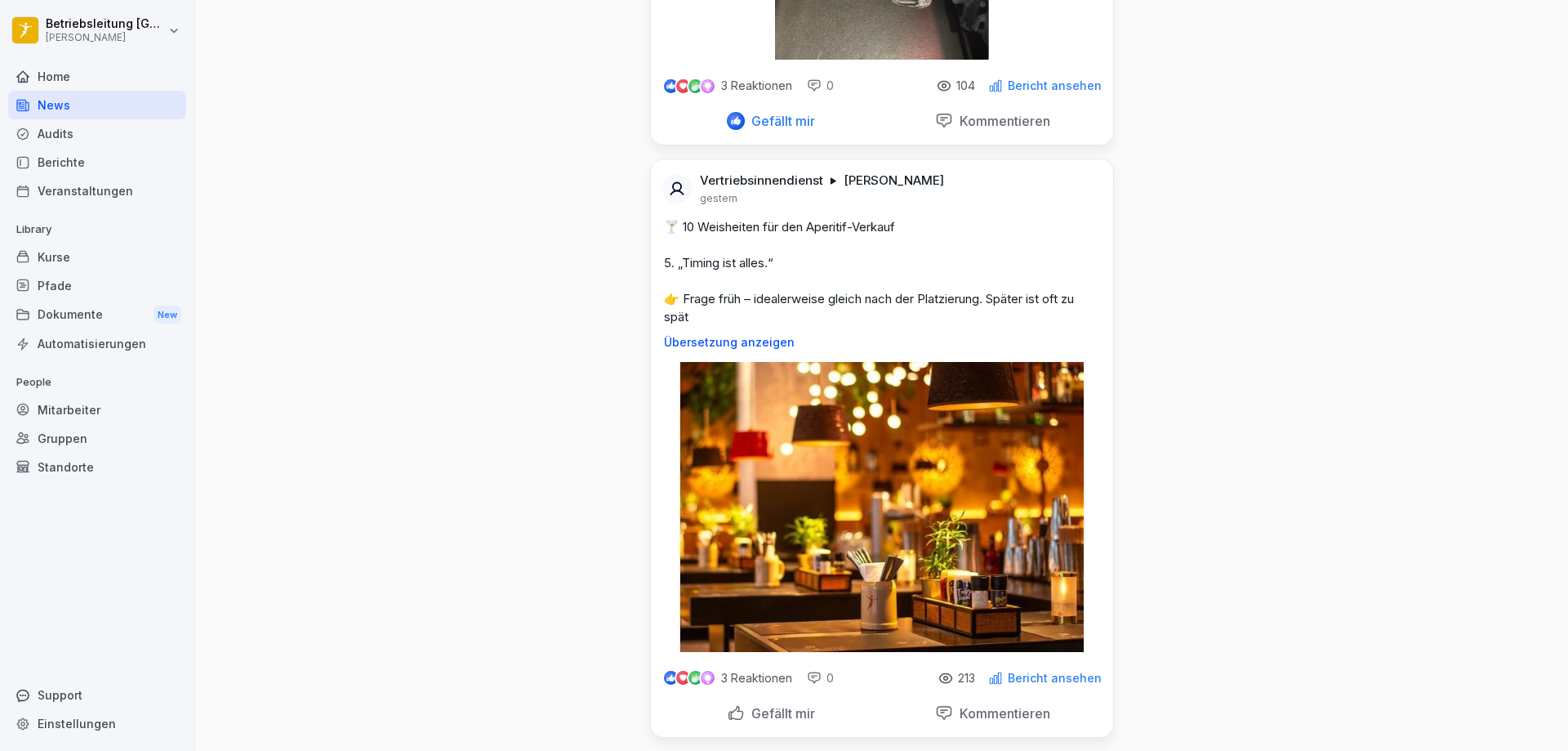
click at [1064, 79] on p "Bericht ansehen" at bounding box center [1054, 85] width 94 height 13
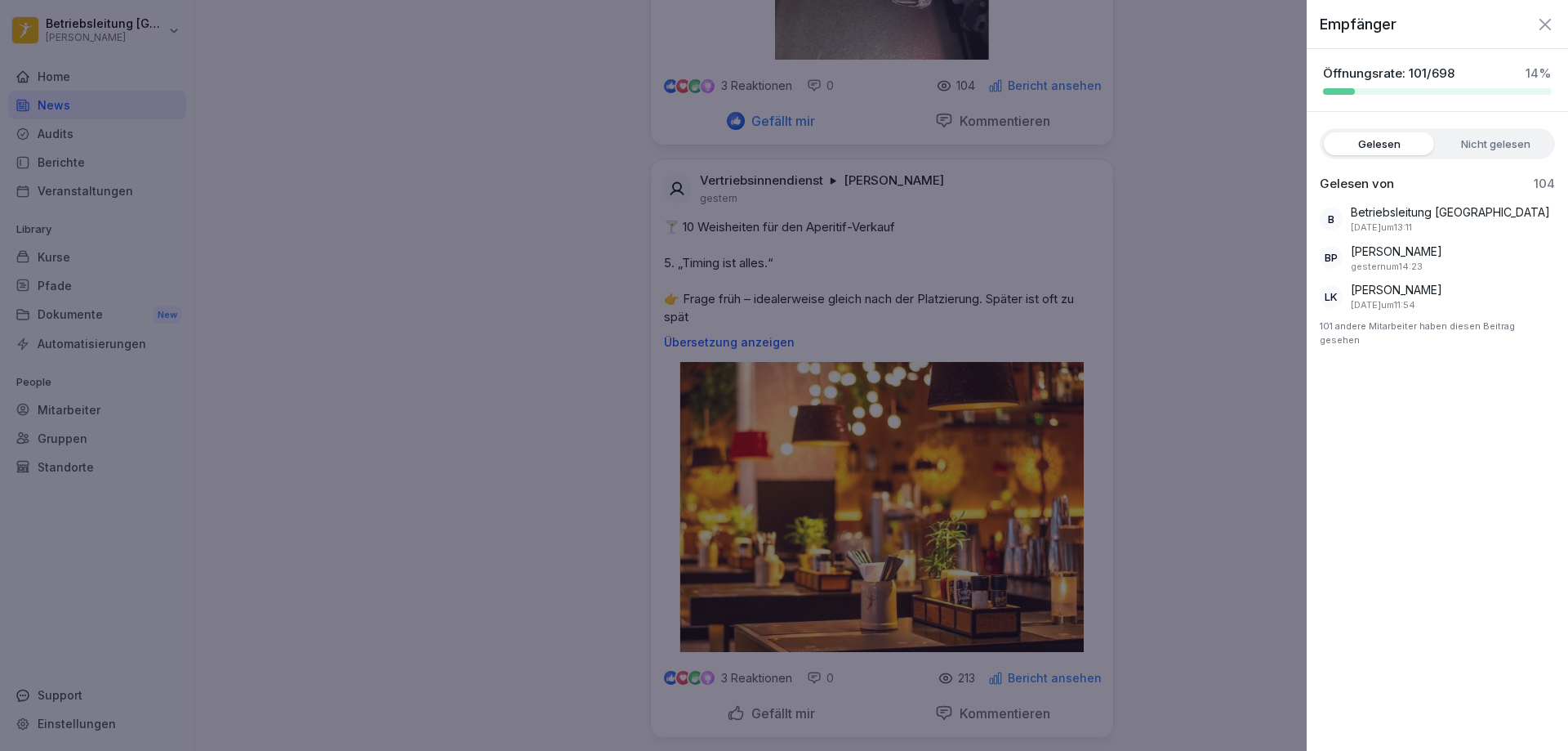
click at [1080, 110] on div at bounding box center [784, 376] width 1568 height 751
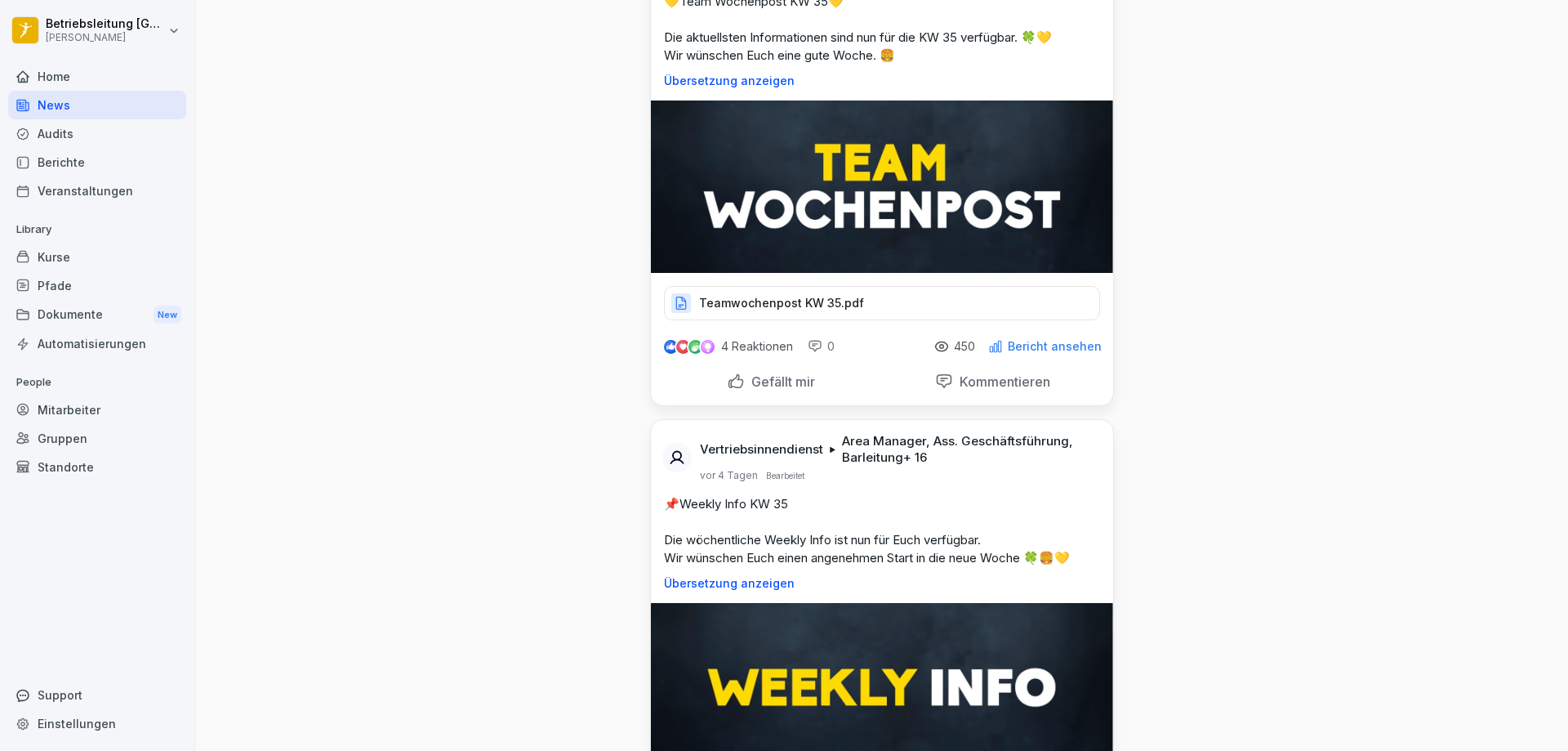
scroll to position [3839, 0]
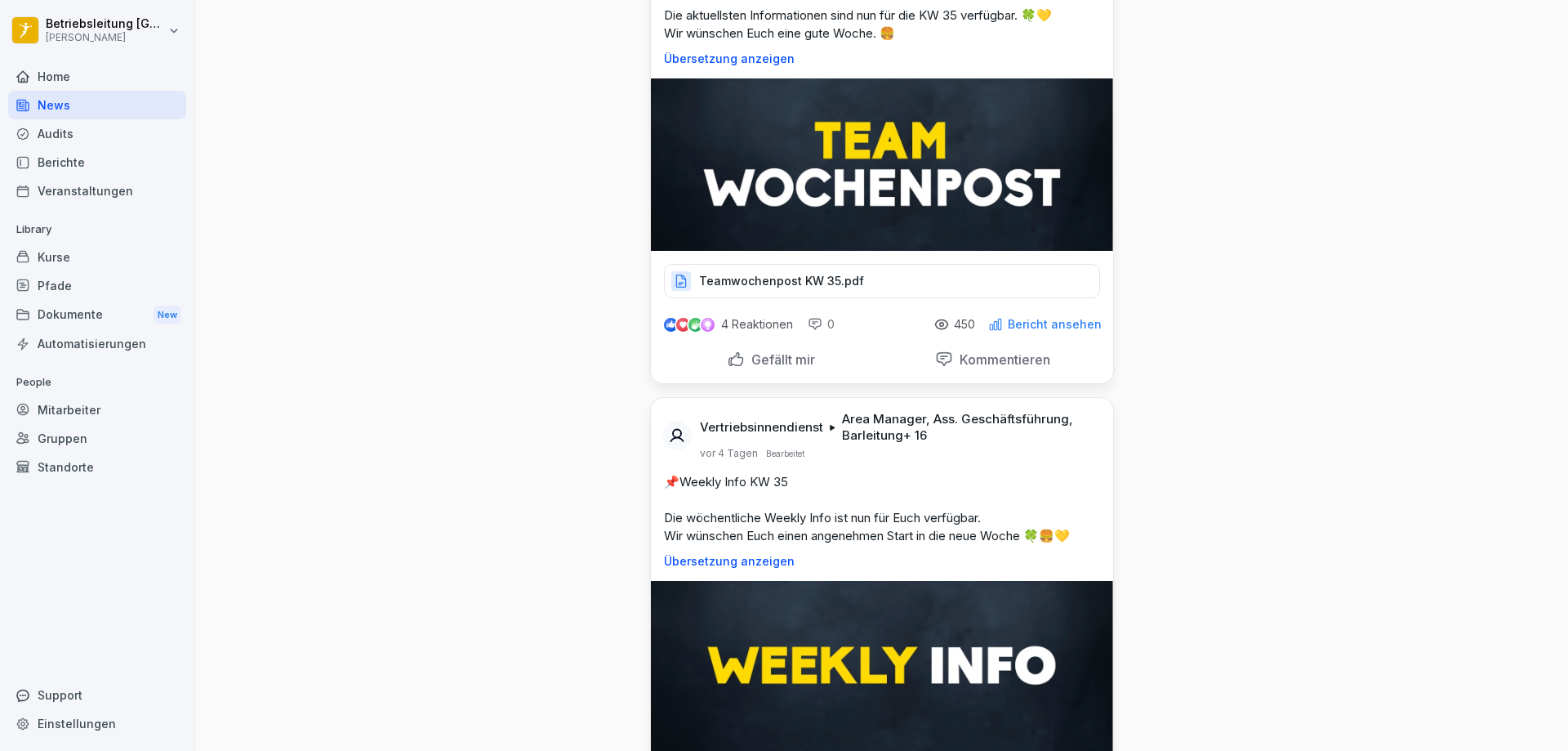
click at [740, 273] on p "Teamwochenpost KW 35.pdf" at bounding box center [781, 281] width 165 height 16
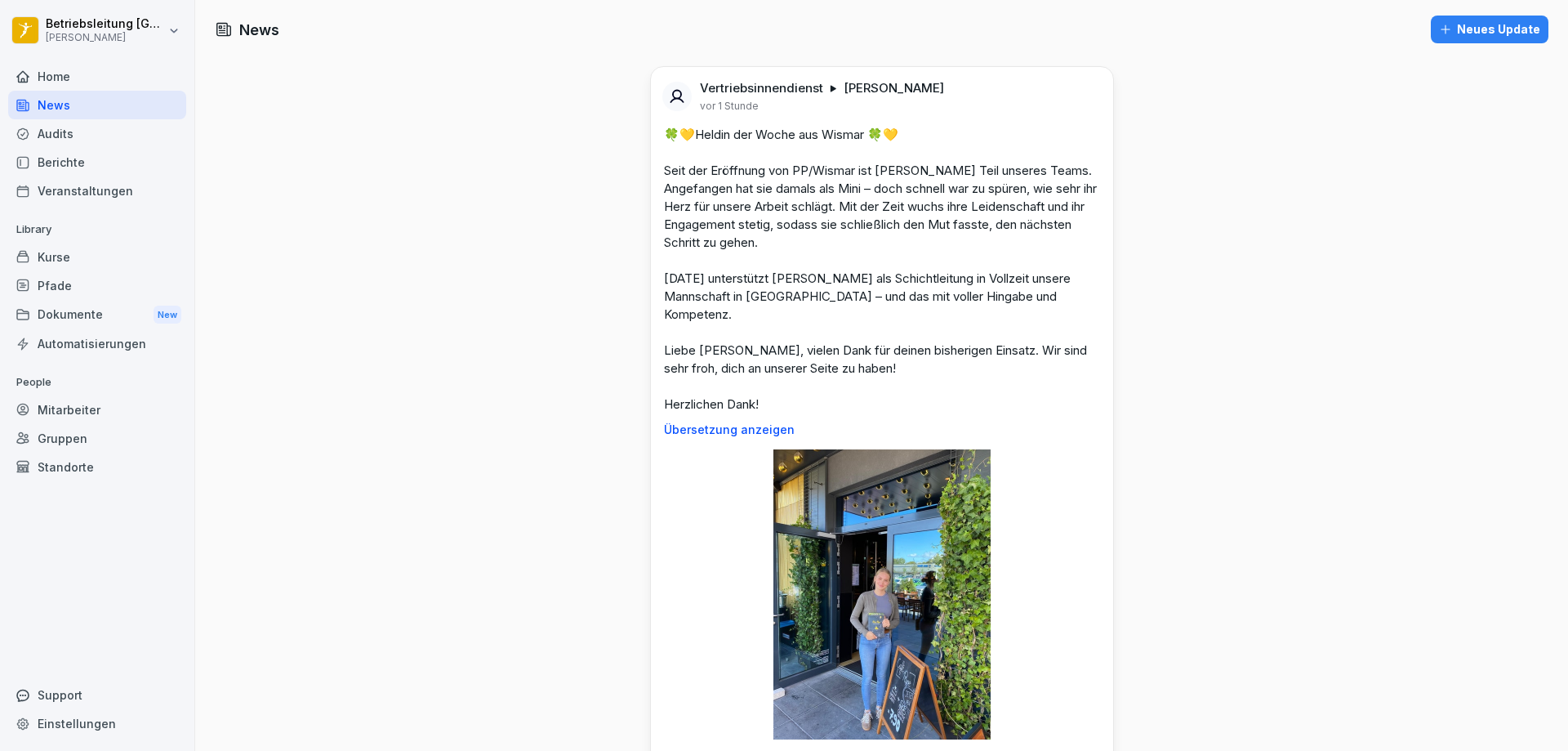
scroll to position [0, 0]
click at [111, 100] on div "News" at bounding box center [96, 105] width 178 height 29
click at [69, 75] on div "Home" at bounding box center [96, 76] width 178 height 29
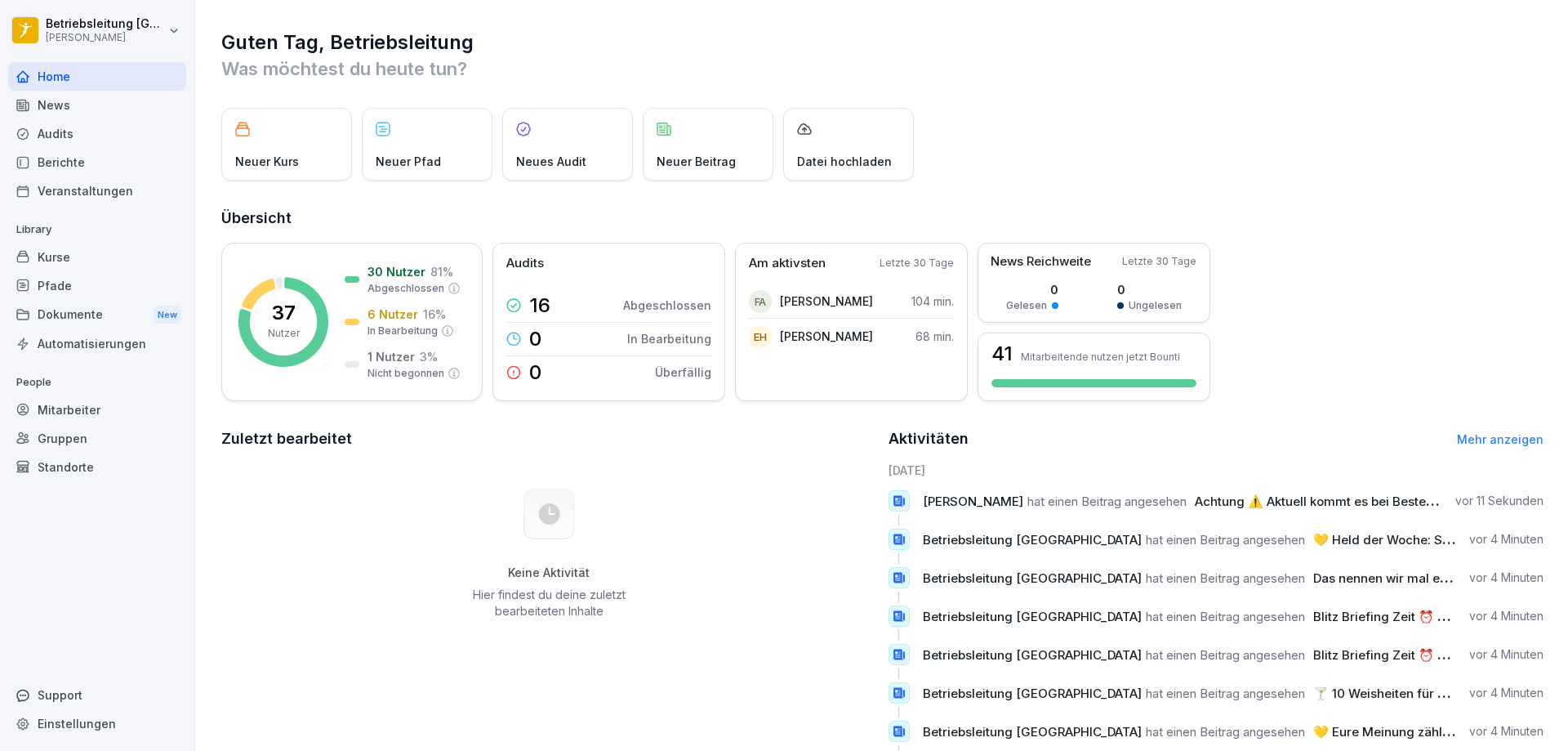
click at [77, 100] on div "News" at bounding box center [96, 105] width 178 height 29
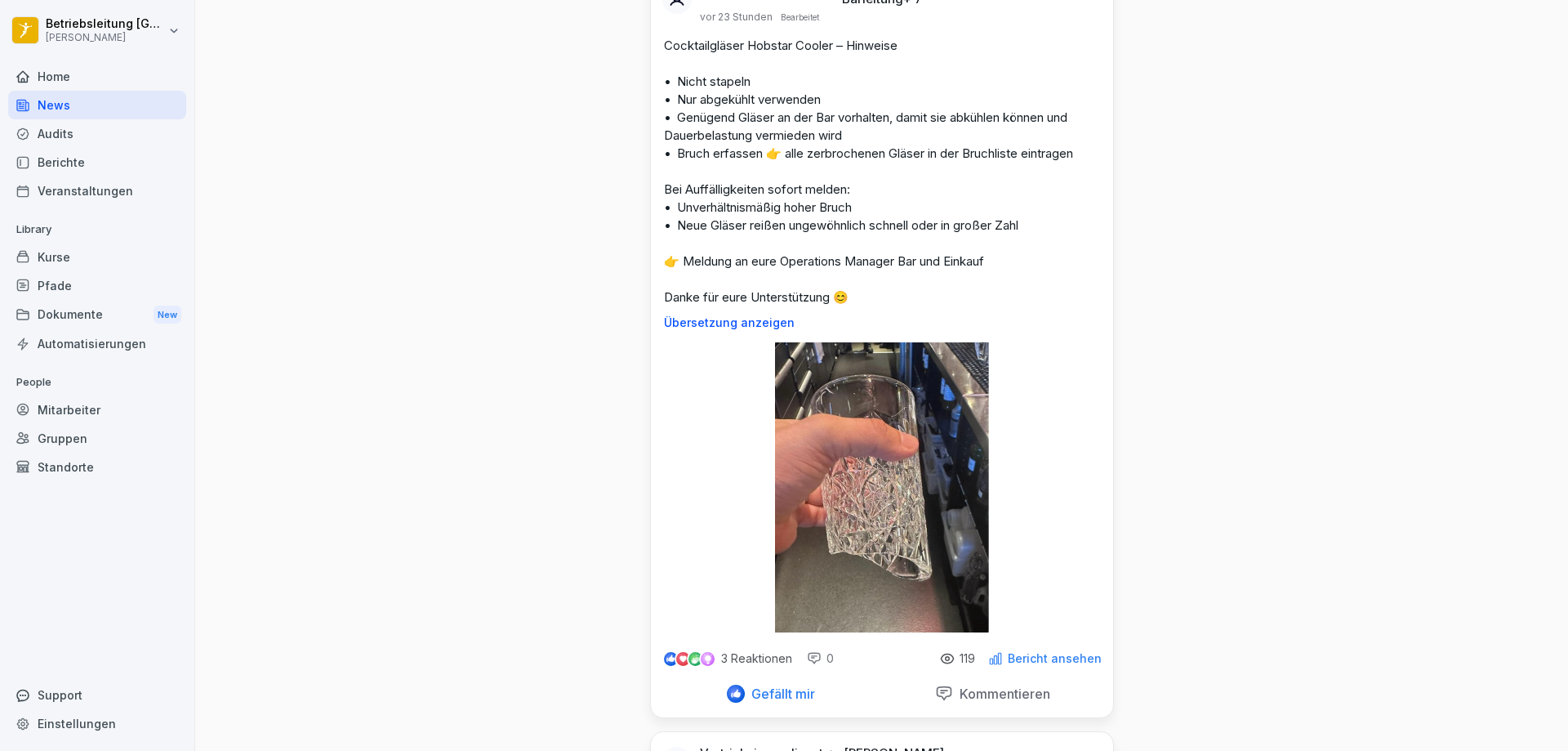
scroll to position [1634, 0]
